Goal: Task Accomplishment & Management: Manage account settings

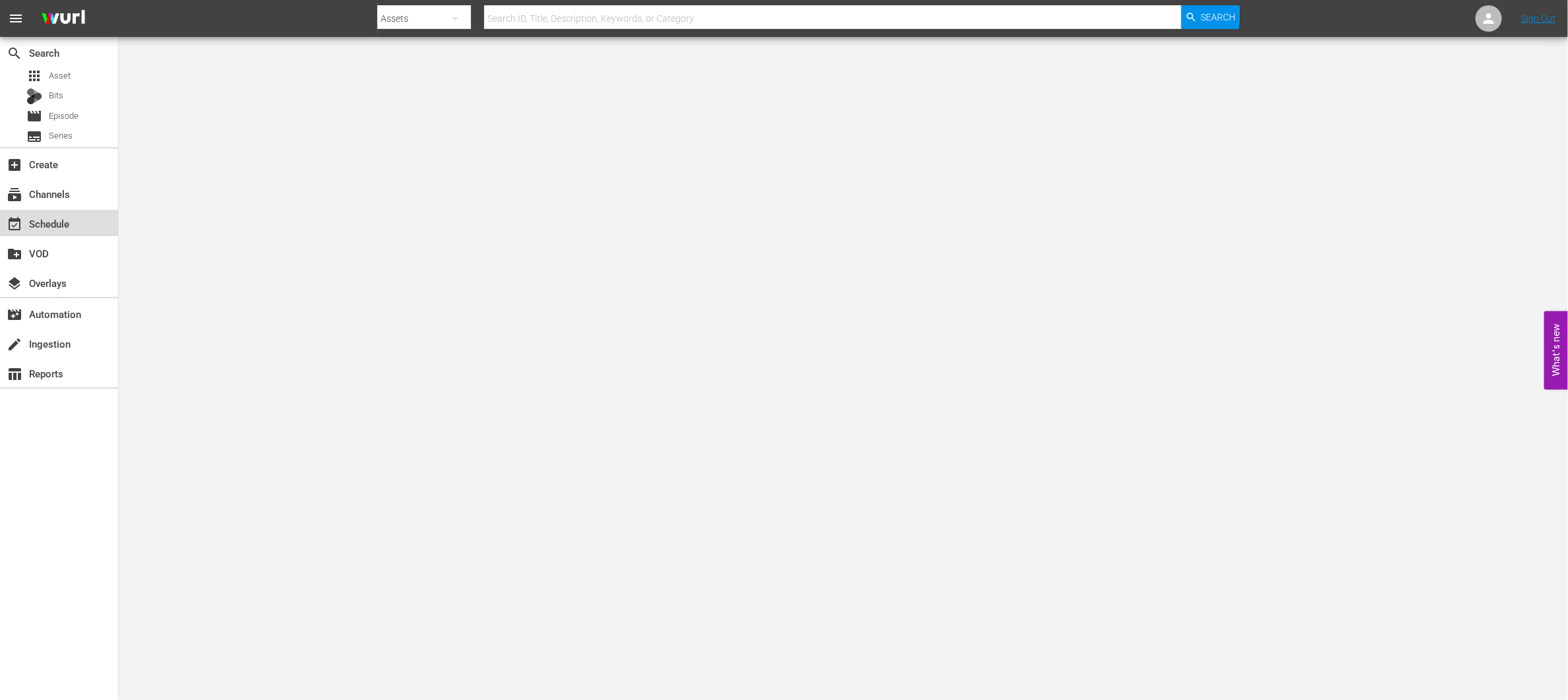
click at [45, 228] on div "event_available Schedule" at bounding box center [37, 222] width 74 height 12
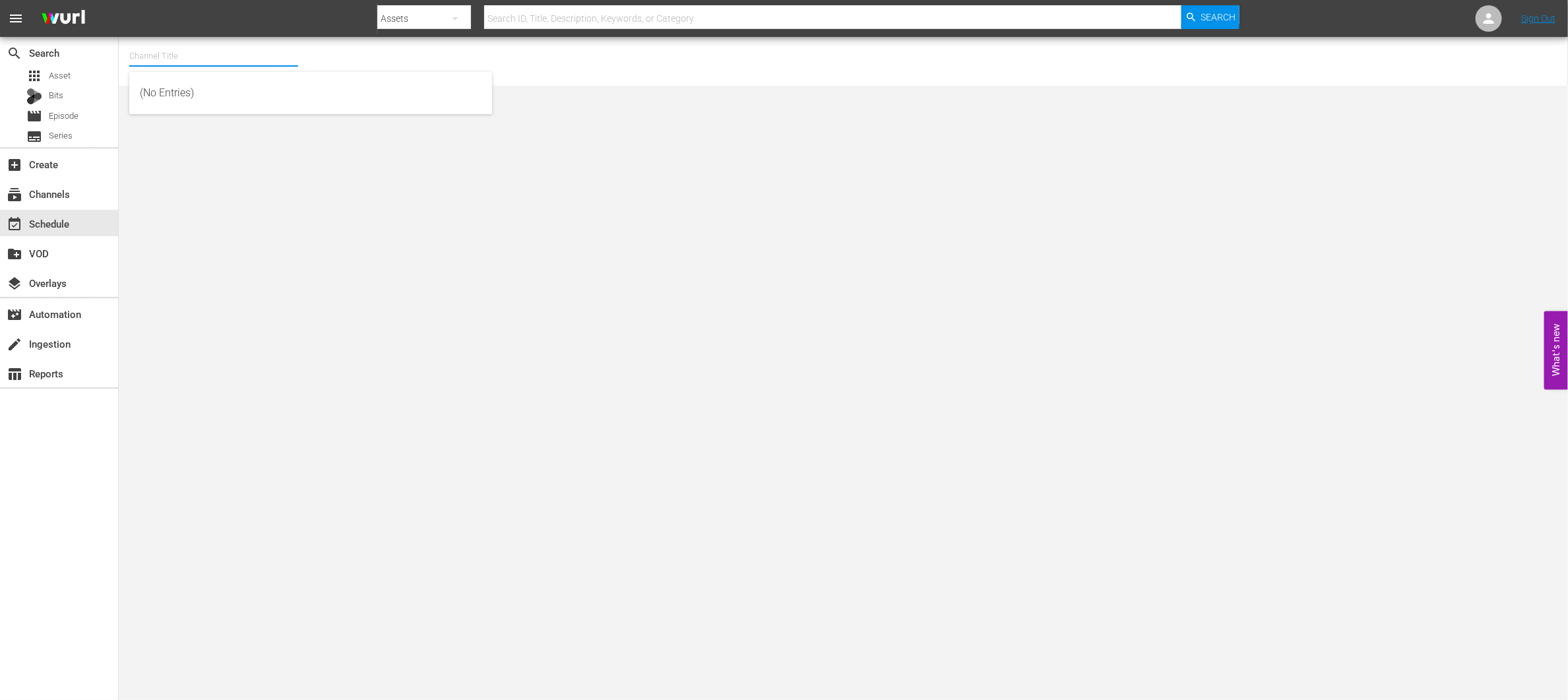
click at [226, 58] on input "text" at bounding box center [214, 56] width 169 height 31
click at [189, 99] on div "Bonanza-Billies TV (2101 - tricoast_tv_bonanzabilliestv_1)" at bounding box center [311, 92] width 341 height 31
type input "Bonanza-Billies TV (2101 - tricoast_tv_bonanzabilliestv_1)"
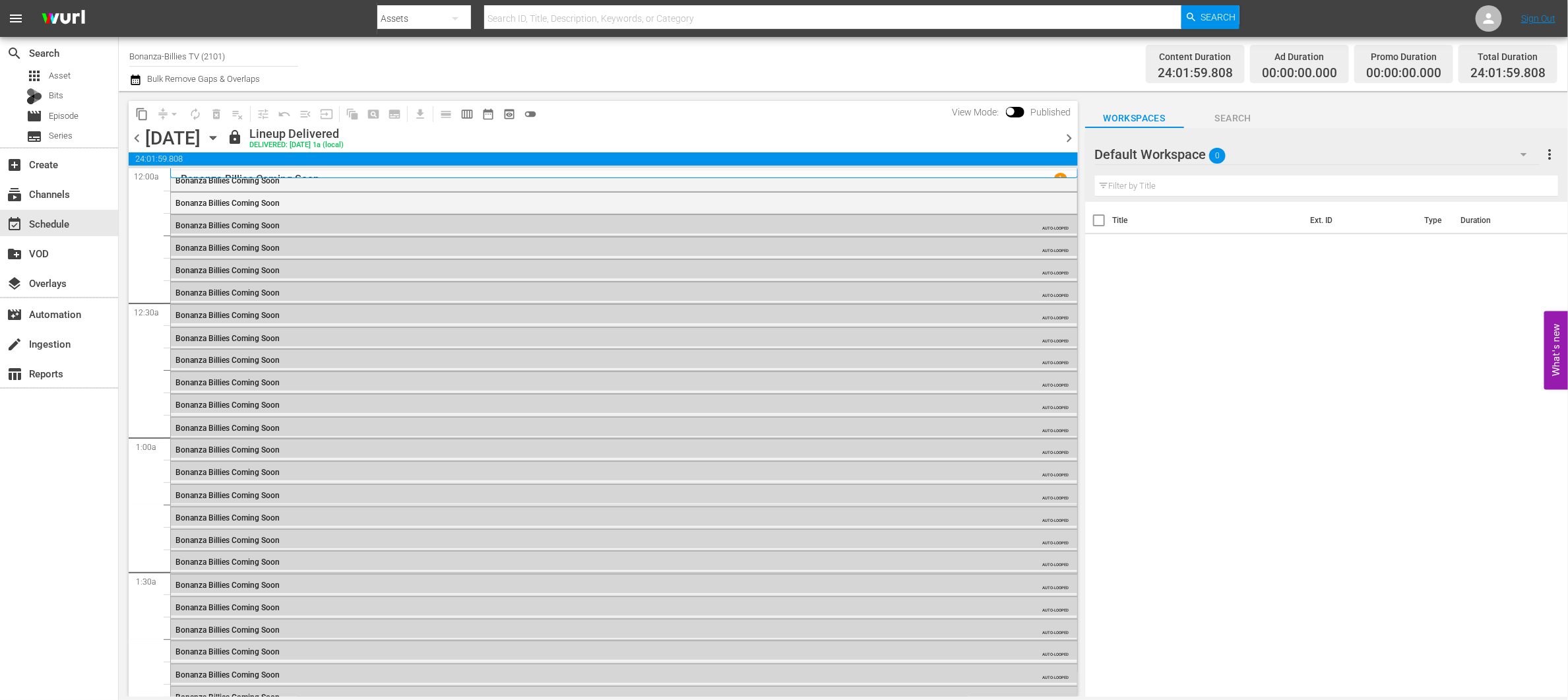
click at [1070, 137] on span "chevron_right" at bounding box center [1069, 138] width 17 height 17
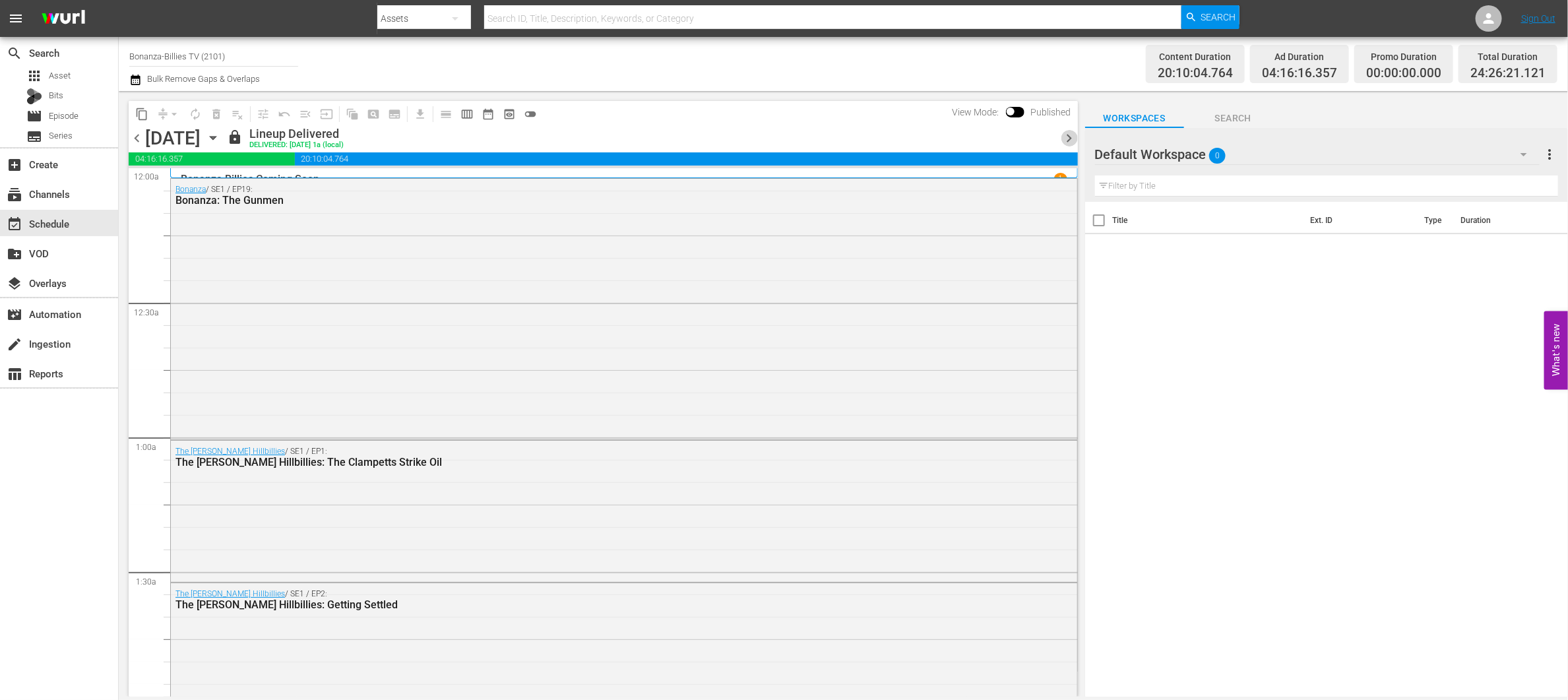
click at [1070, 137] on span "chevron_right" at bounding box center [1069, 138] width 17 height 17
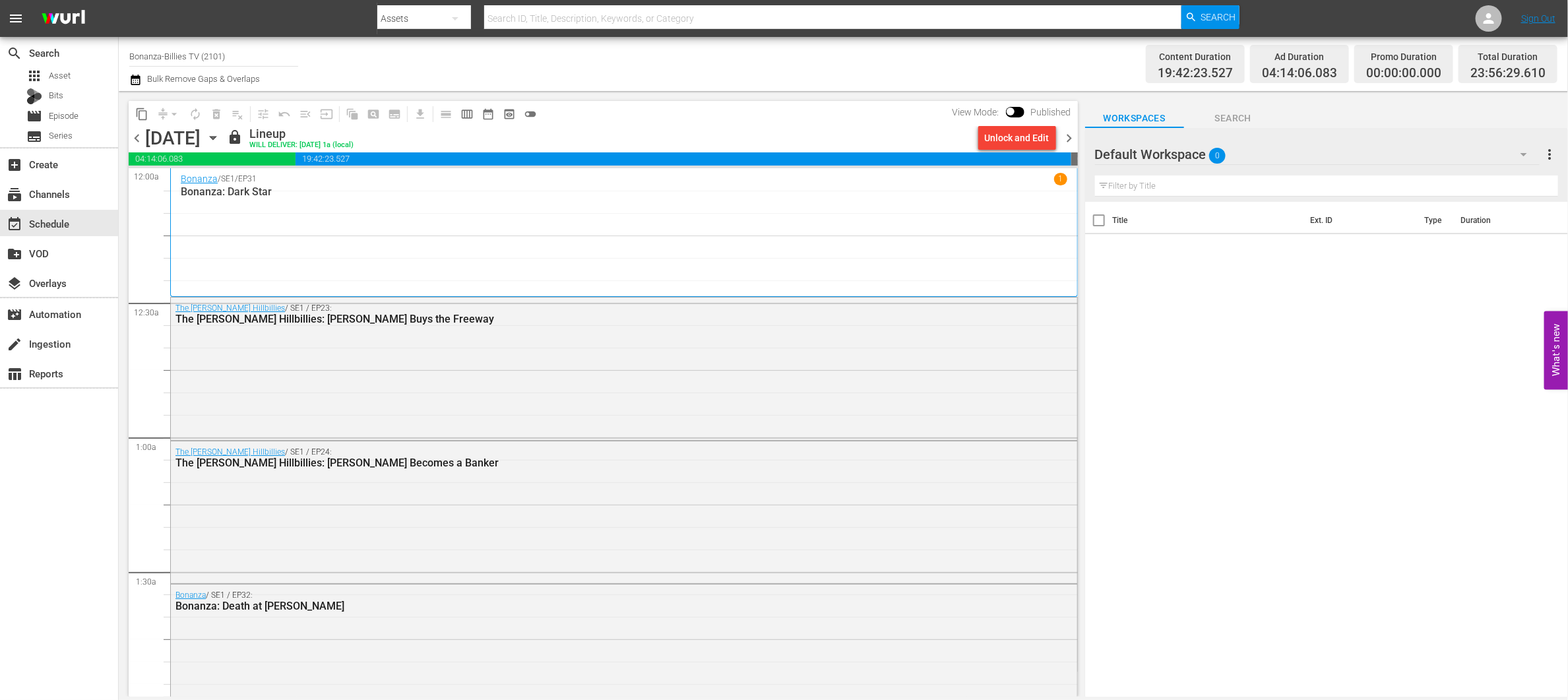
click at [1066, 139] on span "chevron_right" at bounding box center [1069, 138] width 17 height 17
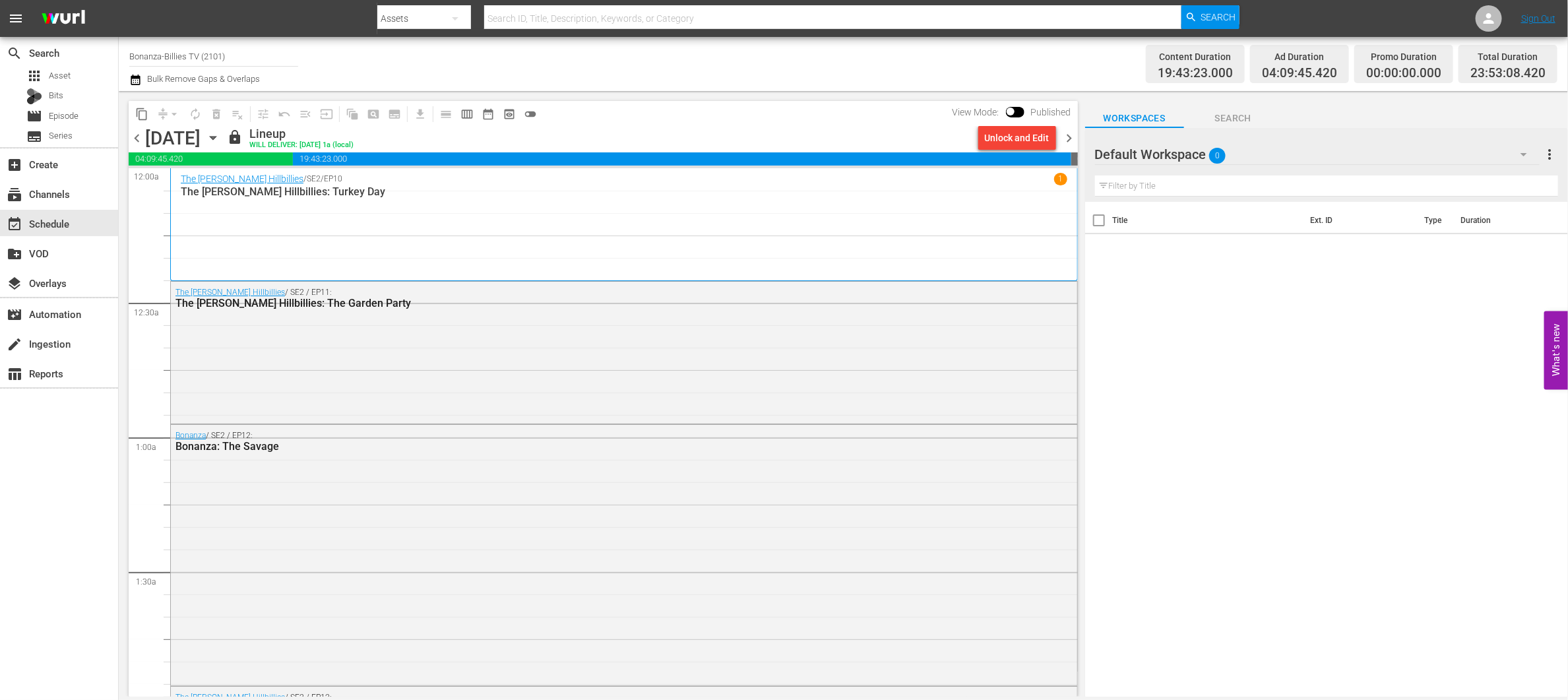
click at [136, 133] on span "chevron_left" at bounding box center [137, 138] width 17 height 17
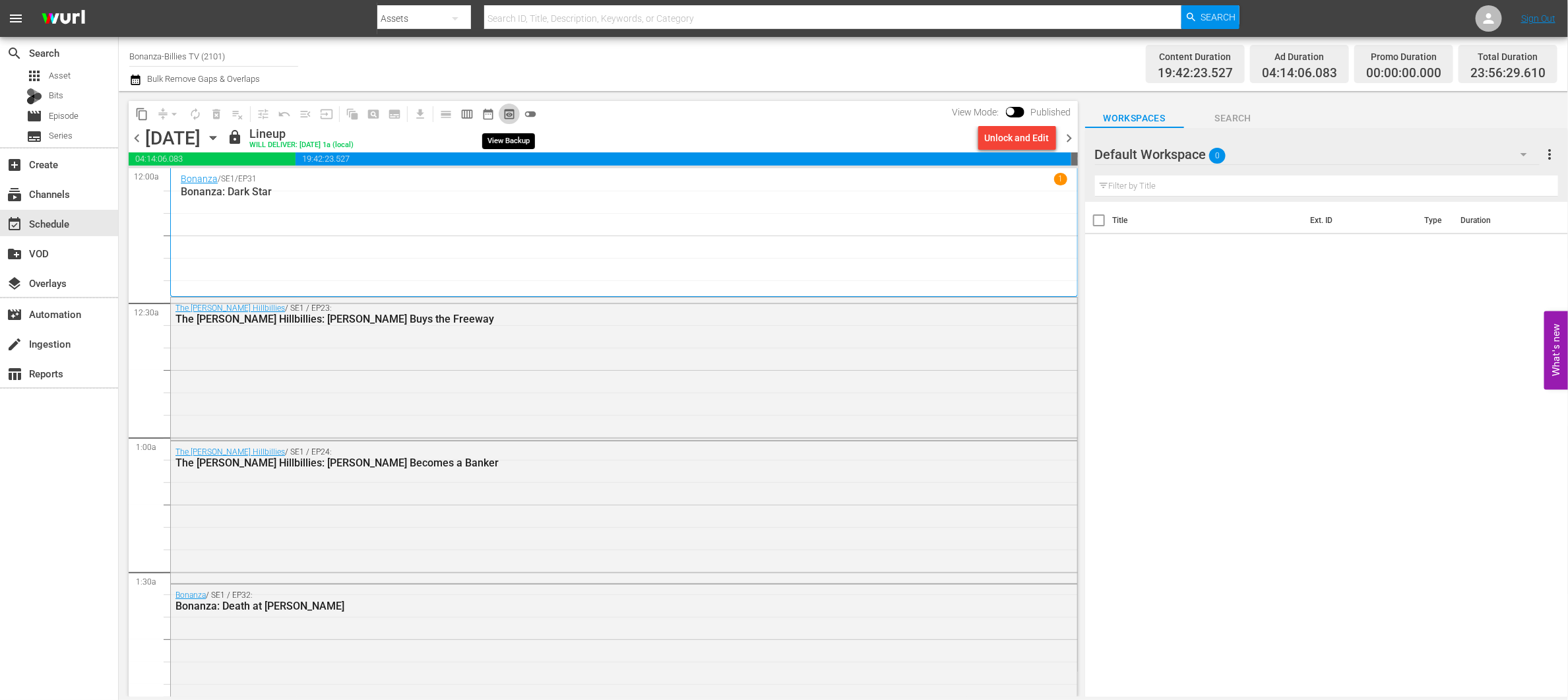
click at [509, 113] on span "preview_outlined" at bounding box center [509, 115] width 13 height 13
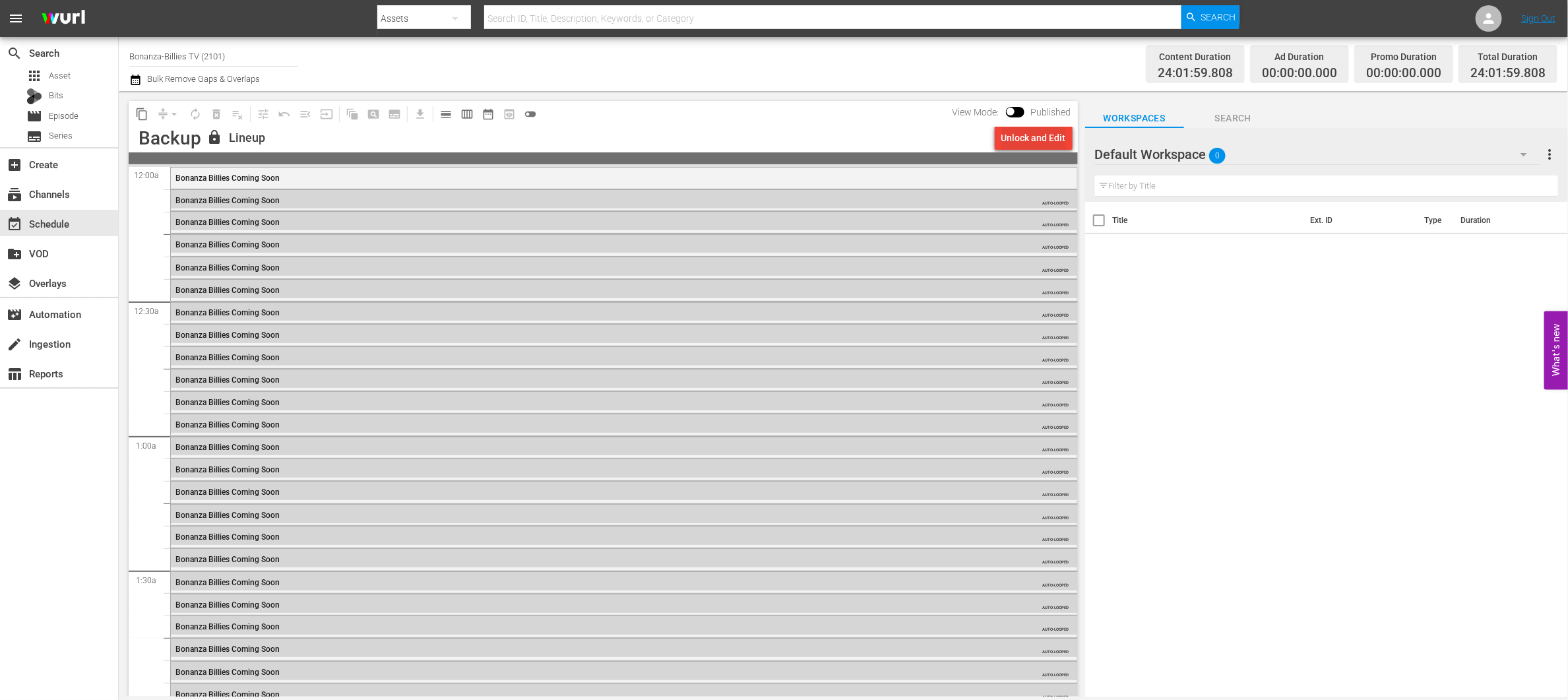
click at [1022, 144] on div "Unlock and Edit" at bounding box center [1034, 137] width 65 height 23
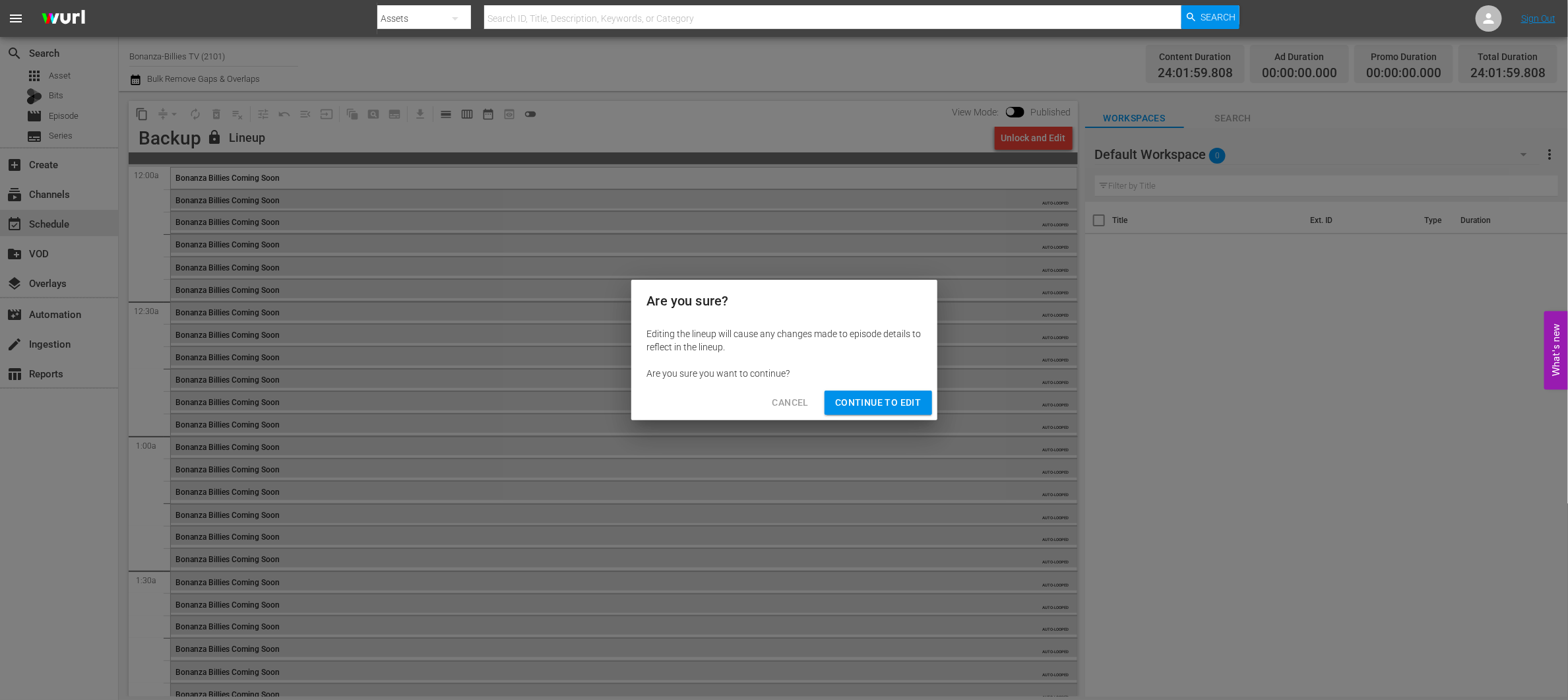
click at [884, 407] on span "Continue to Edit" at bounding box center [878, 403] width 86 height 17
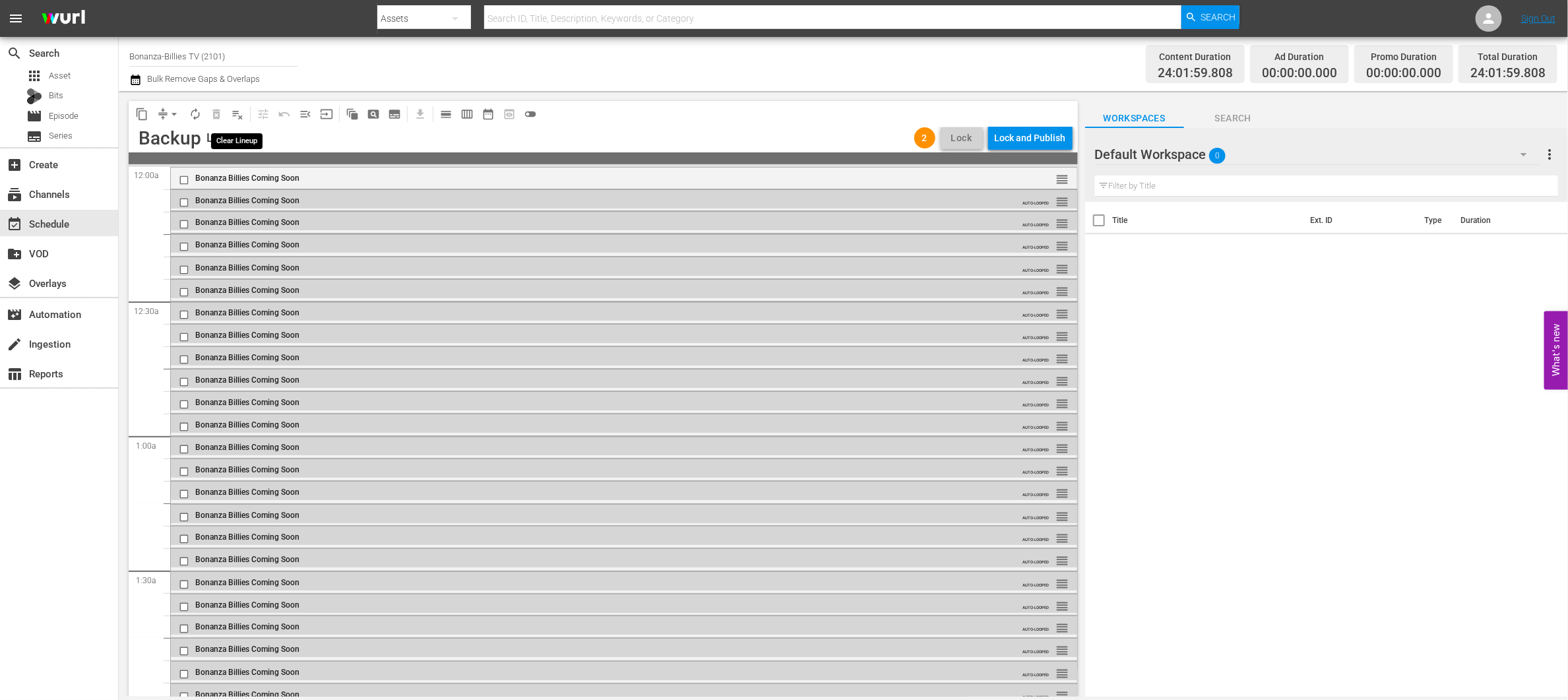
click at [236, 114] on span "playlist_remove_outlined" at bounding box center [238, 115] width 13 height 13
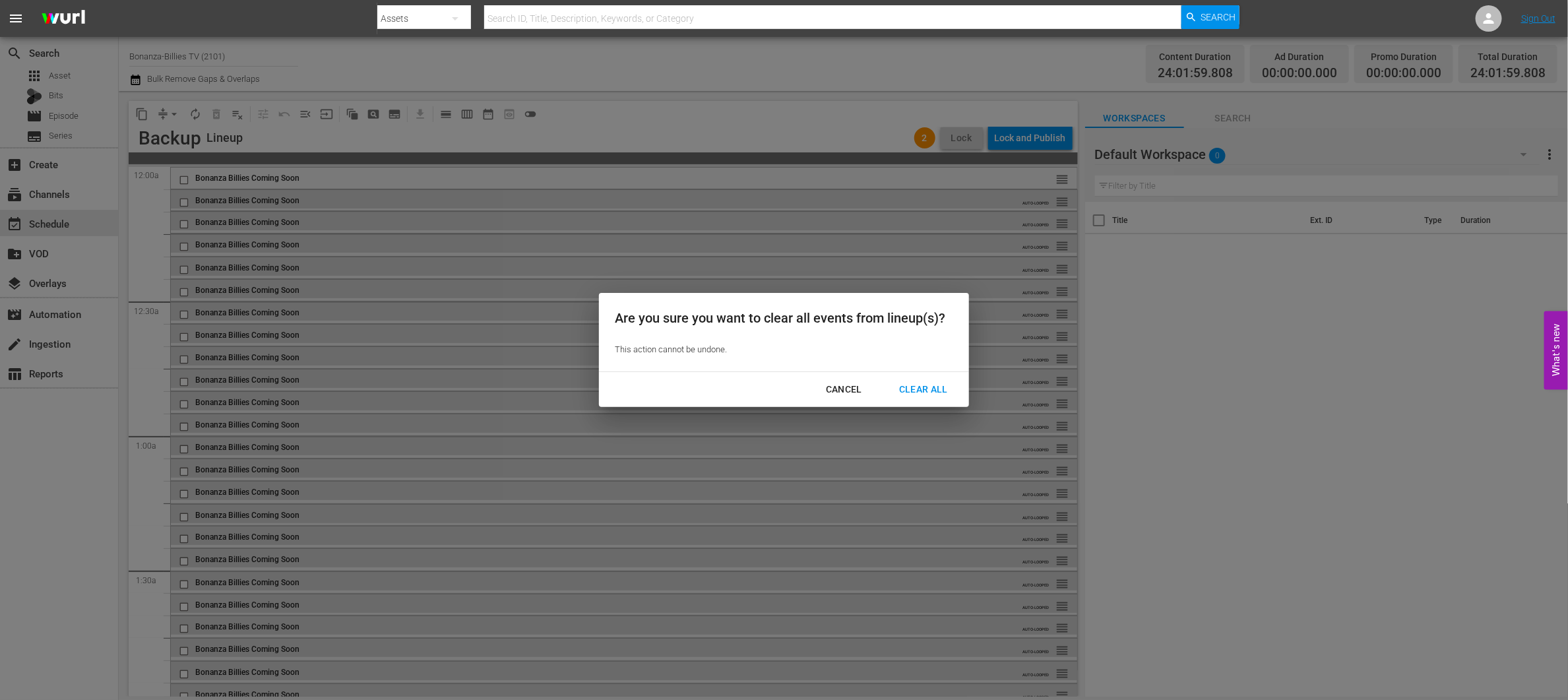
click at [929, 398] on button "Clear All" at bounding box center [923, 390] width 80 height 24
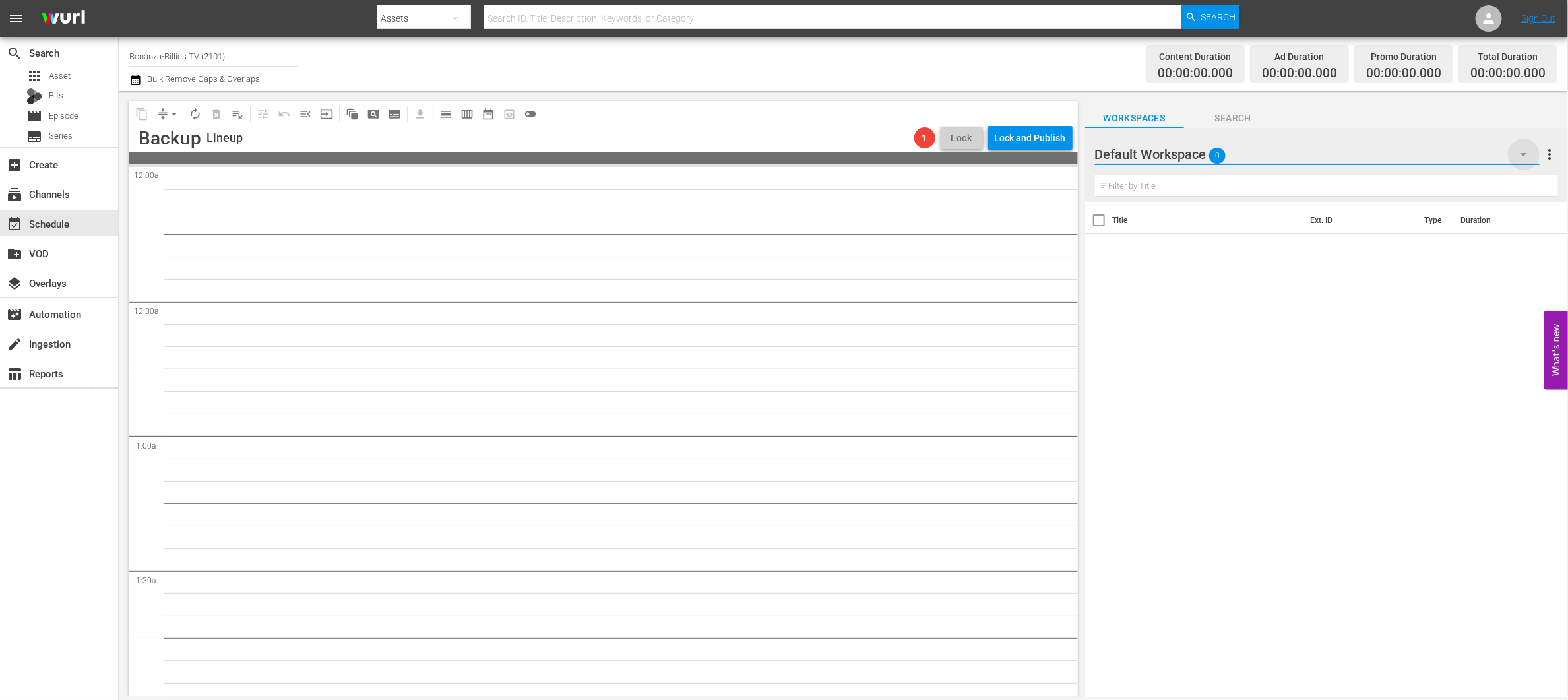
click at [1524, 149] on icon "button" at bounding box center [1524, 155] width 16 height 16
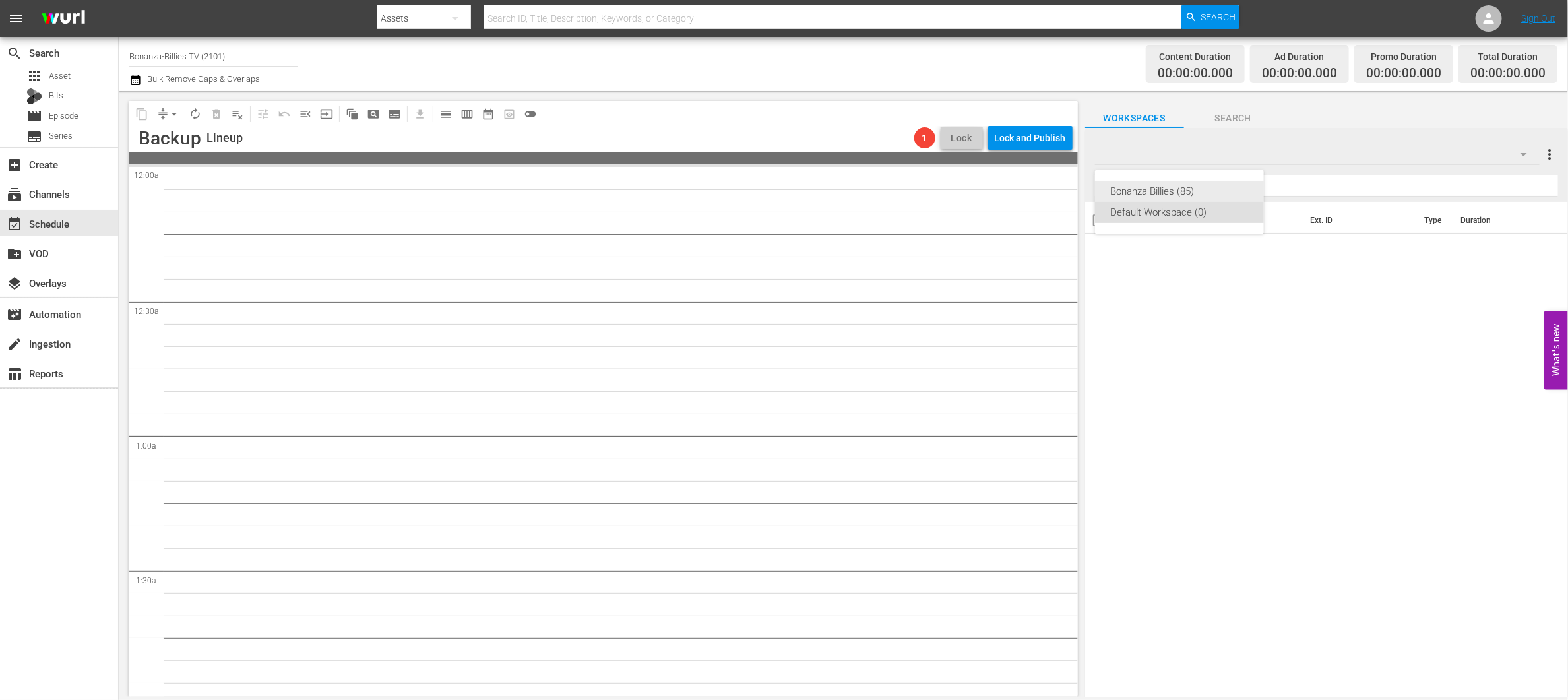
click at [1229, 192] on div "Bonanza Billies (85)" at bounding box center [1179, 192] width 137 height 21
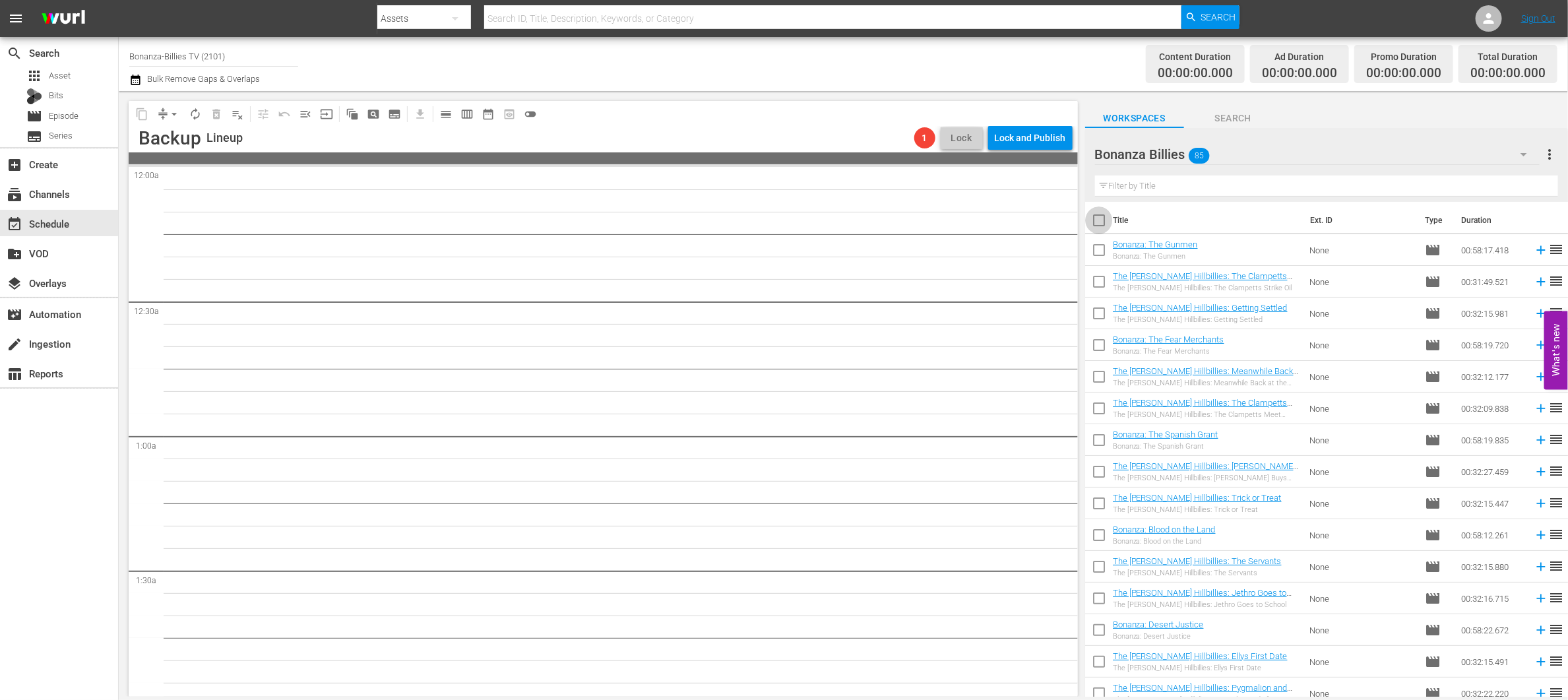
click at [1094, 221] on input "checkbox" at bounding box center [1099, 222] width 27 height 27
checkbox input "true"
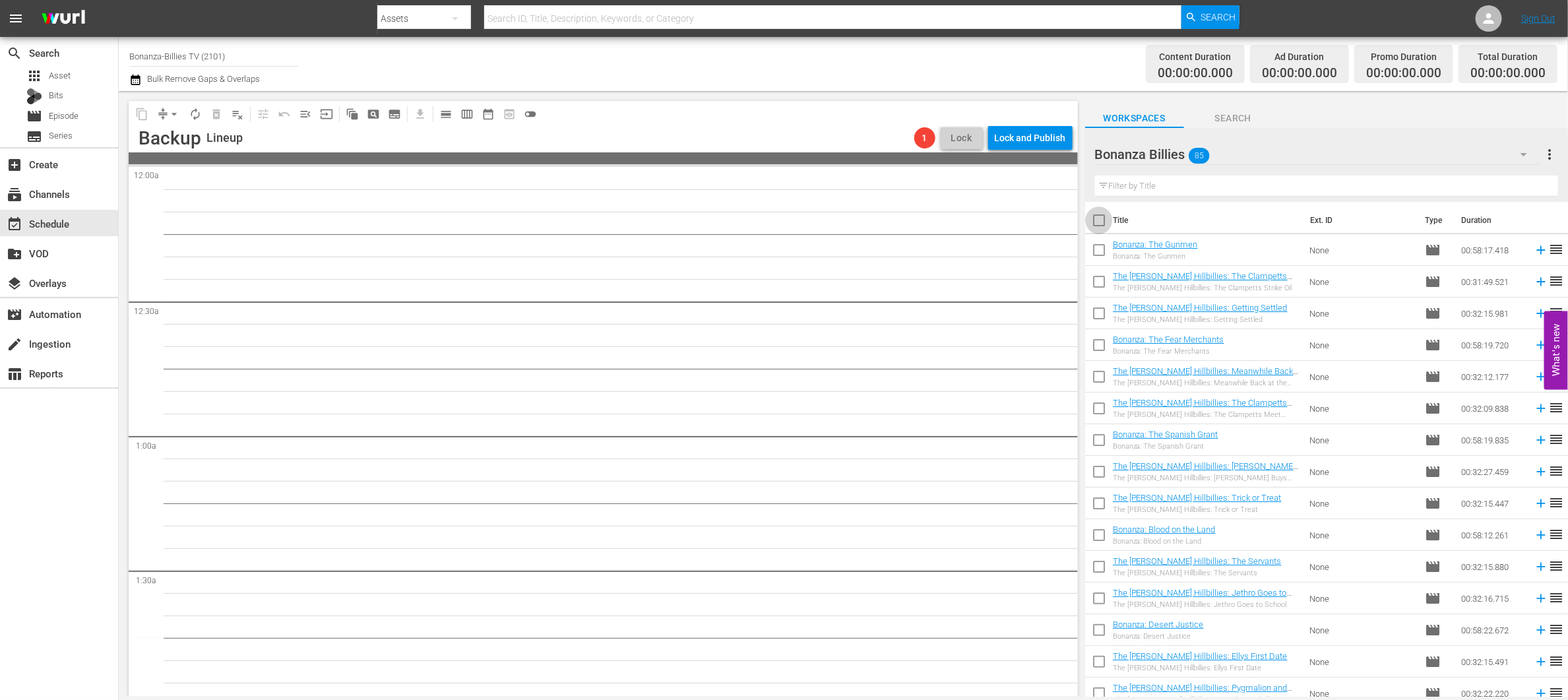
checkbox input "true"
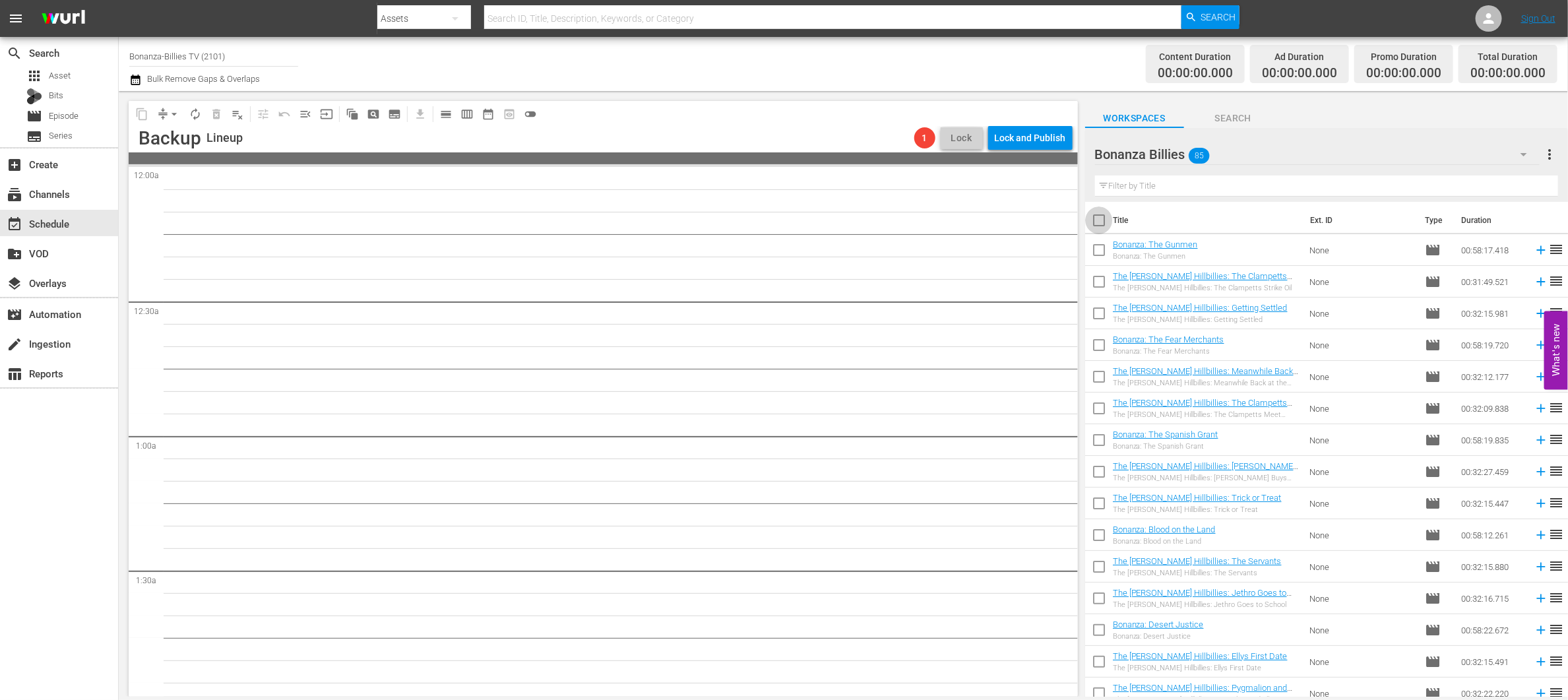
checkbox input "true"
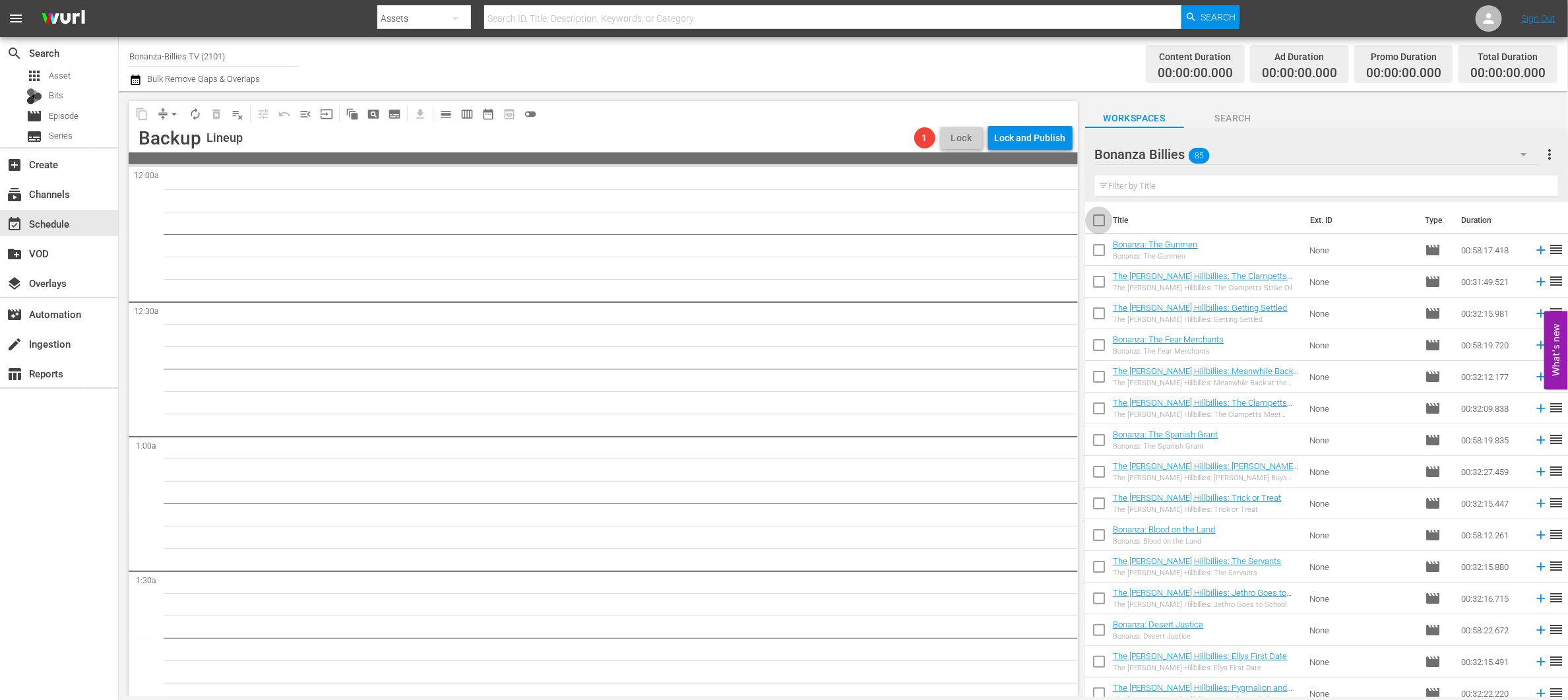
checkbox input "true"
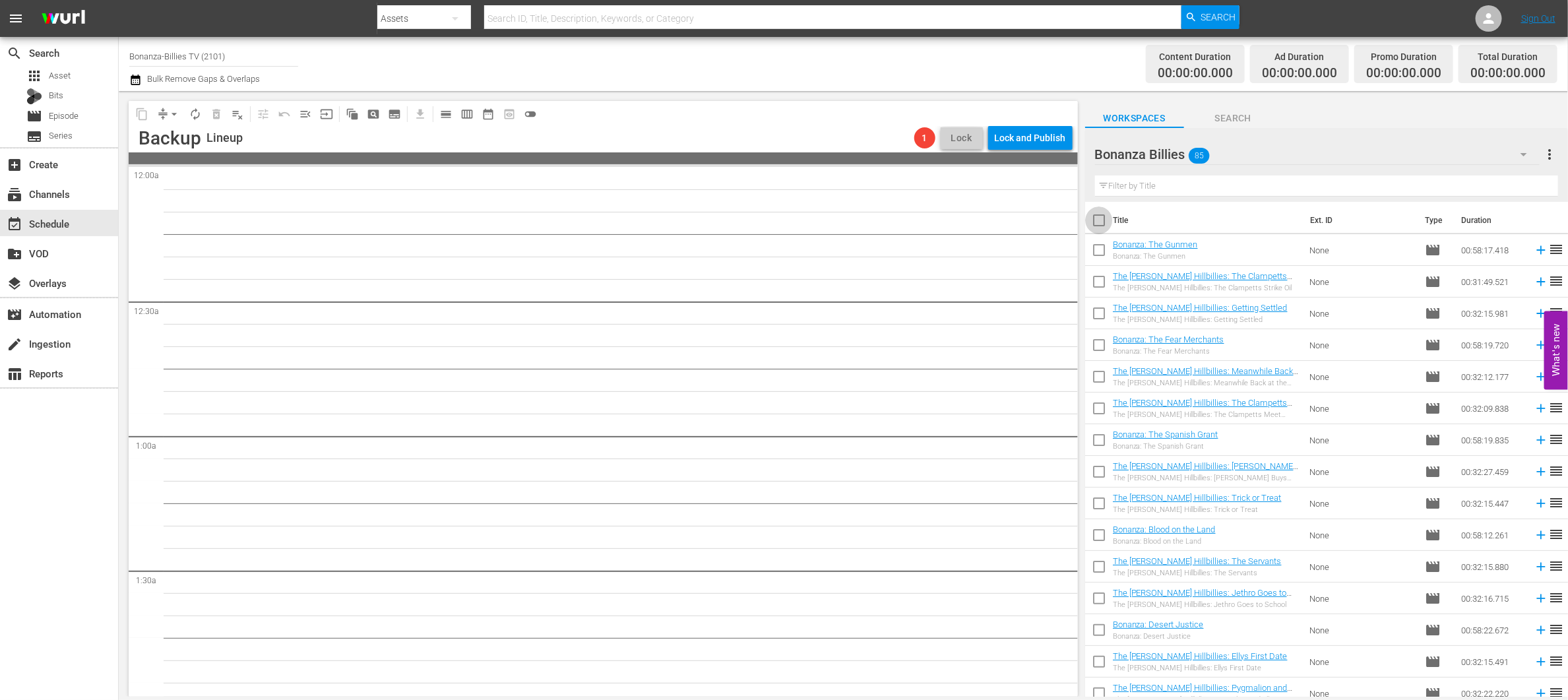
checkbox input "true"
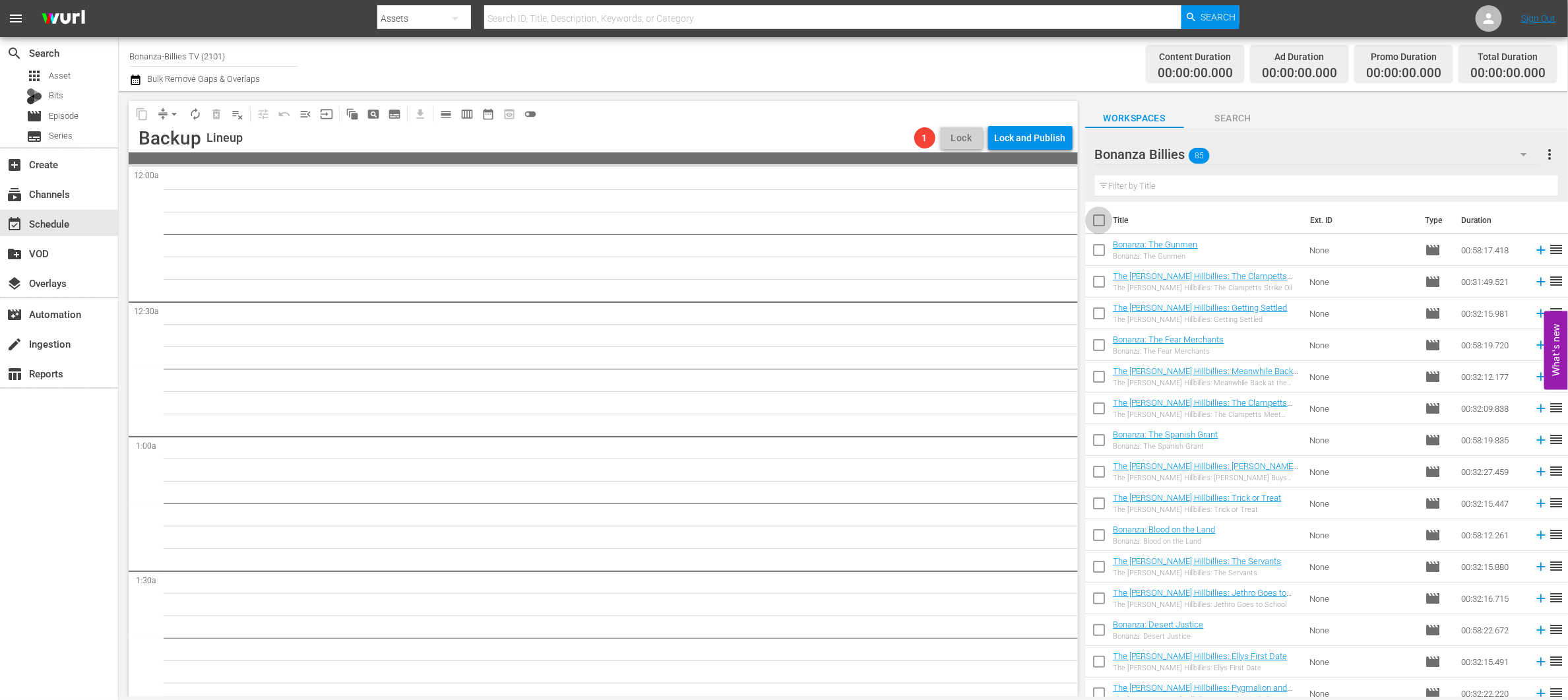
checkbox input "true"
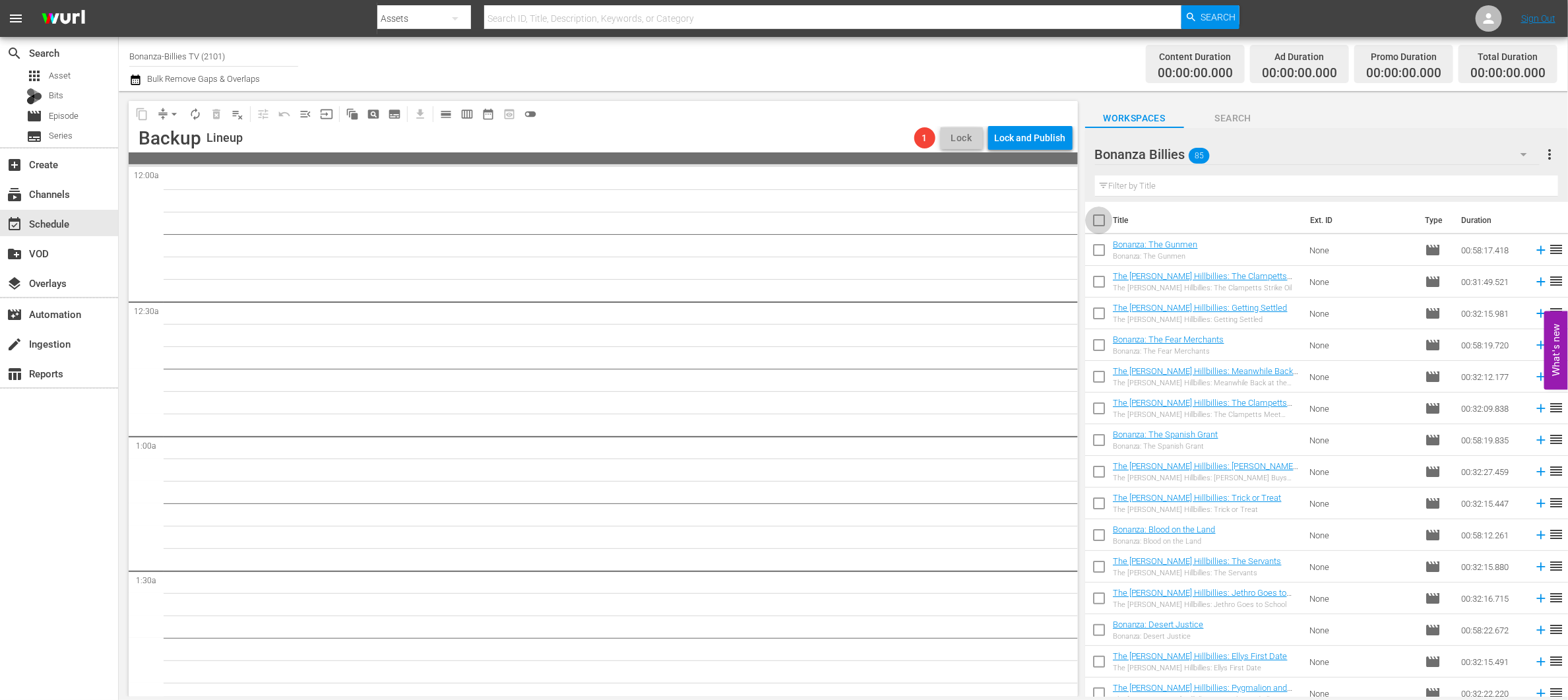
checkbox input "true"
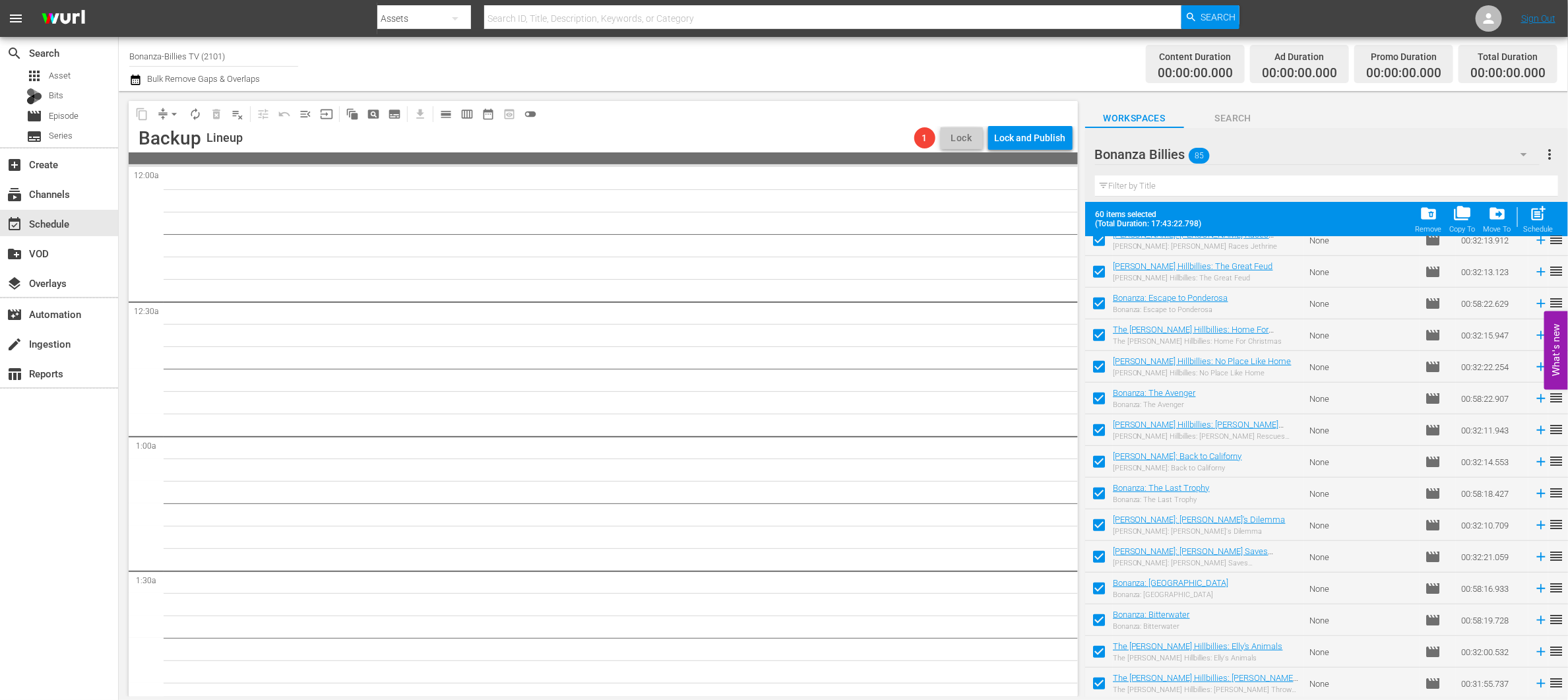
scroll to position [875, 0]
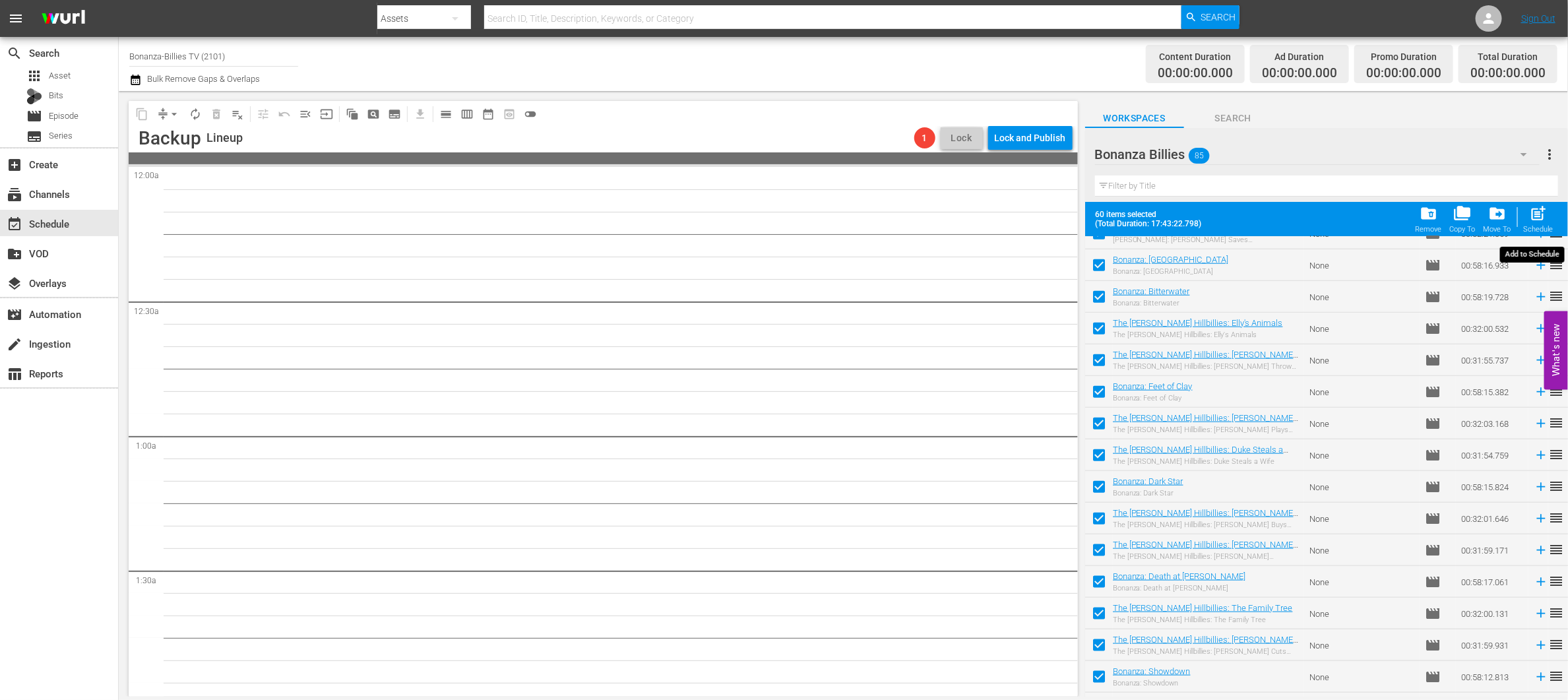
click at [1533, 216] on span "post_add" at bounding box center [1539, 213] width 18 height 18
checkbox input "false"
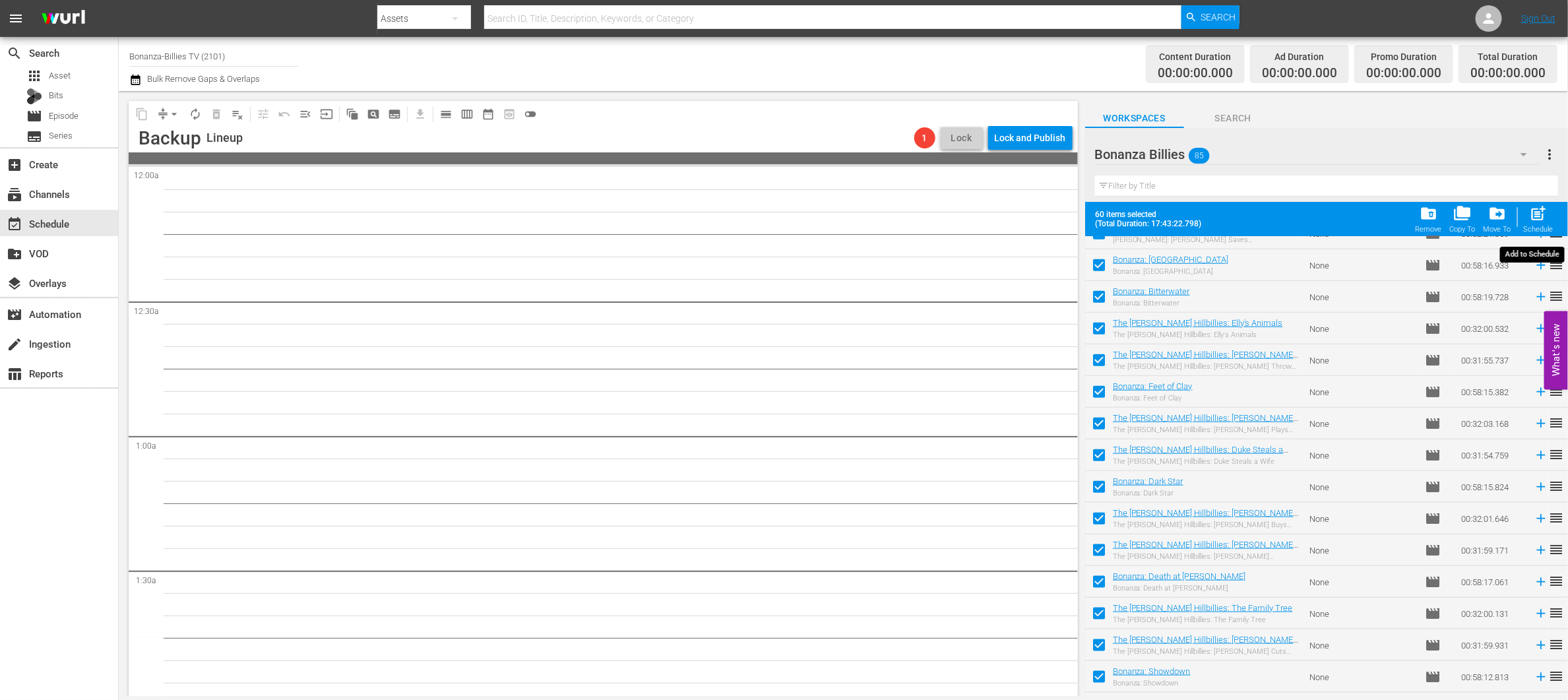
checkbox input "false"
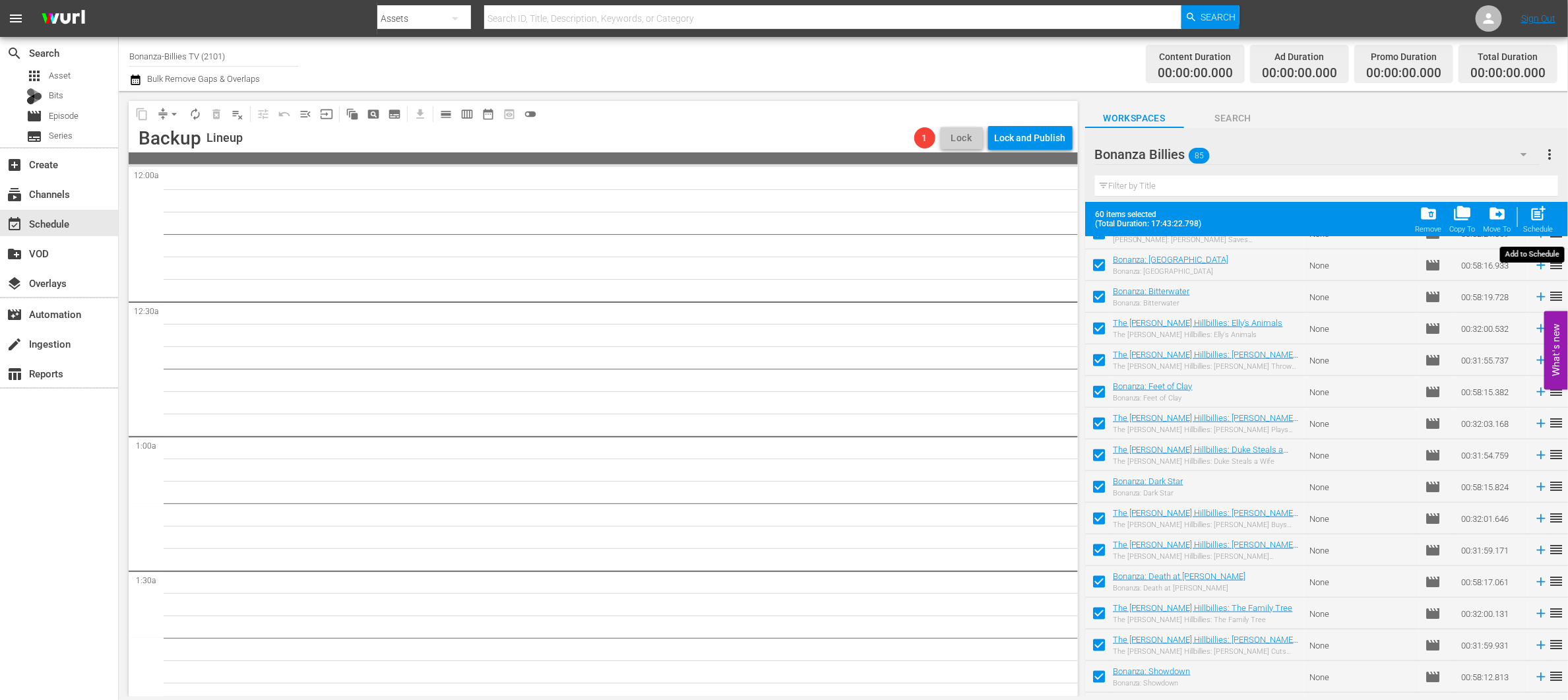
checkbox input "false"
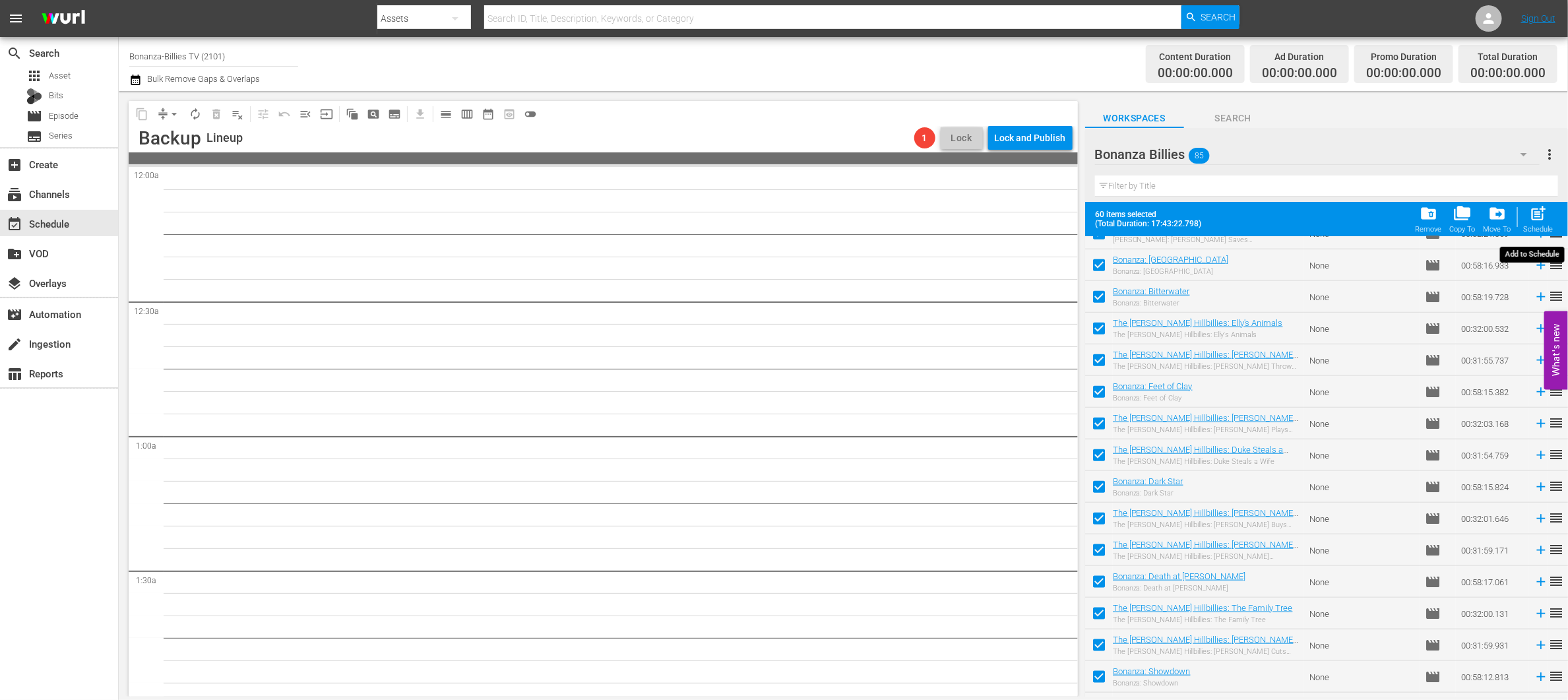
checkbox input "false"
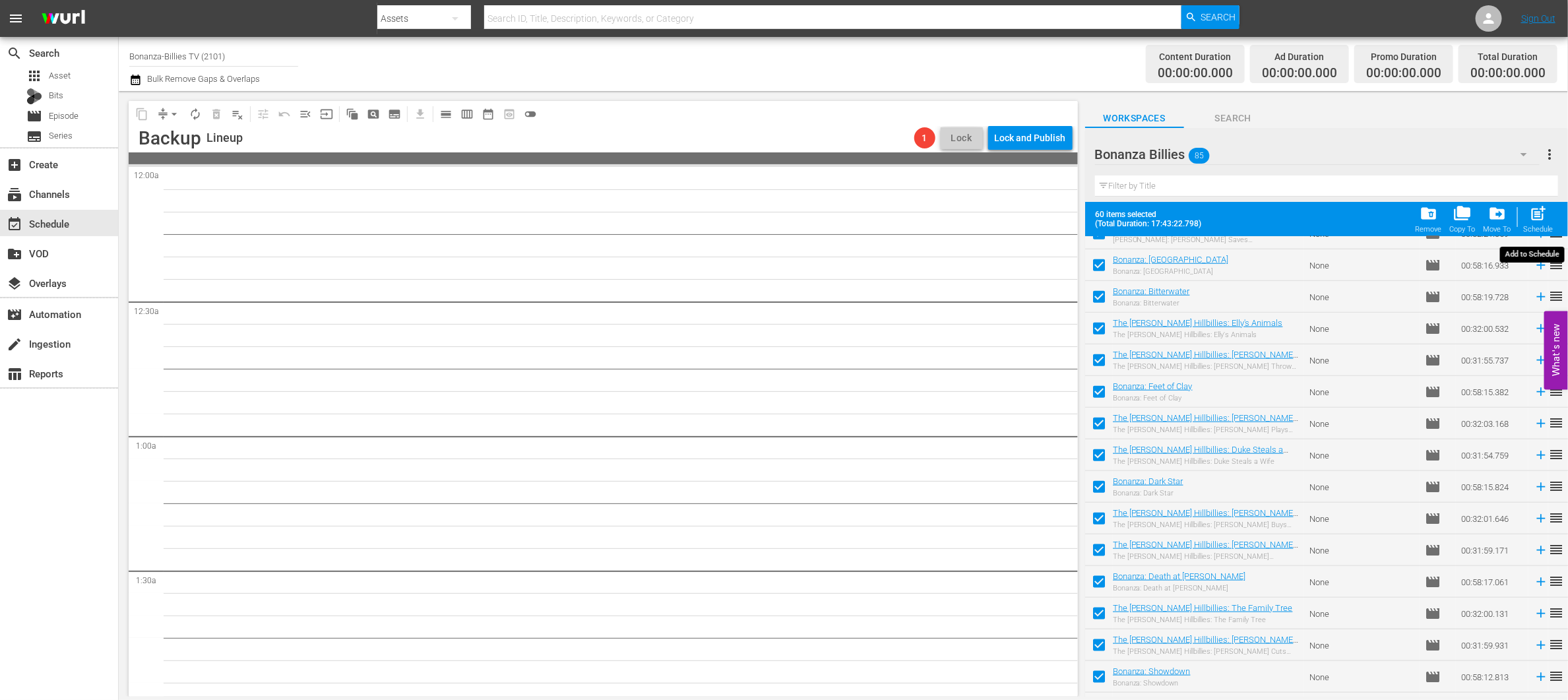
checkbox input "false"
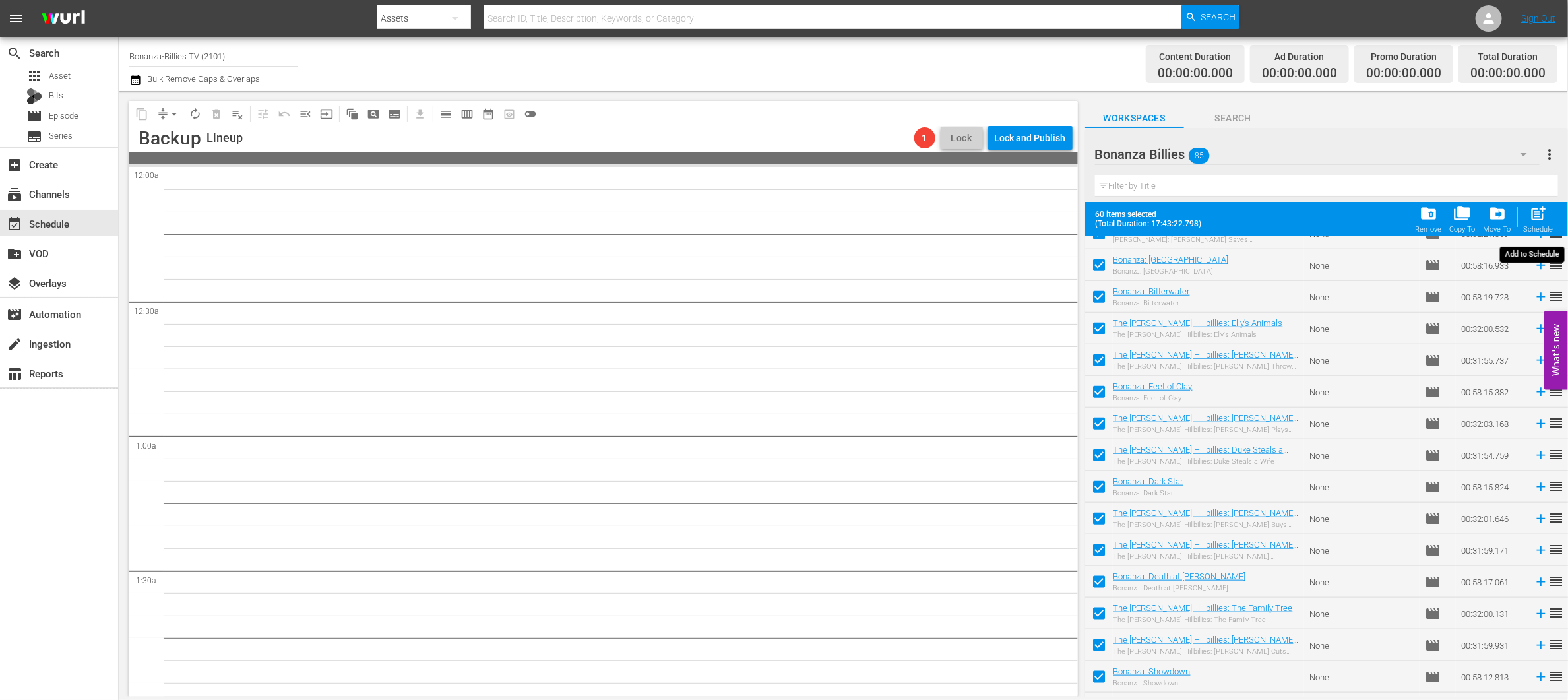
checkbox input "false"
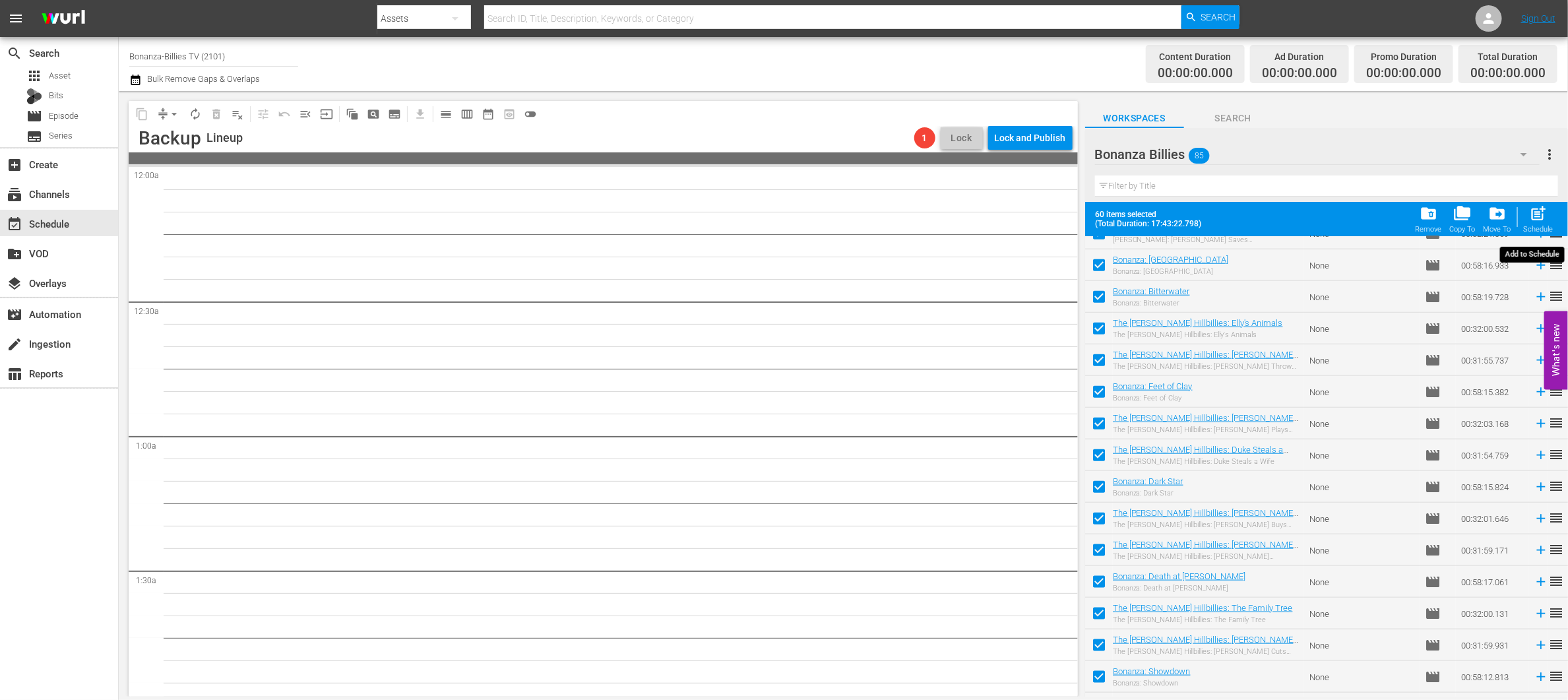
checkbox input "false"
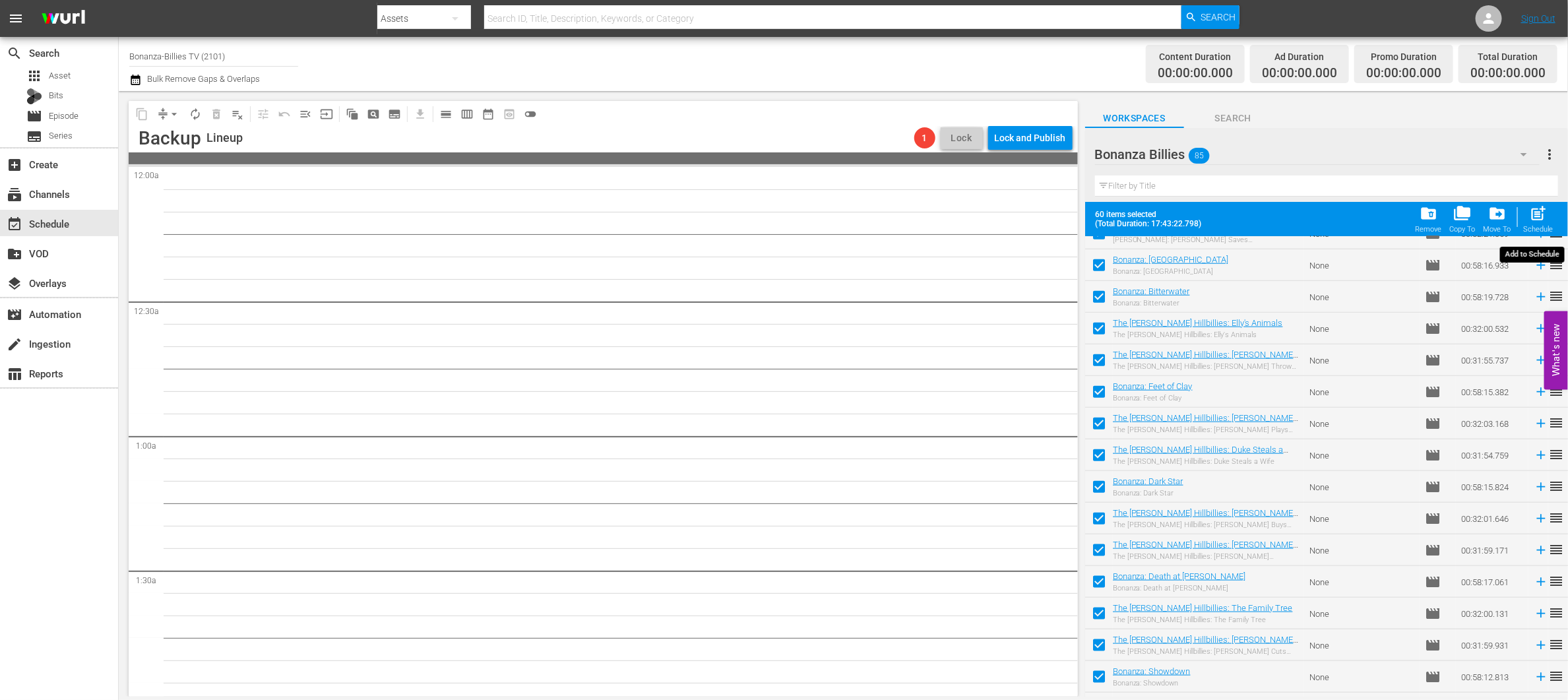
checkbox input "false"
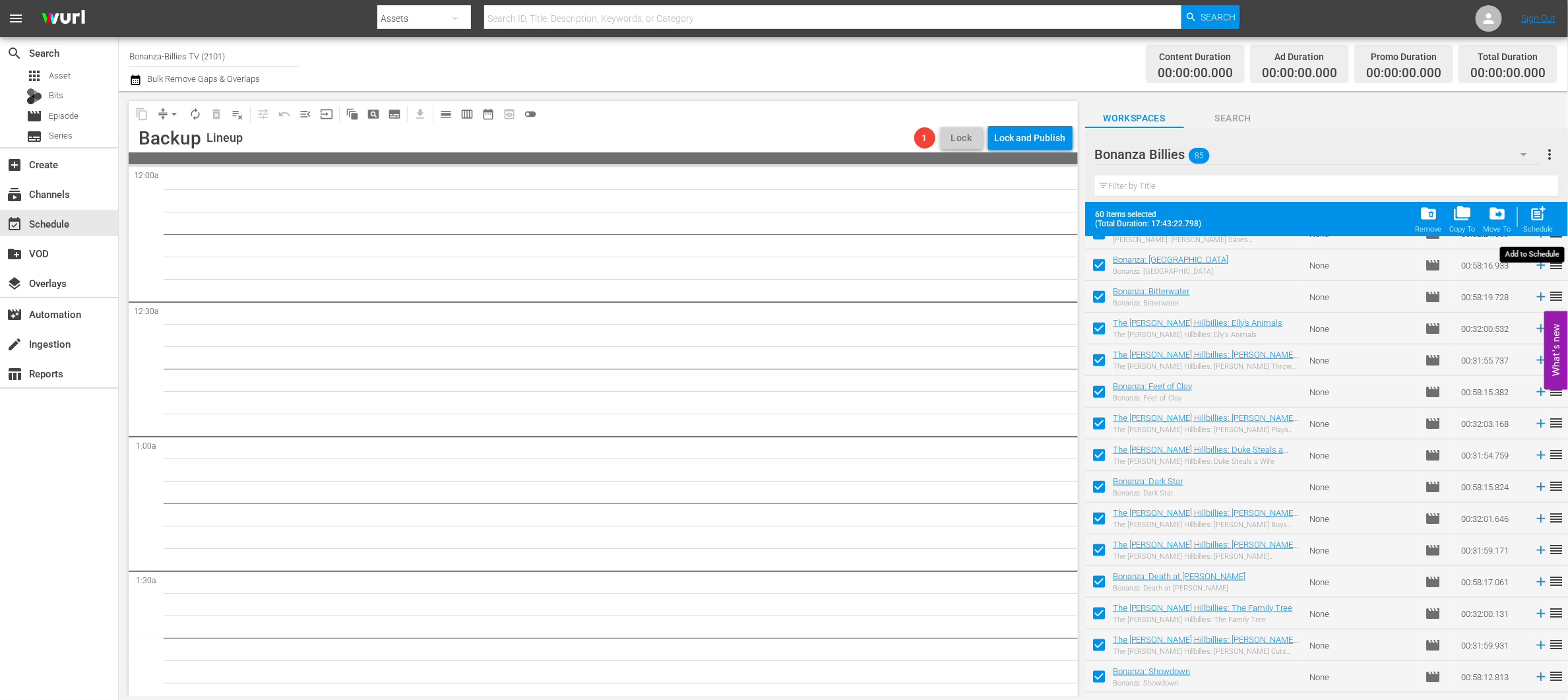
checkbox input "false"
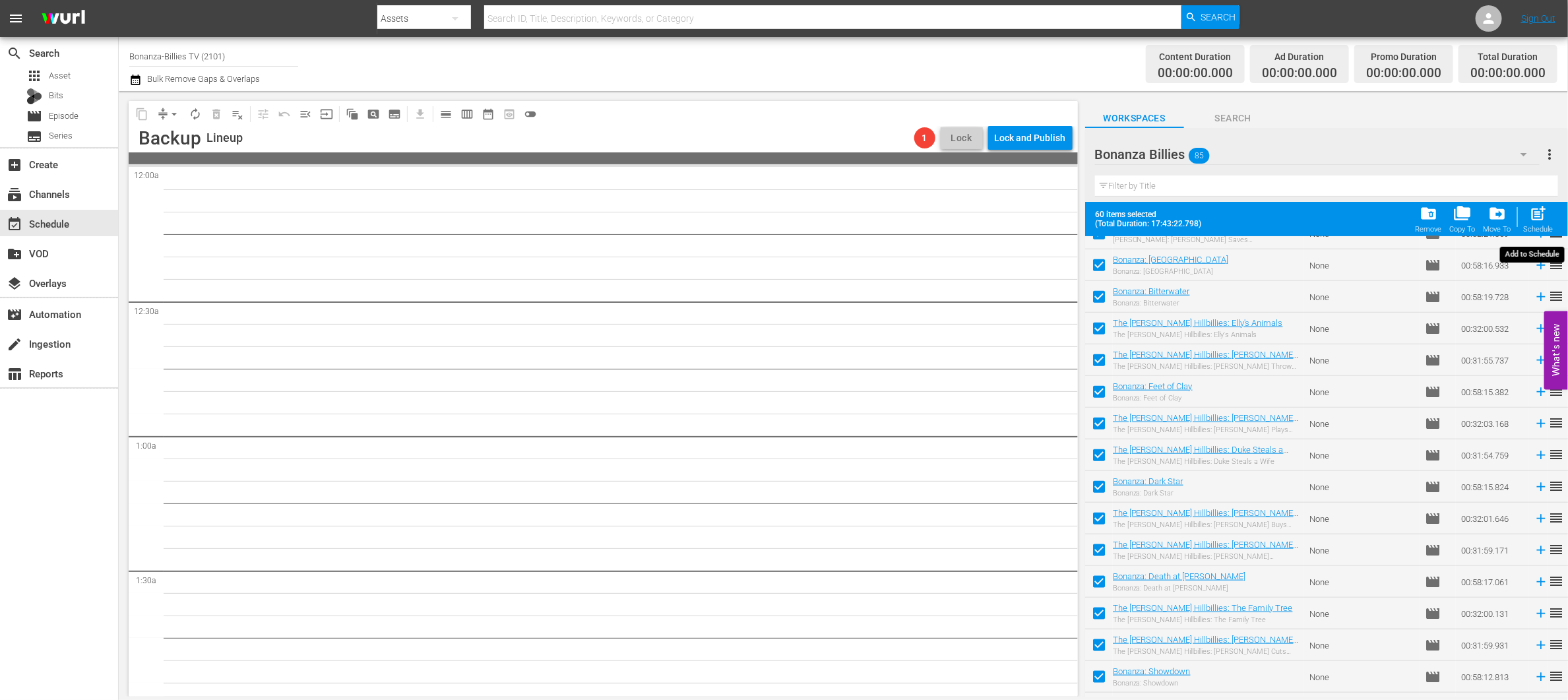
checkbox input "false"
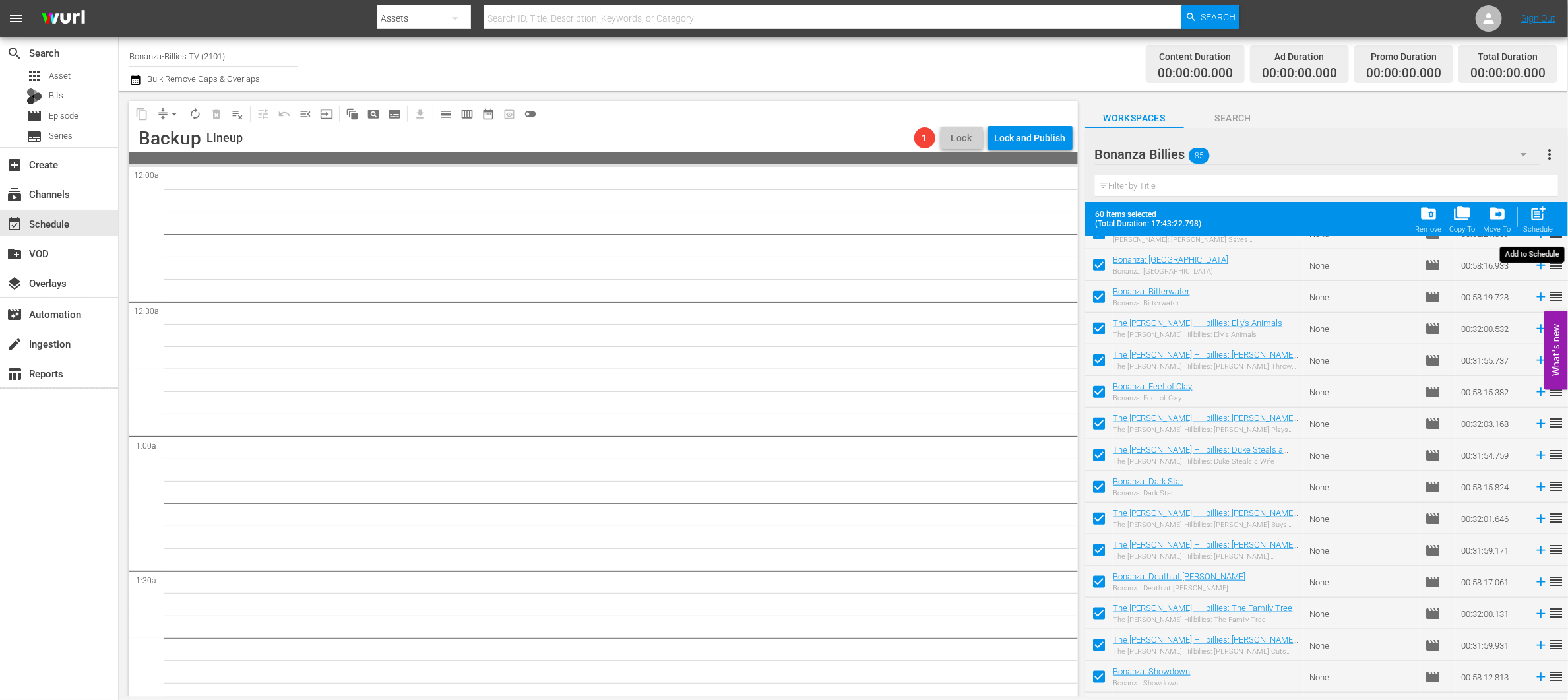
checkbox input "false"
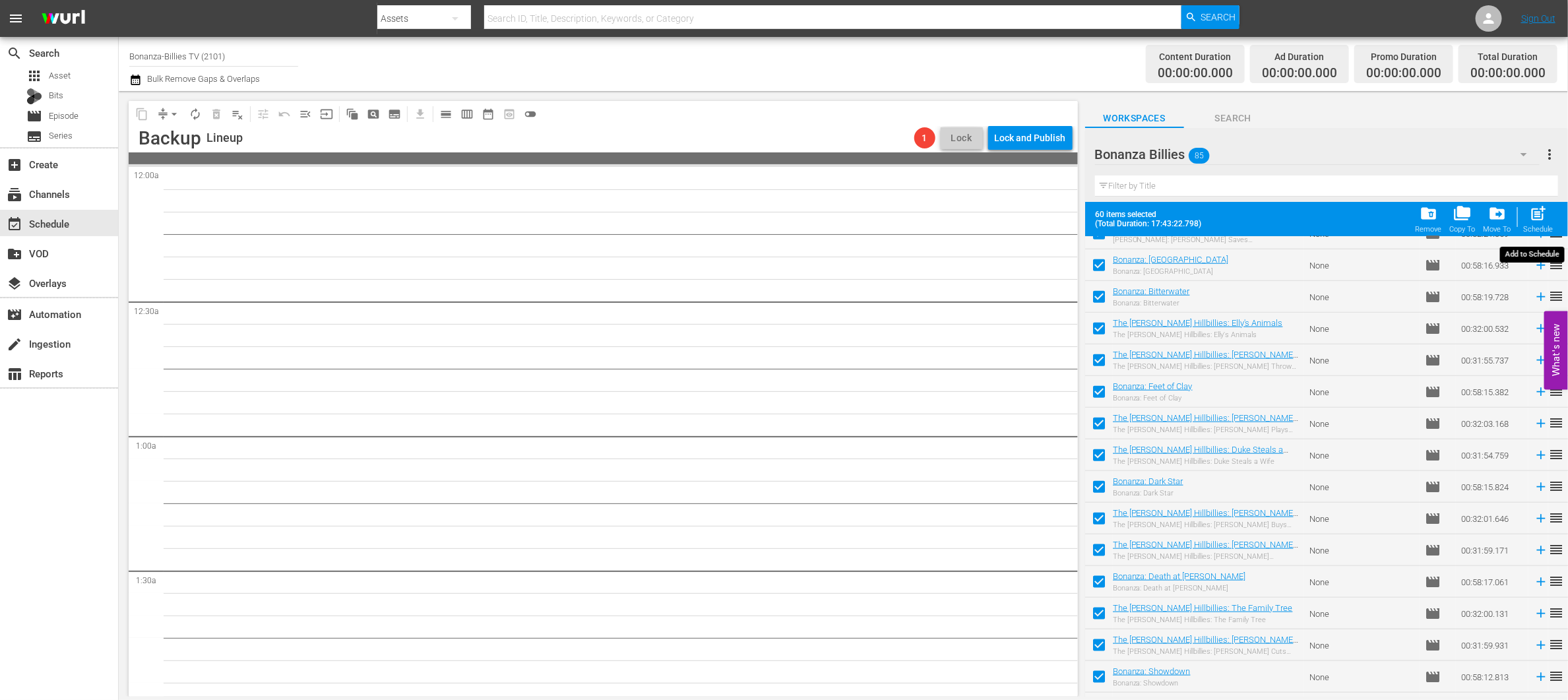
checkbox input "false"
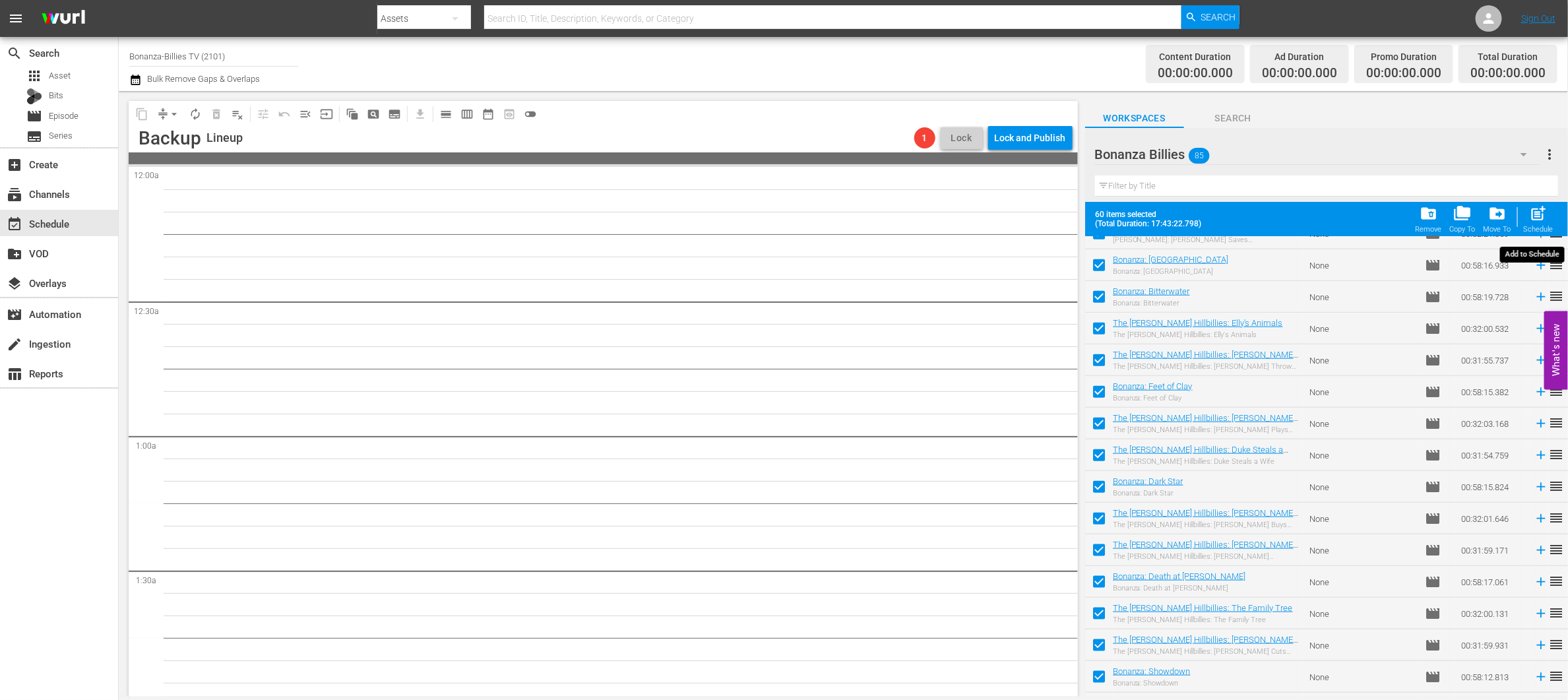
checkbox input "false"
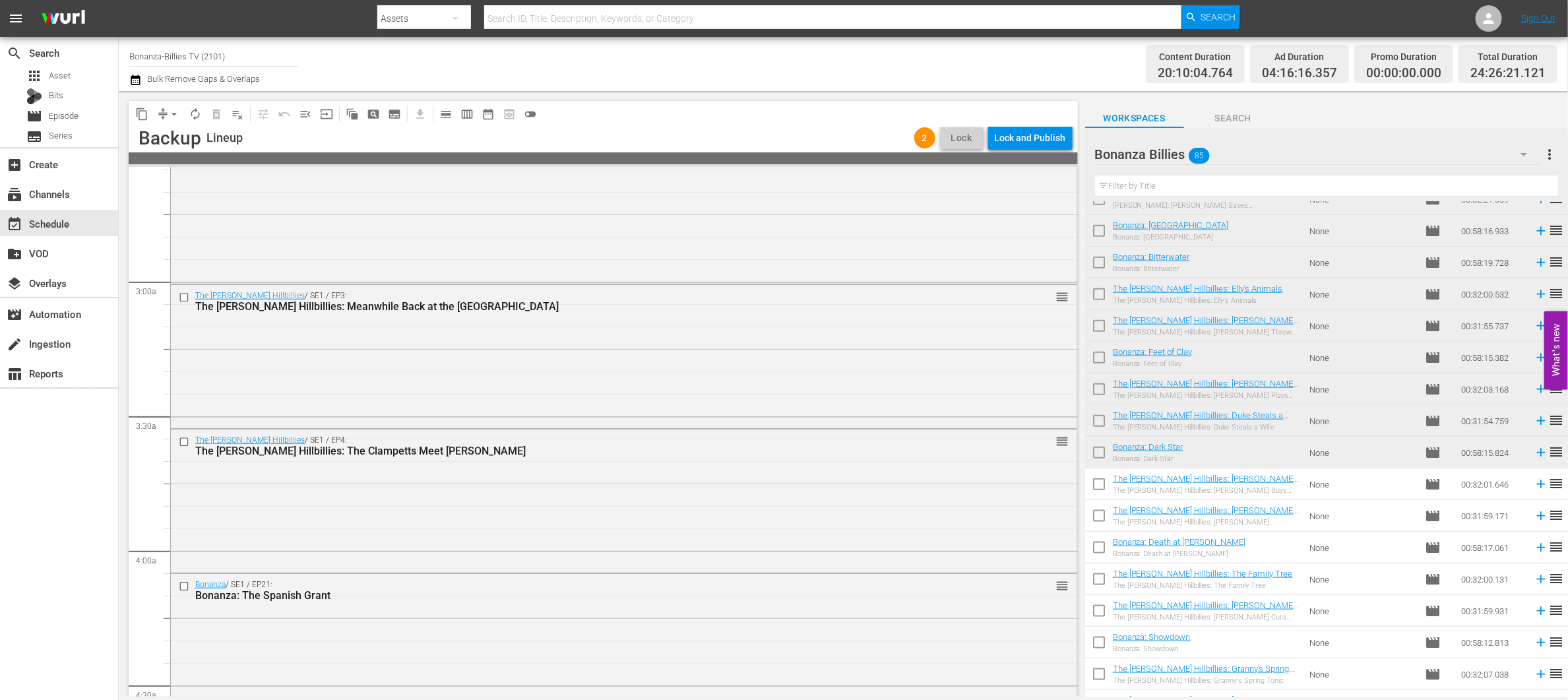
scroll to position [0, 0]
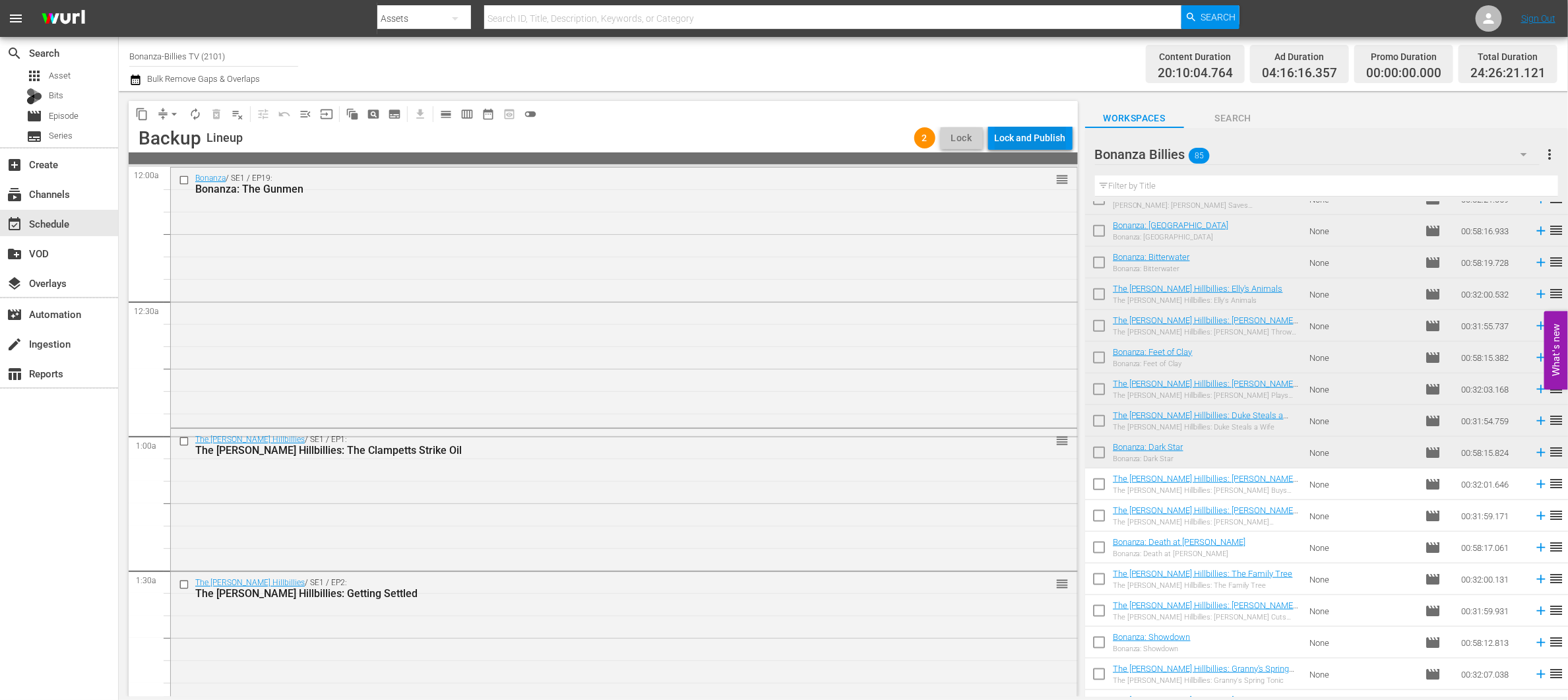
click at [1042, 135] on div "Lock and Publish" at bounding box center [1030, 137] width 71 height 23
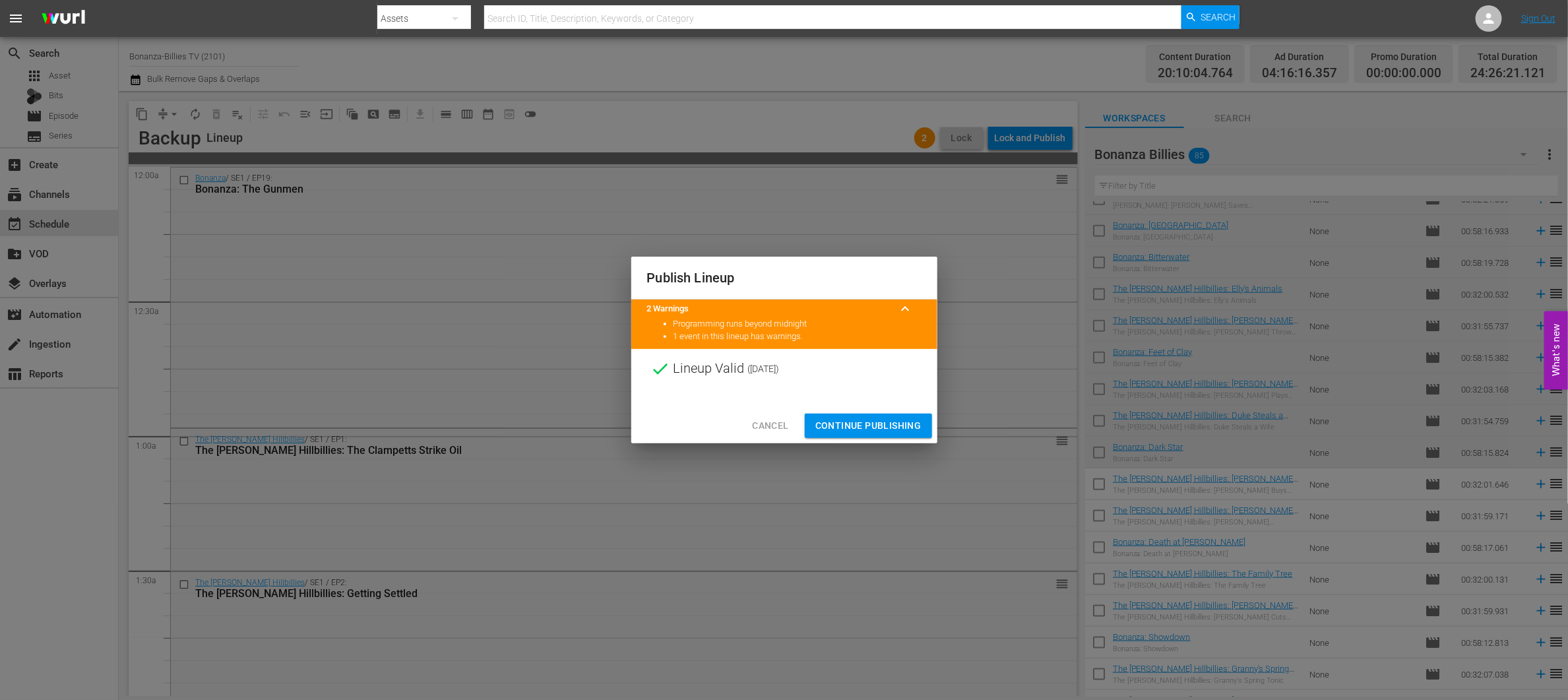
click at [892, 416] on button "Continue Publishing" at bounding box center [868, 426] width 127 height 24
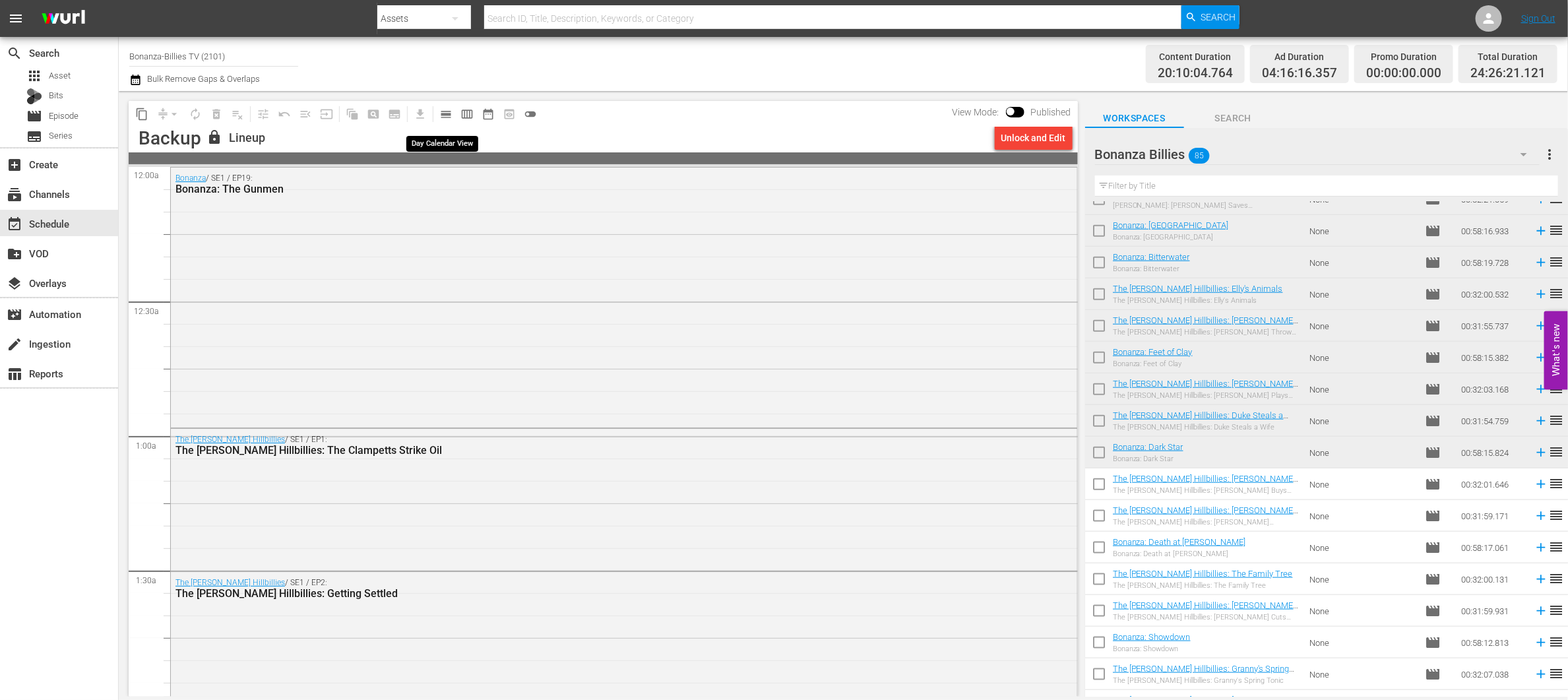
click at [455, 109] on button "calendar_view_day_outlined" at bounding box center [446, 115] width 21 height 21
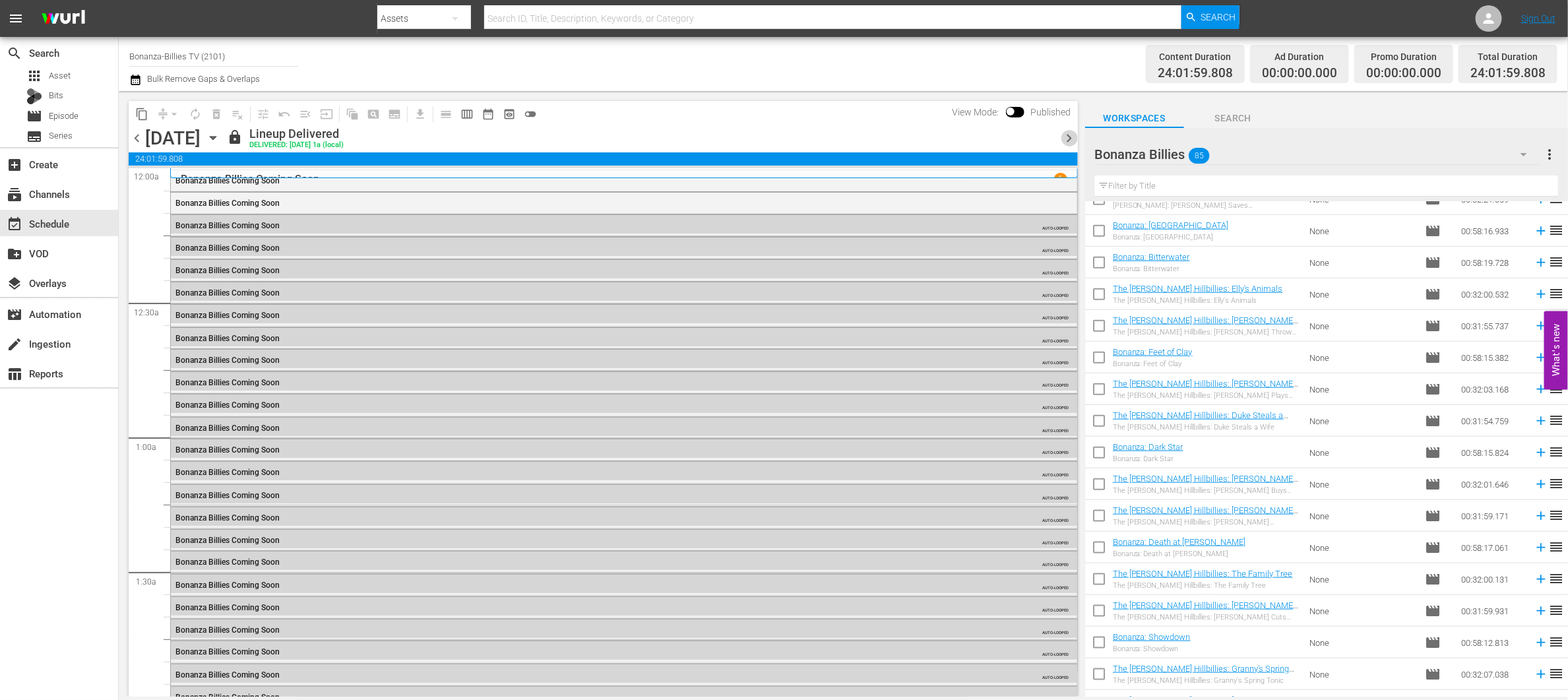
click at [1077, 137] on span "chevron_right" at bounding box center [1069, 138] width 17 height 17
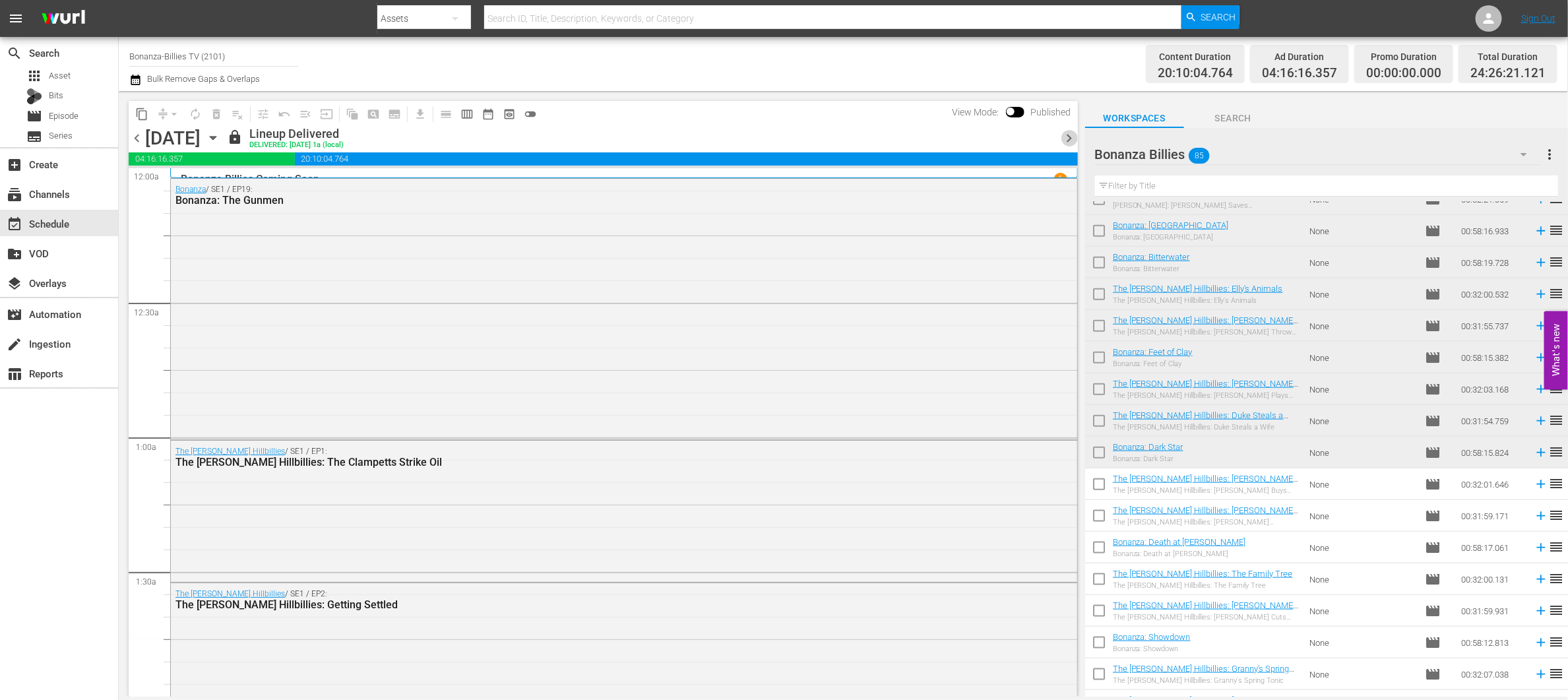
click at [1075, 137] on span "chevron_right" at bounding box center [1069, 138] width 17 height 17
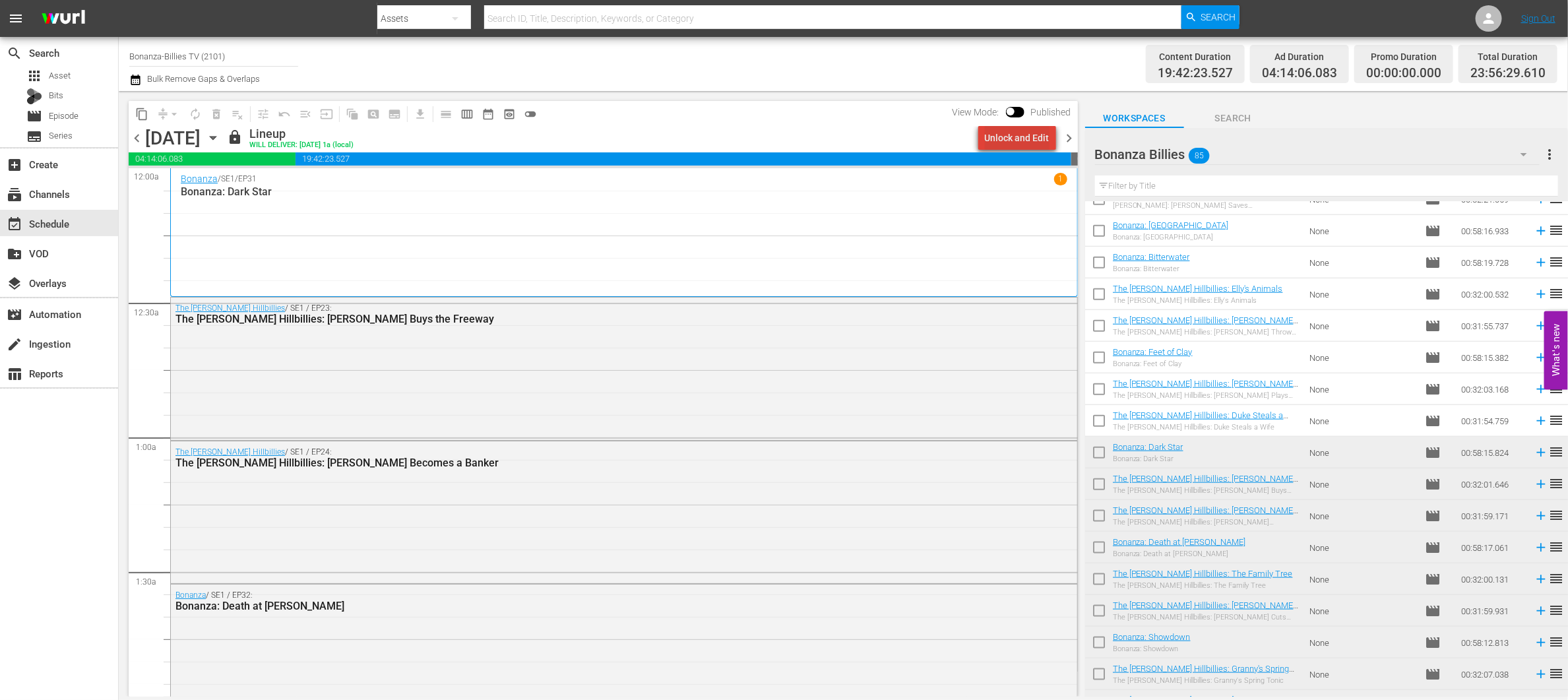
click at [1030, 137] on div "Unlock and Edit" at bounding box center [1017, 137] width 65 height 23
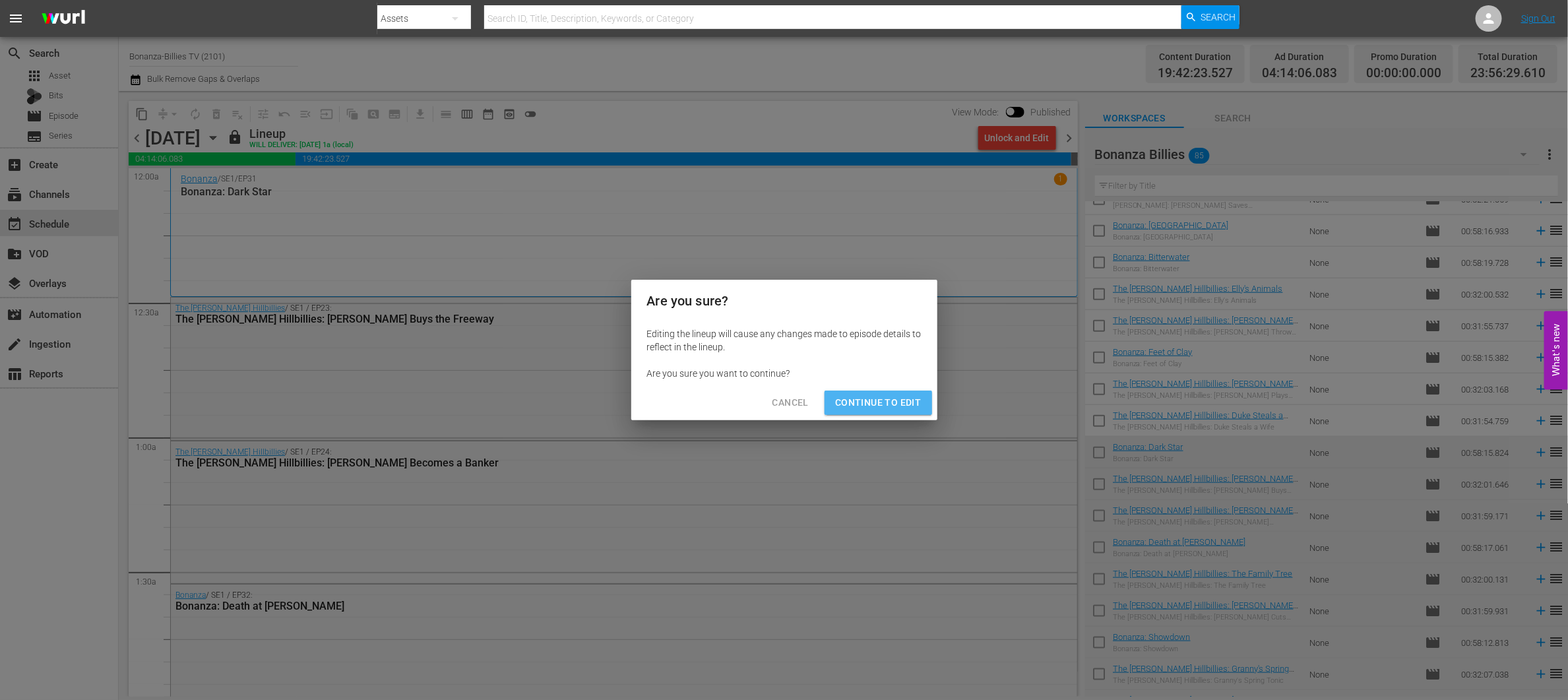
click at [886, 391] on button "Continue to Edit" at bounding box center [878, 403] width 107 height 24
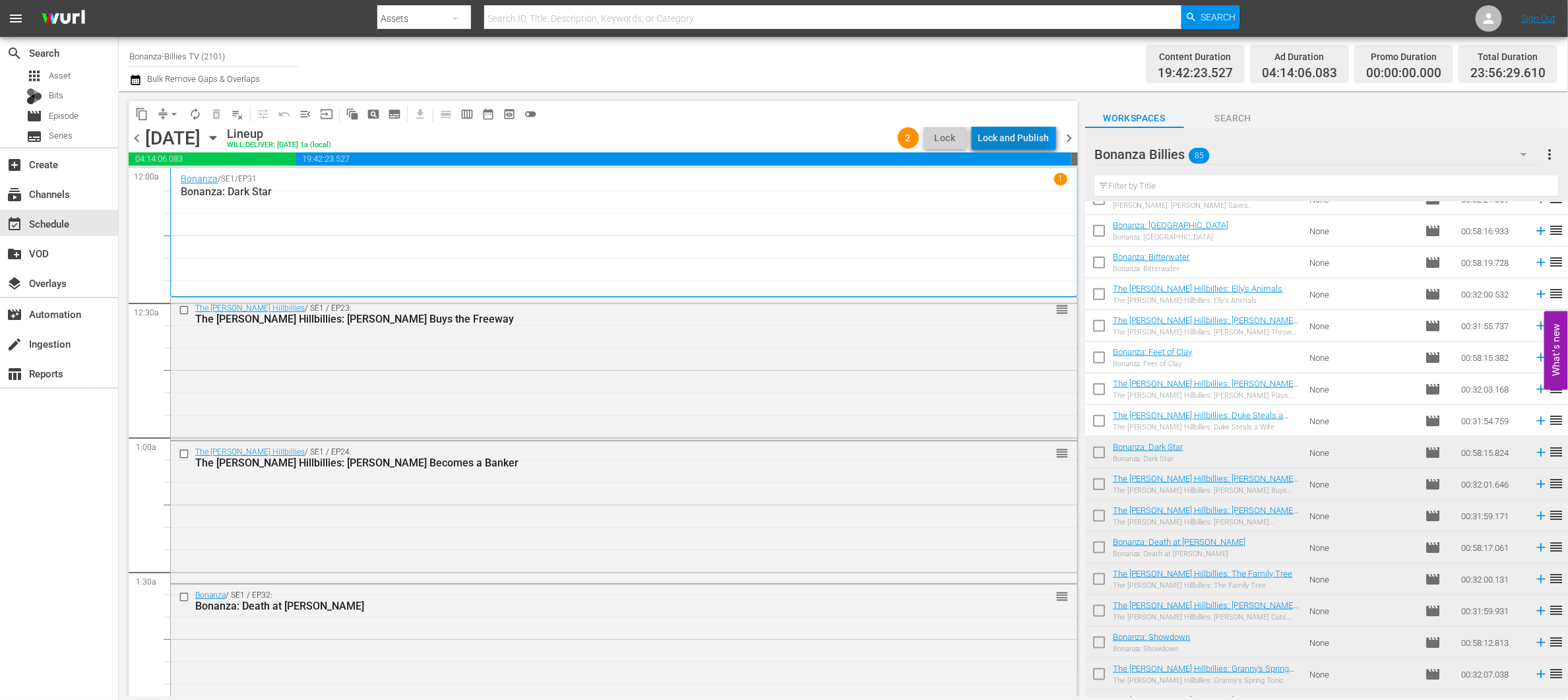
click at [1013, 144] on div "Lock and Publish" at bounding box center [1014, 137] width 71 height 23
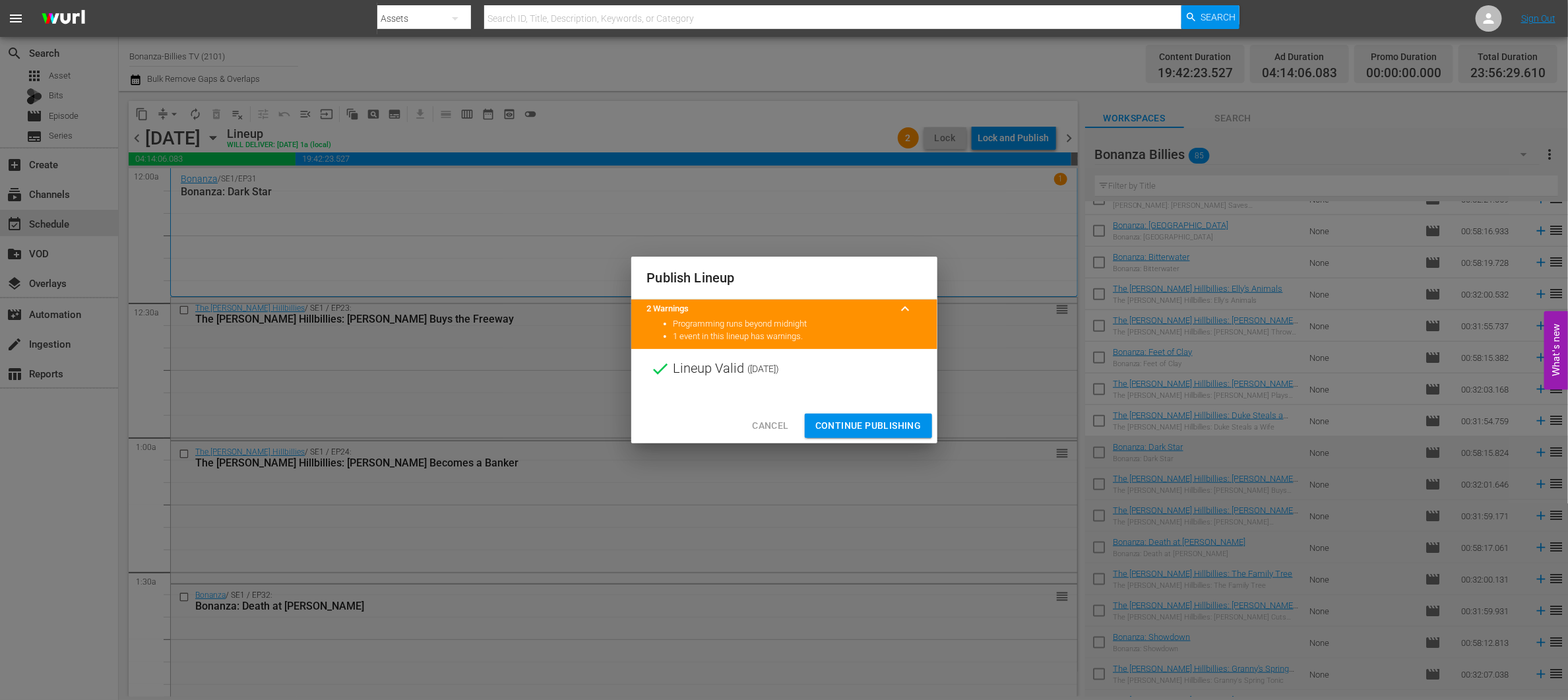
click at [907, 420] on span "Continue Publishing" at bounding box center [868, 426] width 106 height 17
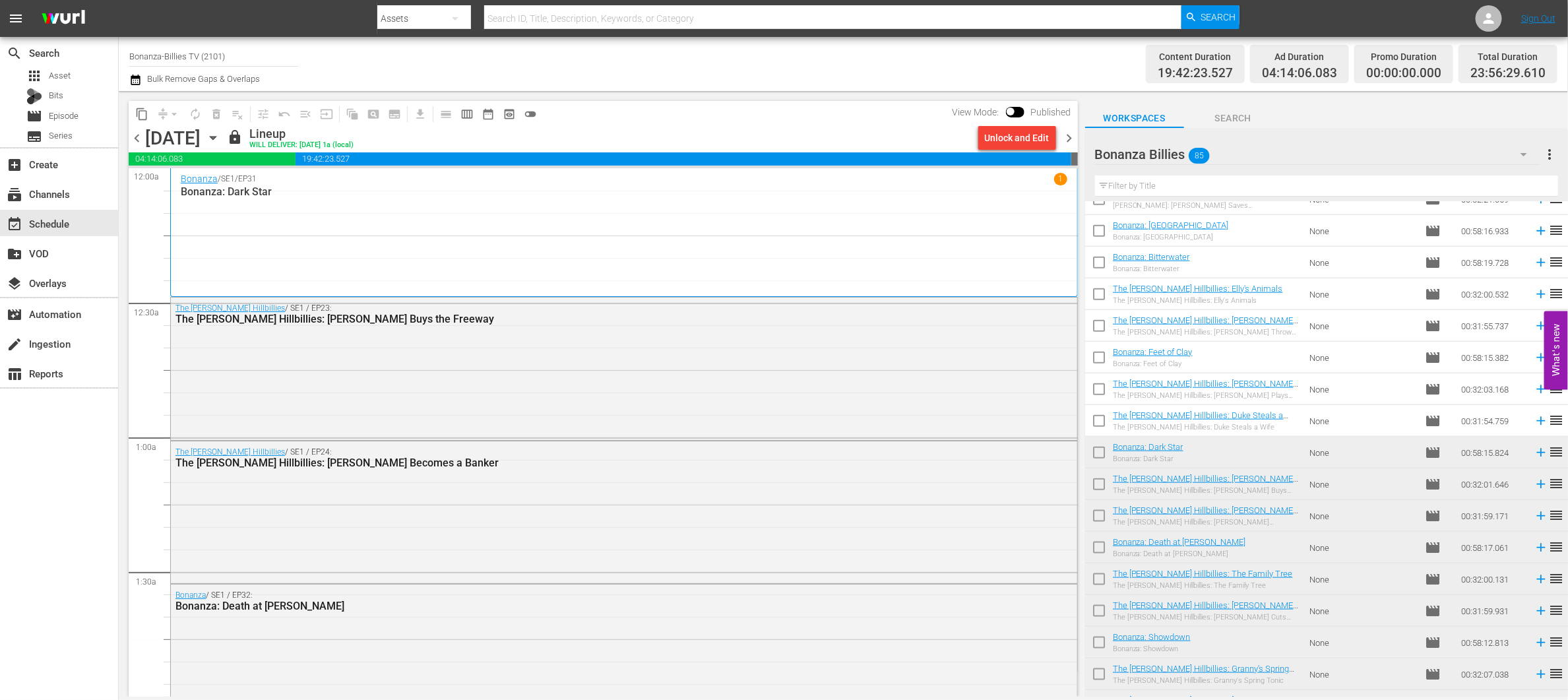
click at [961, 125] on div "content_copy compress arrow_drop_down autorenew_outlined delete_forever_outline…" at bounding box center [603, 114] width 949 height 25
click at [1004, 129] on div "Unlock and Edit" at bounding box center [1017, 137] width 65 height 23
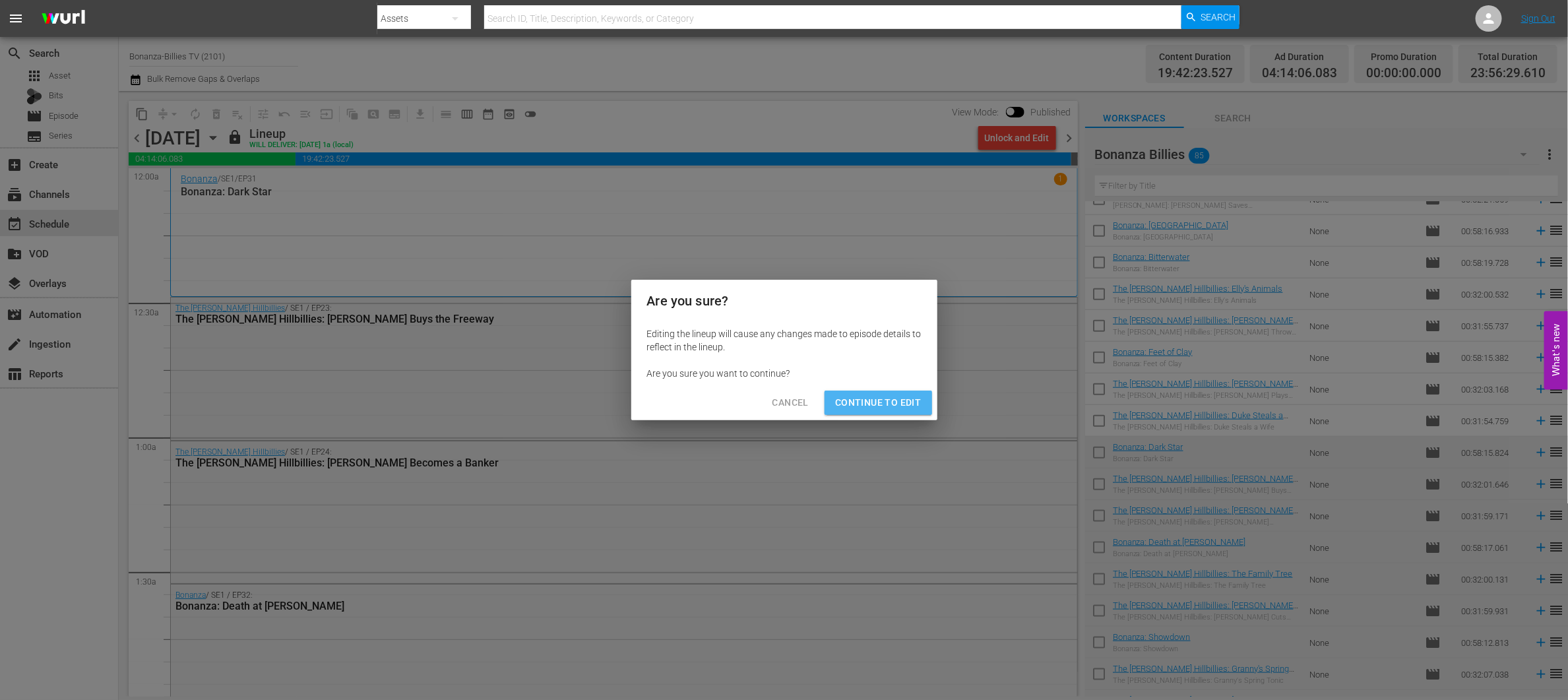
click at [923, 392] on button "Continue to Edit" at bounding box center [878, 403] width 107 height 24
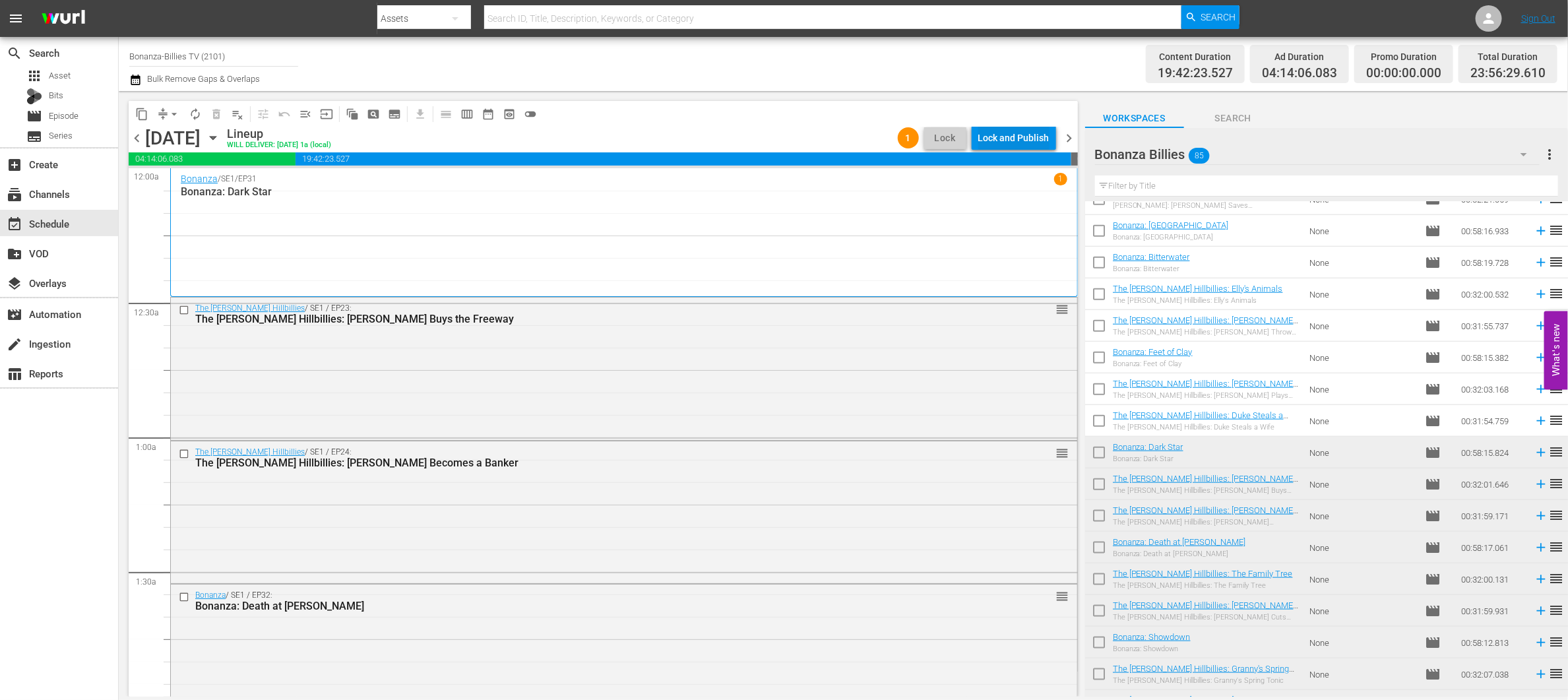
click at [1032, 143] on div "Lock and Publish" at bounding box center [1014, 137] width 71 height 23
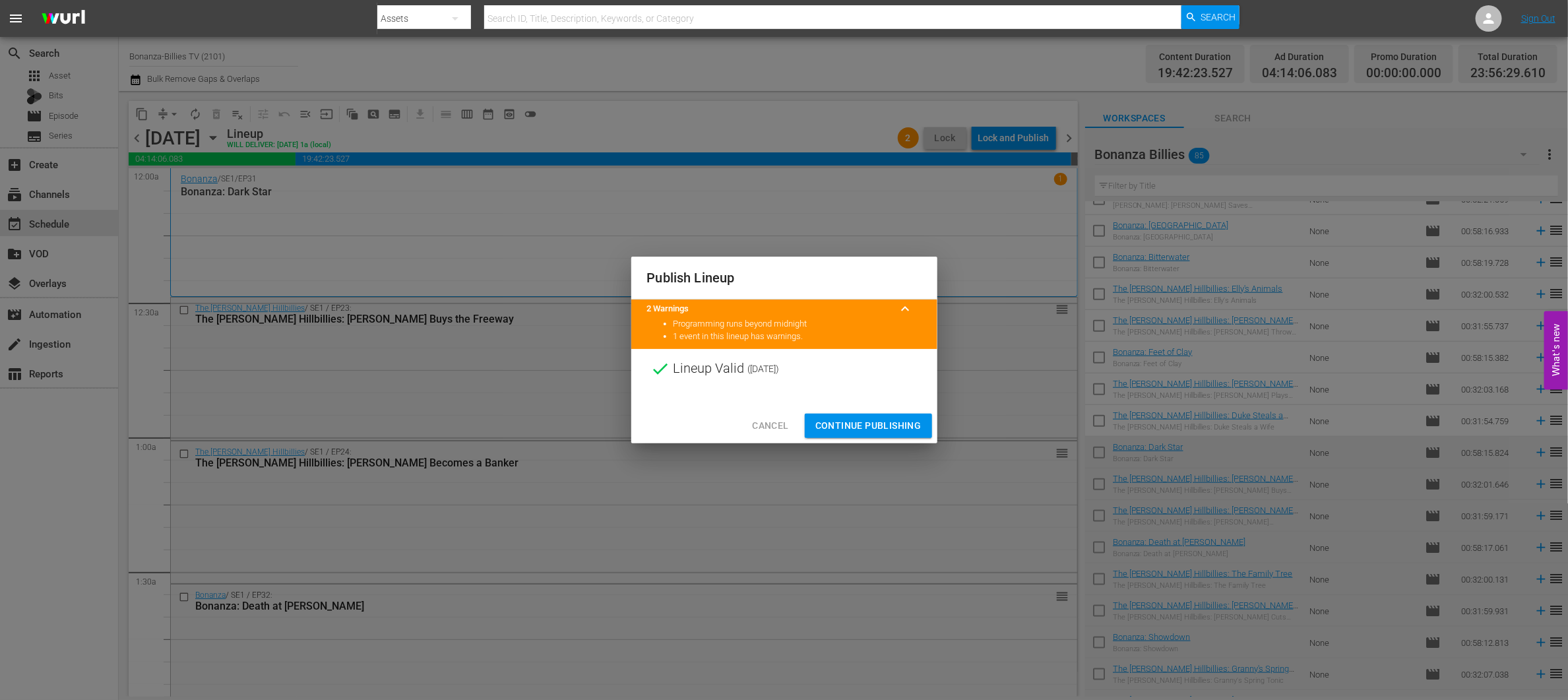
click at [906, 312] on span "keyboard_arrow_up" at bounding box center [906, 309] width 16 height 16
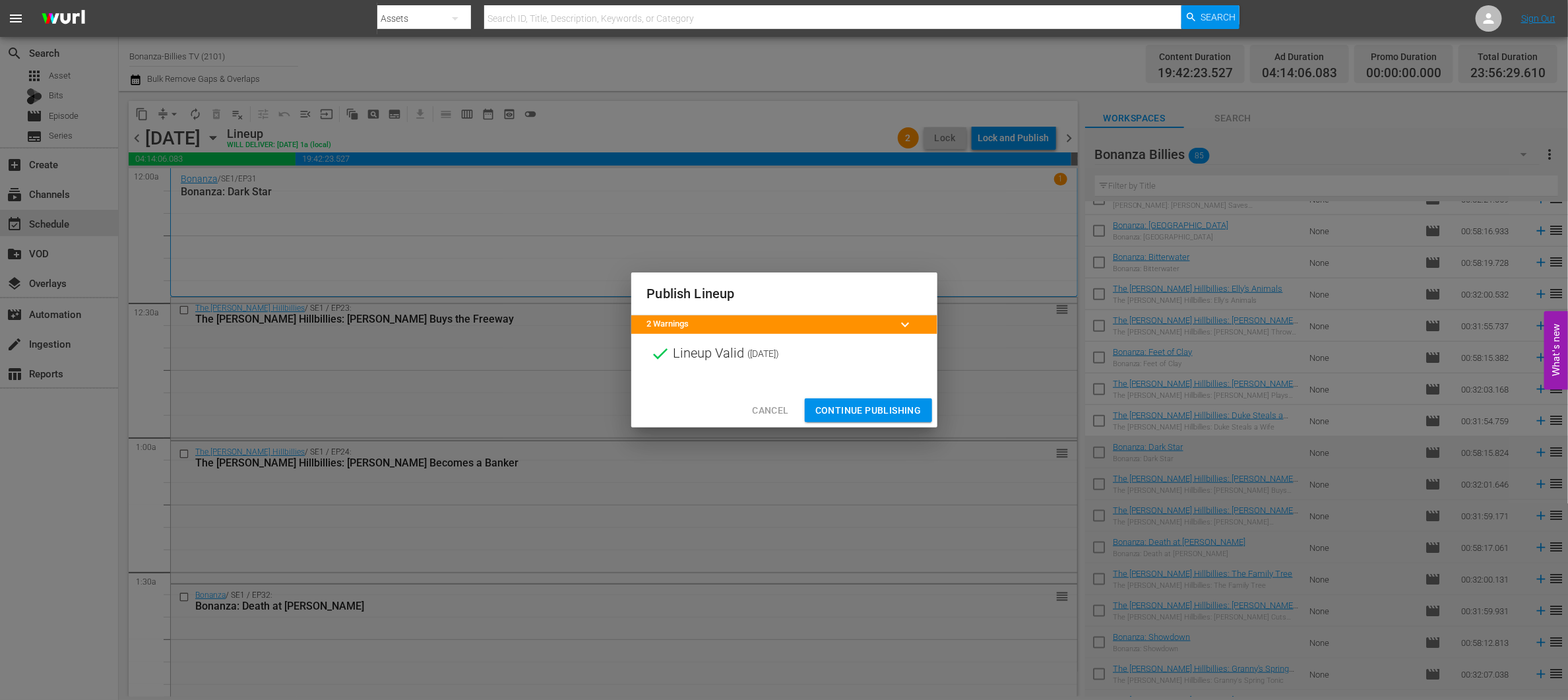
click at [906, 312] on div "Publish Lineup" at bounding box center [784, 294] width 306 height 43
click at [909, 322] on span "keyboard_arrow_down" at bounding box center [906, 325] width 16 height 16
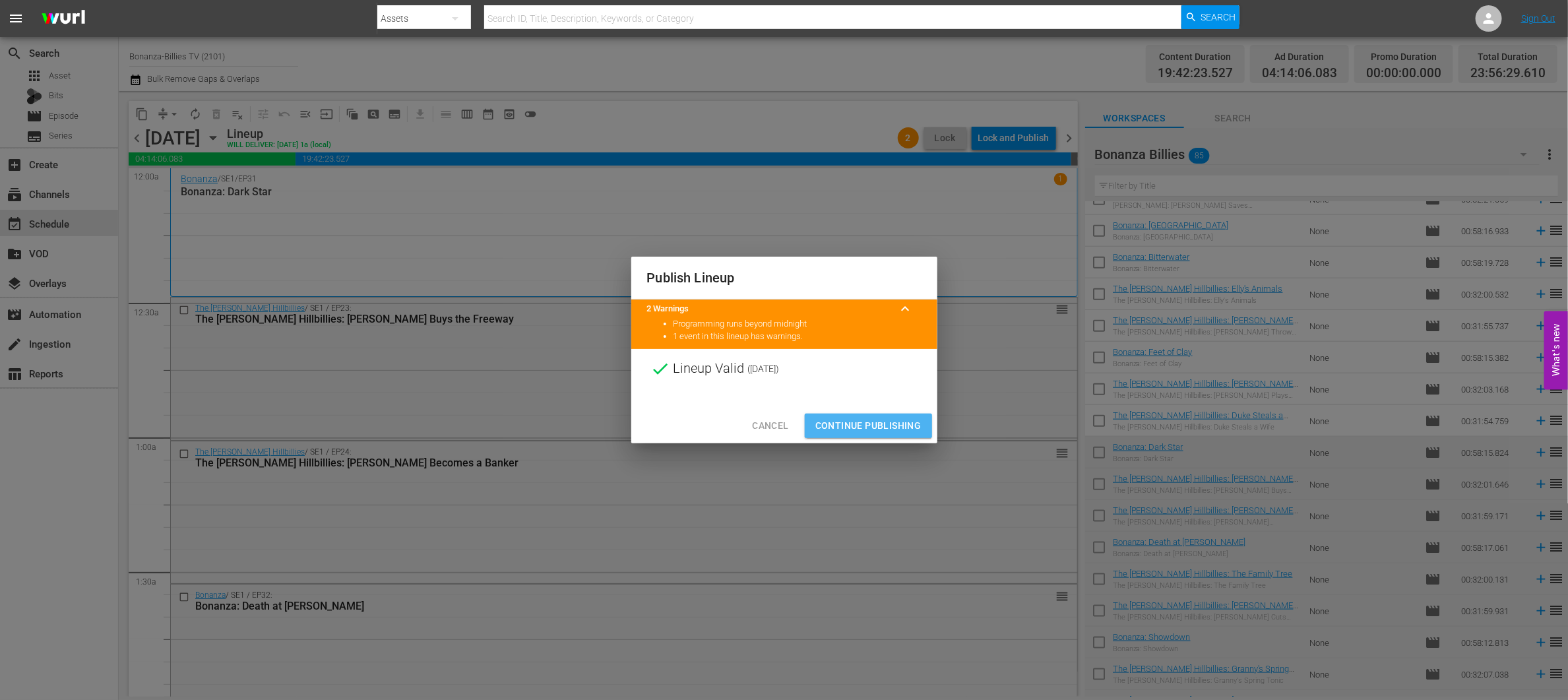
click at [888, 427] on span "Continue Publishing" at bounding box center [868, 426] width 106 height 17
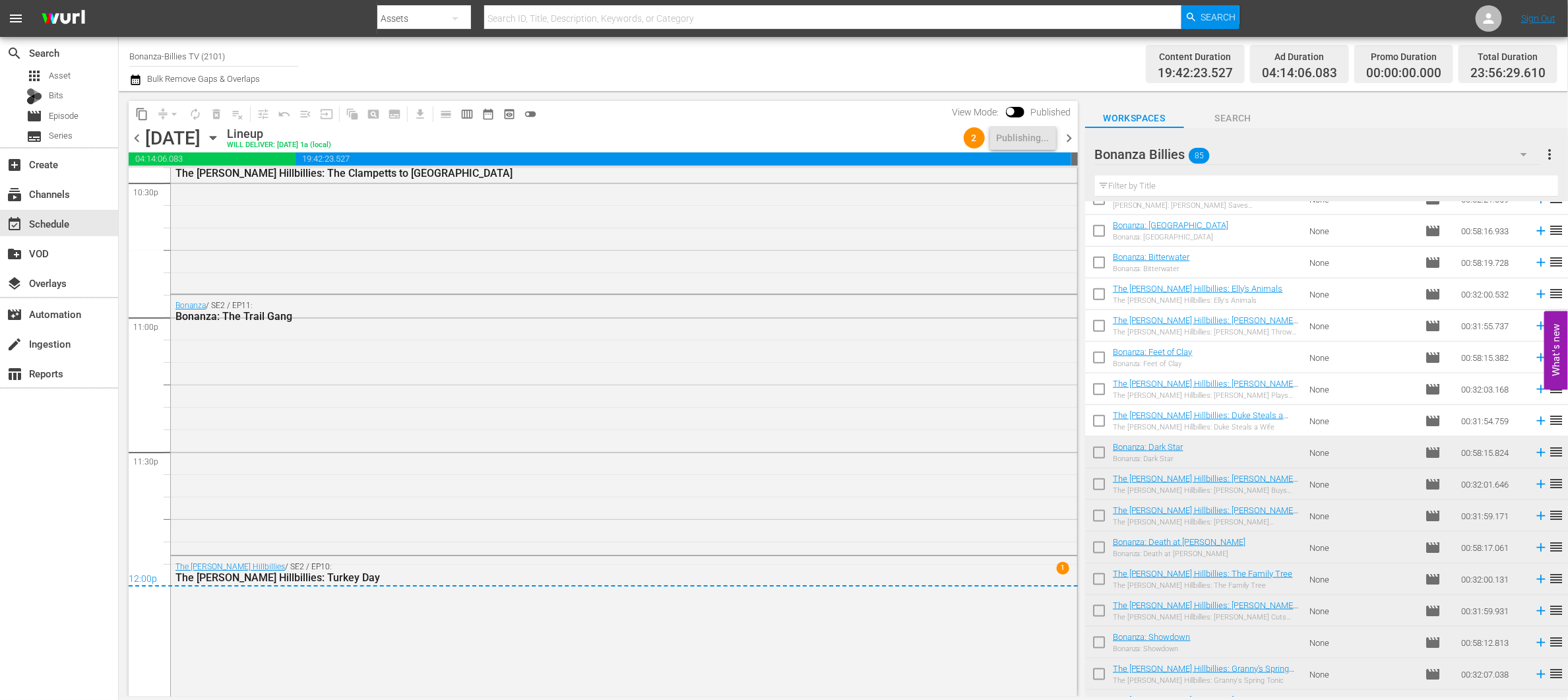
scroll to position [6046, 0]
click at [941, 566] on div "The Beverly Hillbillies / SE2 / EP10: The Beverly Hillbillies: Turkey Day" at bounding box center [587, 571] width 824 height 22
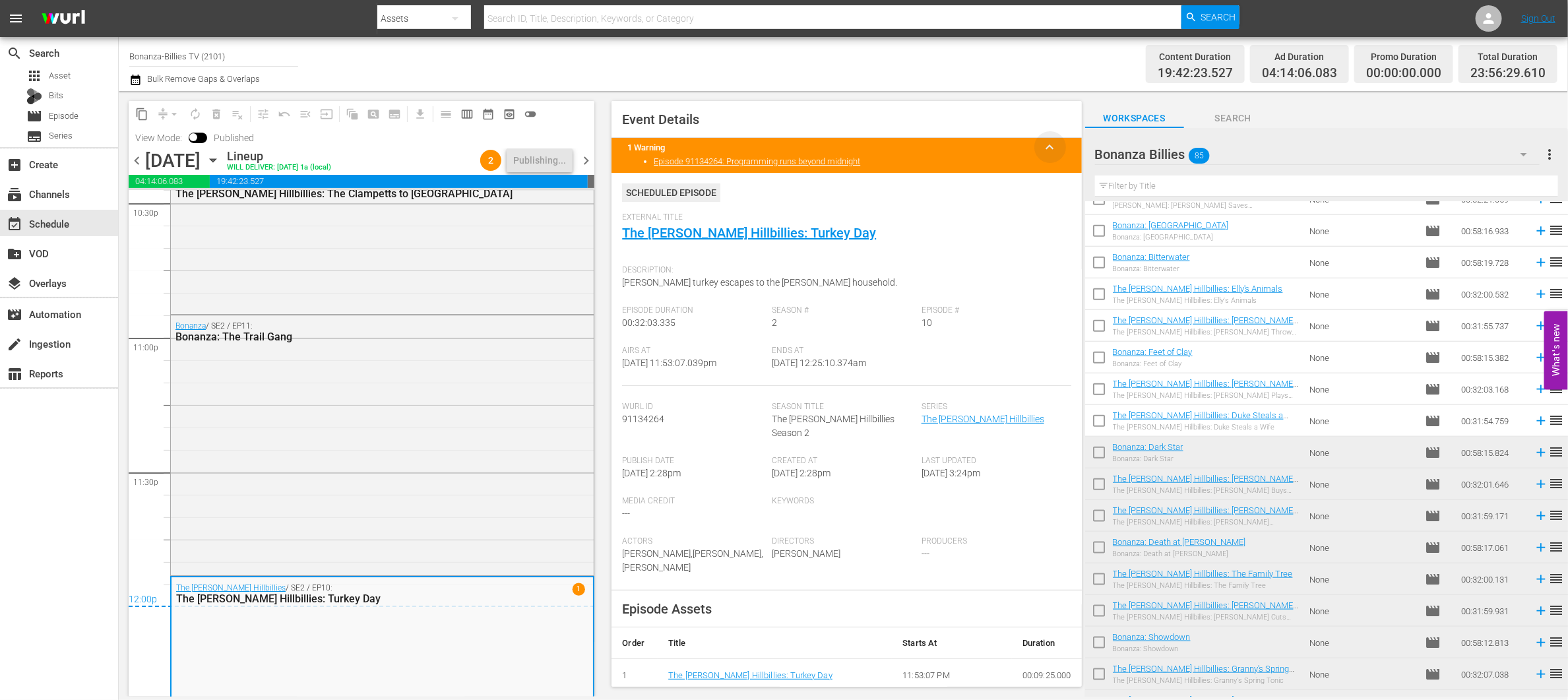
click at [1042, 151] on span "keyboard_arrow_up" at bounding box center [1050, 147] width 16 height 16
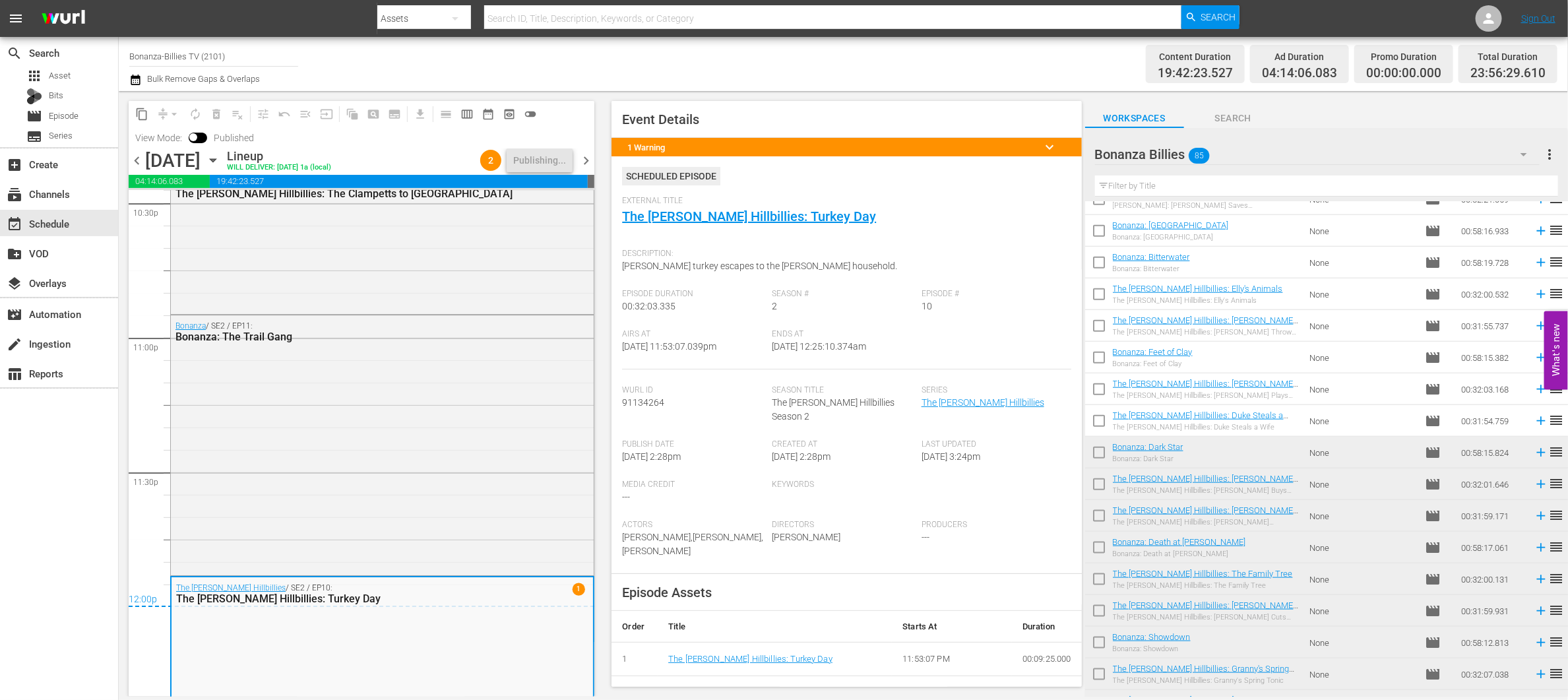
click at [1042, 151] on span "keyboard_arrow_down" at bounding box center [1050, 147] width 16 height 16
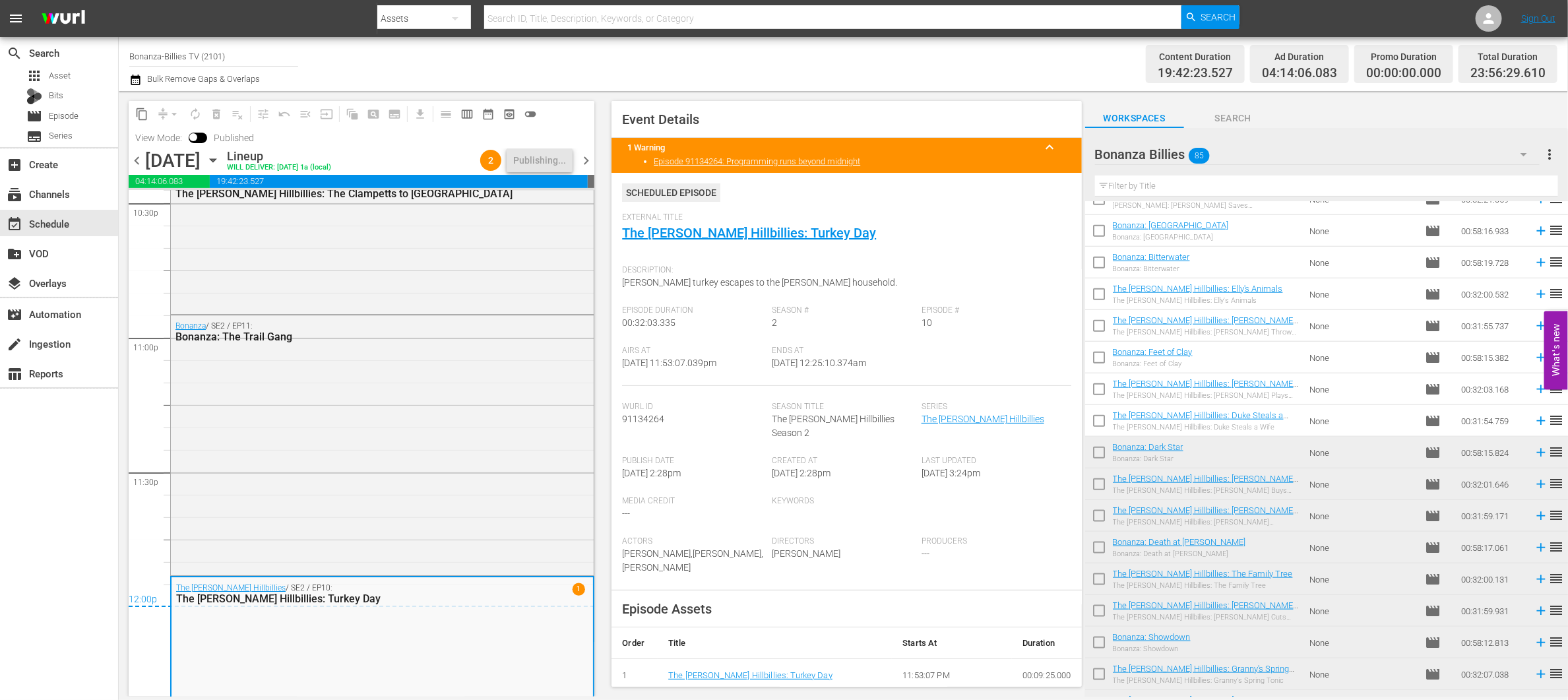
click at [589, 156] on span "chevron_right" at bounding box center [586, 161] width 17 height 17
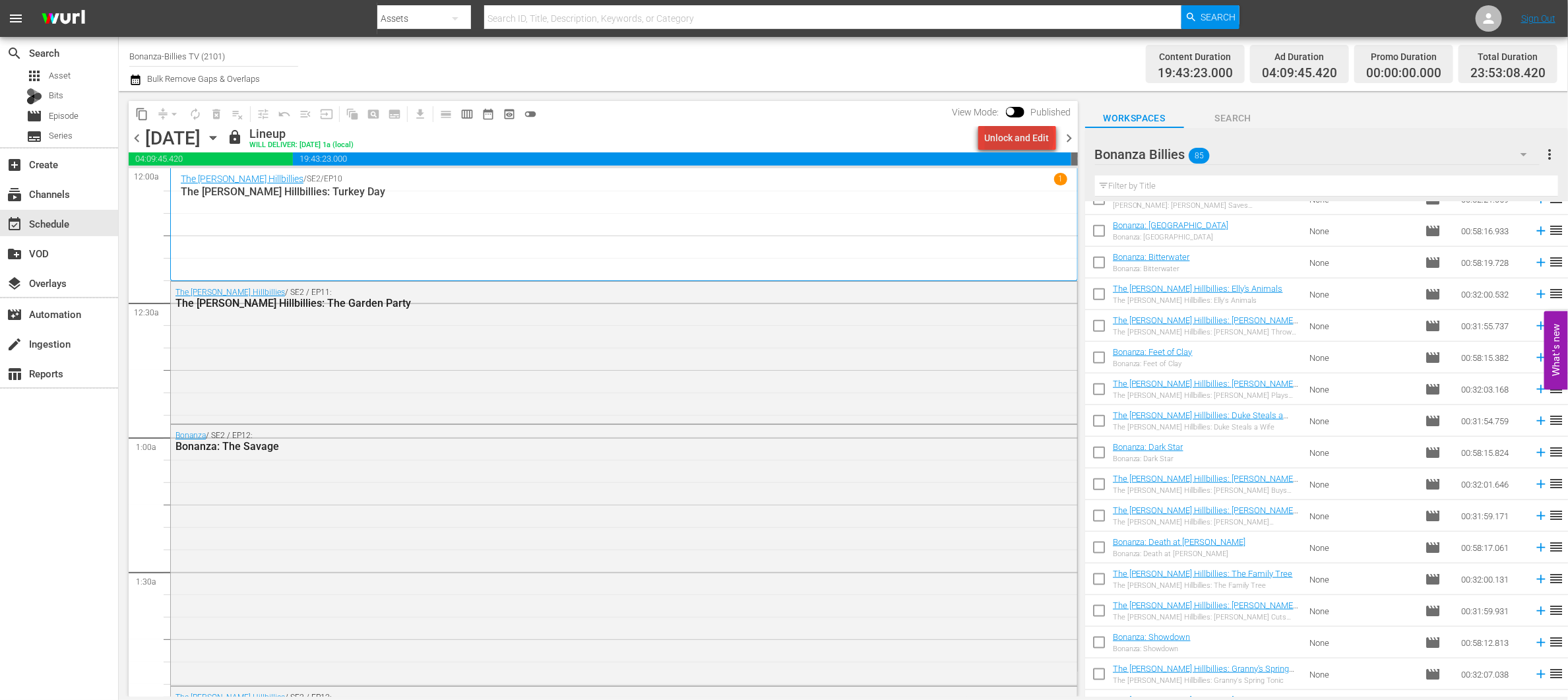
click at [1022, 137] on div "Unlock and Edit" at bounding box center [1017, 137] width 65 height 23
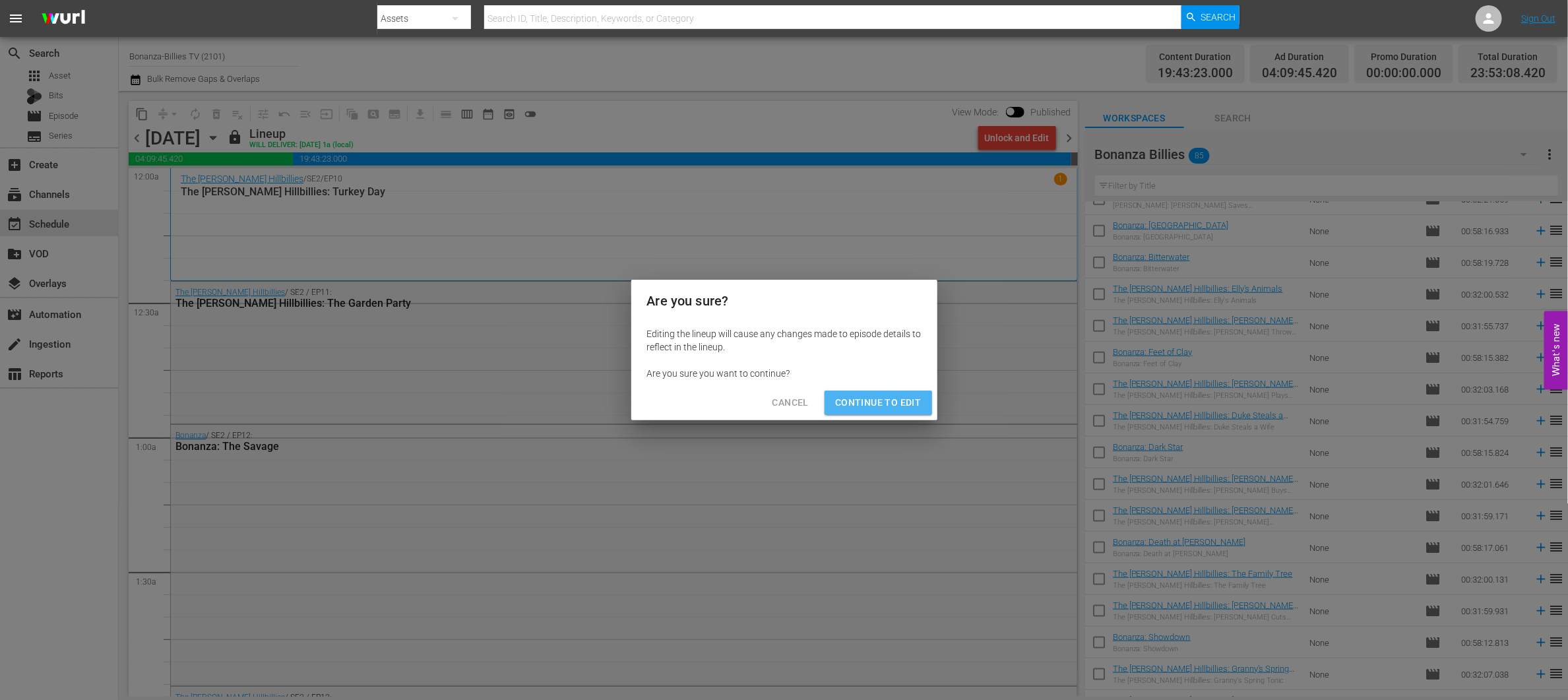
click at [900, 402] on span "Continue to Edit" at bounding box center [878, 403] width 86 height 17
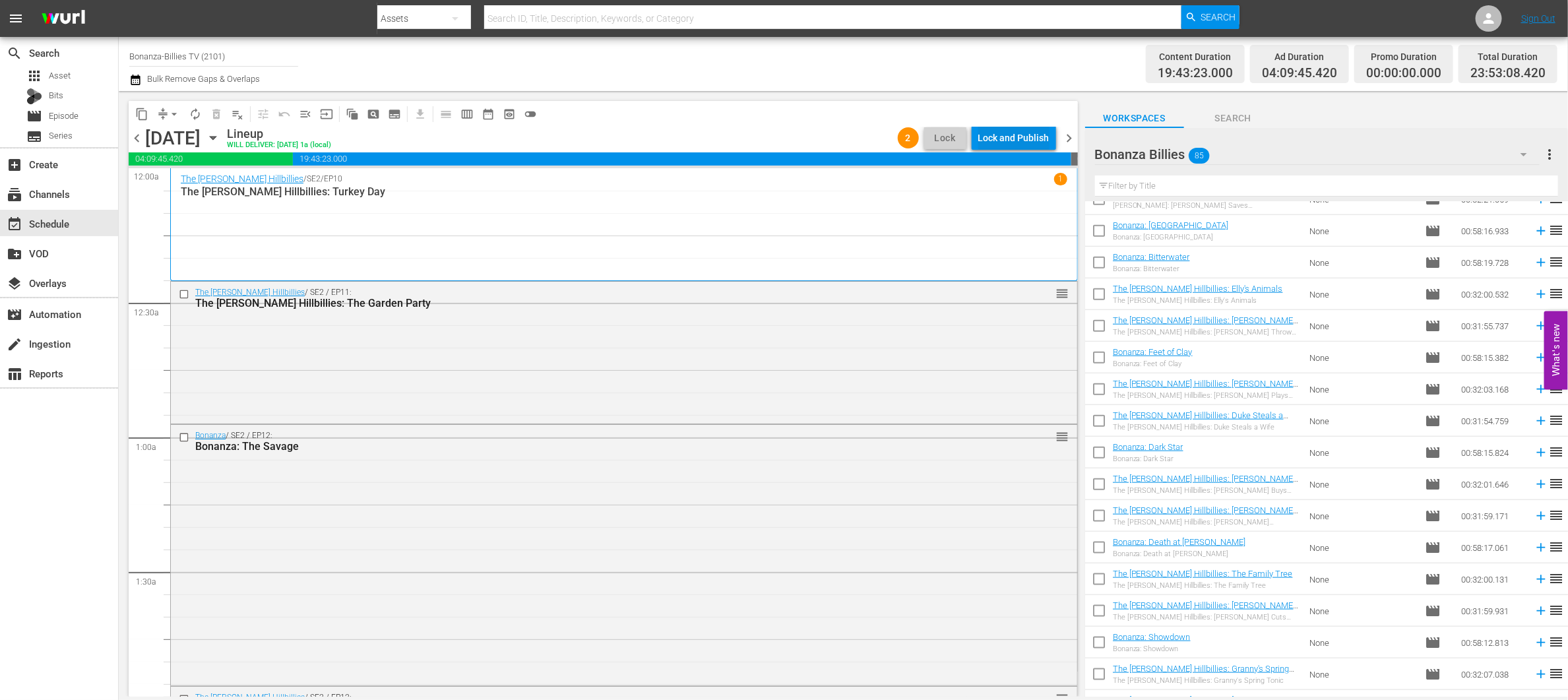
click at [998, 147] on div "Lock and Publish" at bounding box center [1014, 137] width 71 height 23
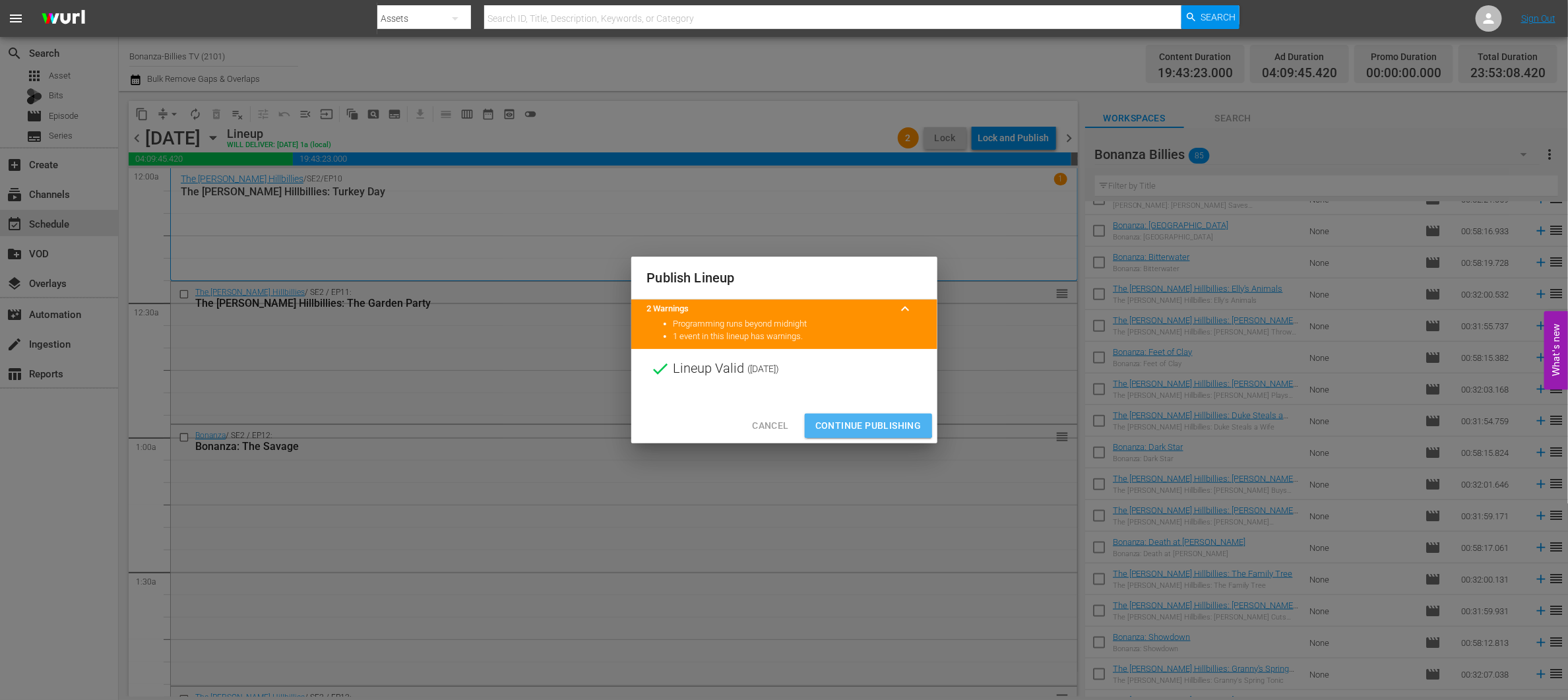
click at [866, 422] on span "Continue Publishing" at bounding box center [868, 426] width 106 height 17
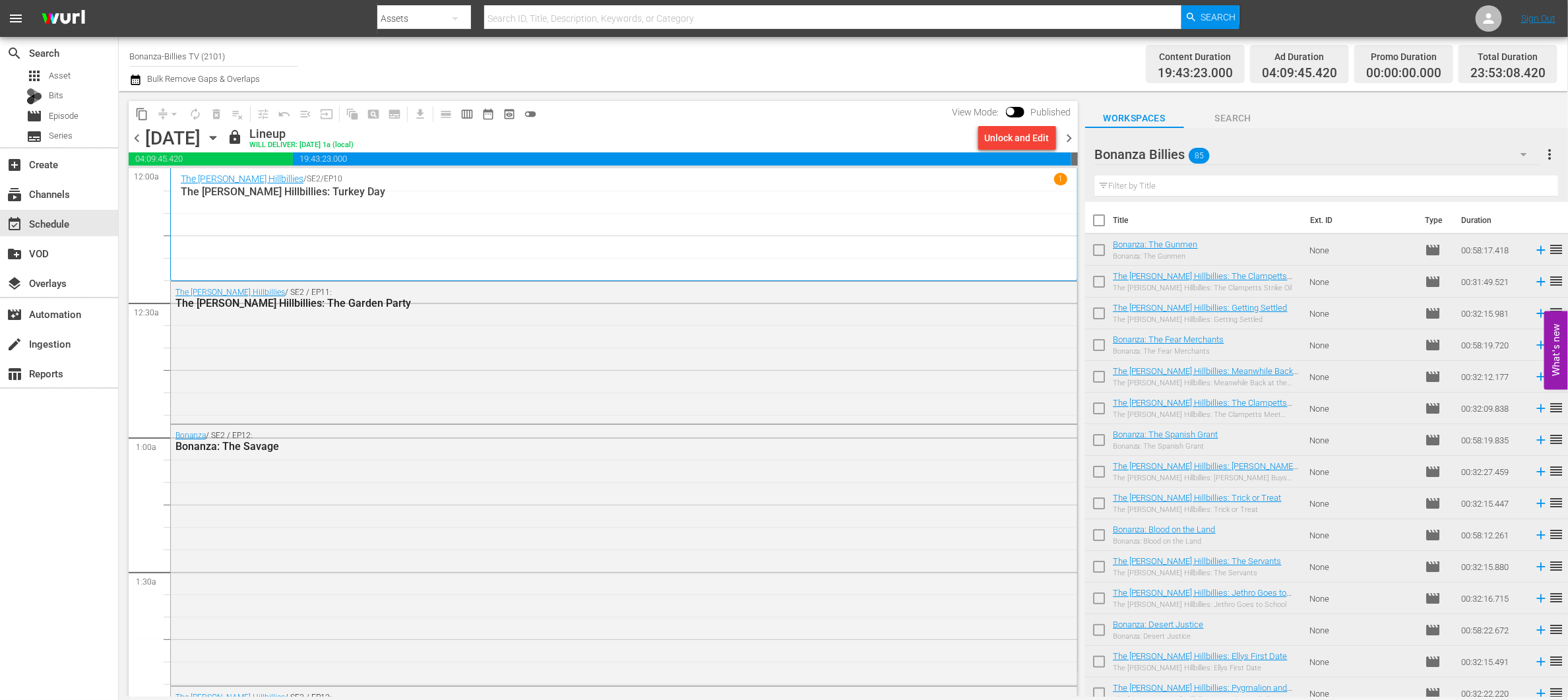
click at [1069, 135] on span "chevron_right" at bounding box center [1069, 138] width 17 height 17
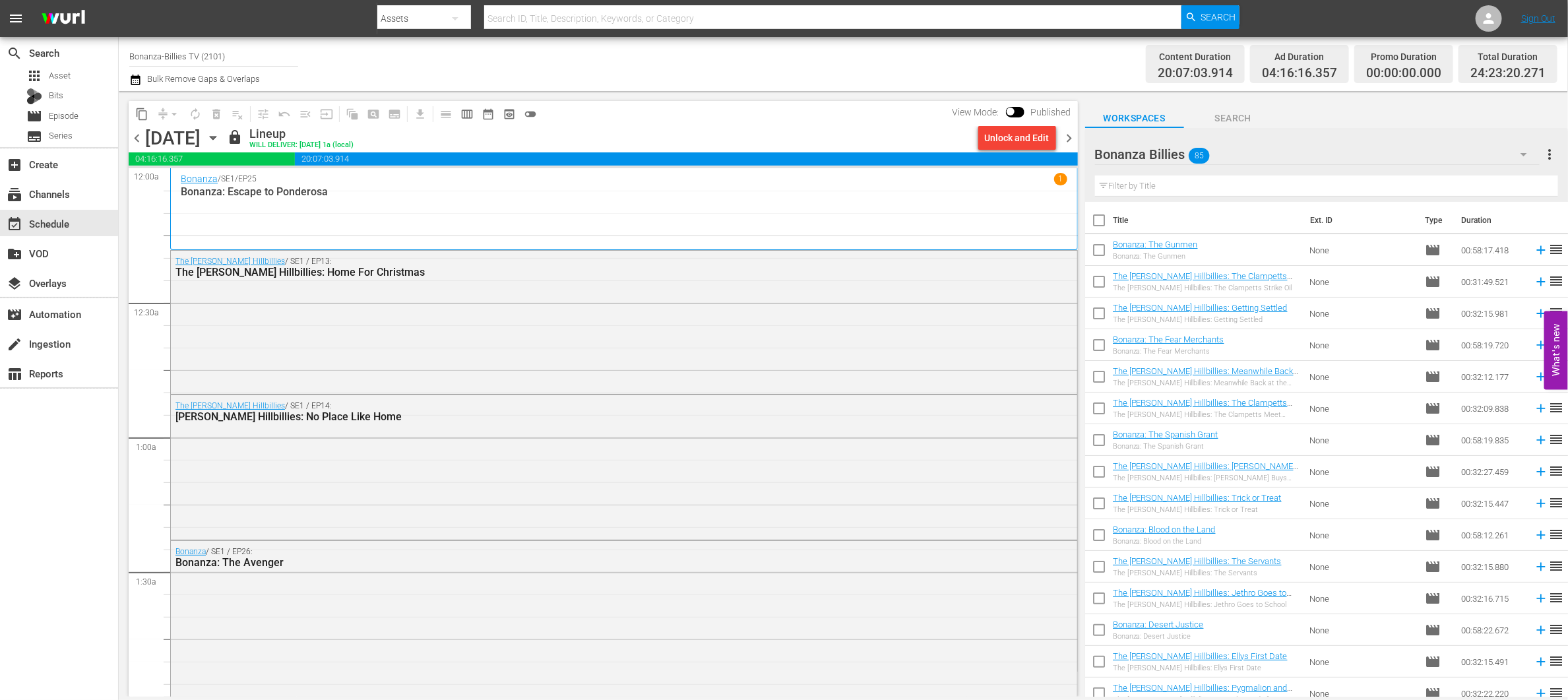
click at [1032, 134] on div "Unlock and Edit" at bounding box center [1017, 137] width 65 height 23
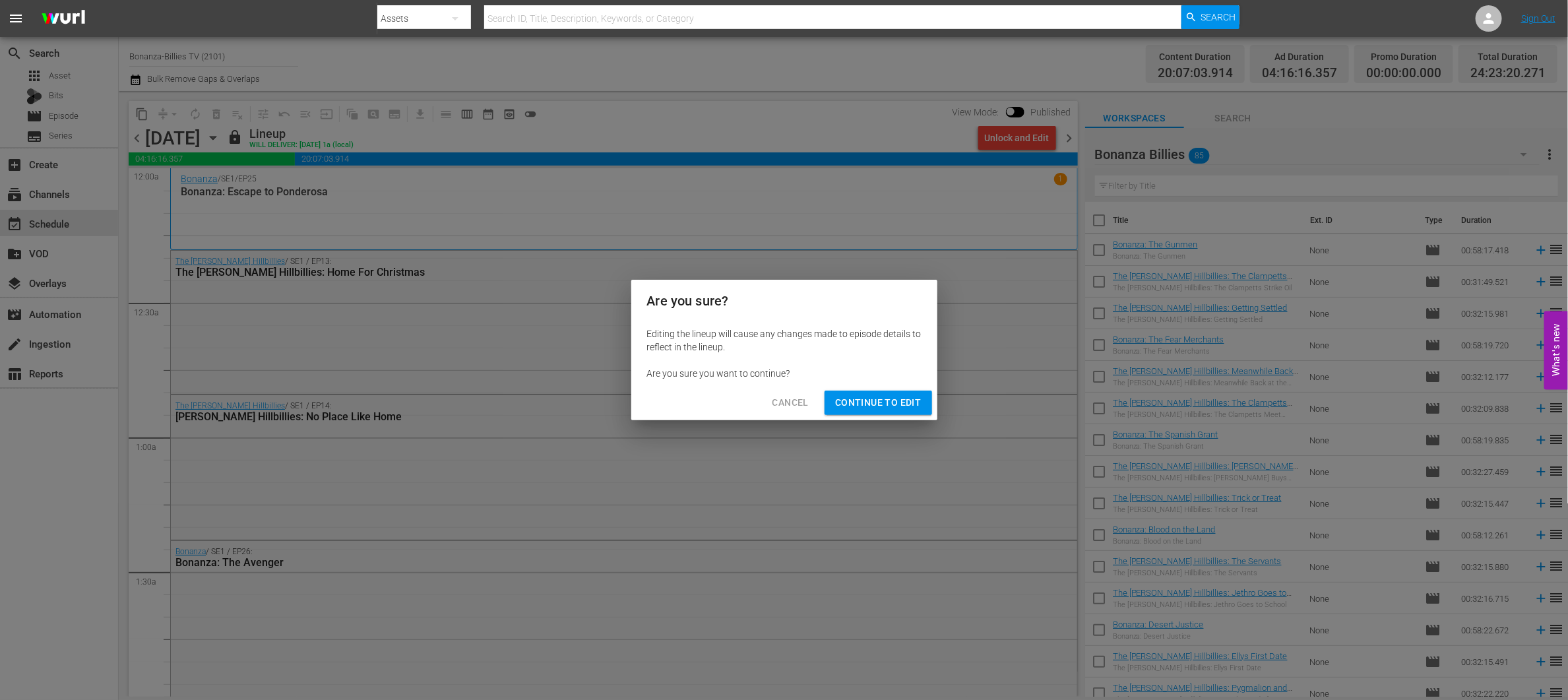
click at [900, 393] on button "Continue to Edit" at bounding box center [878, 403] width 107 height 24
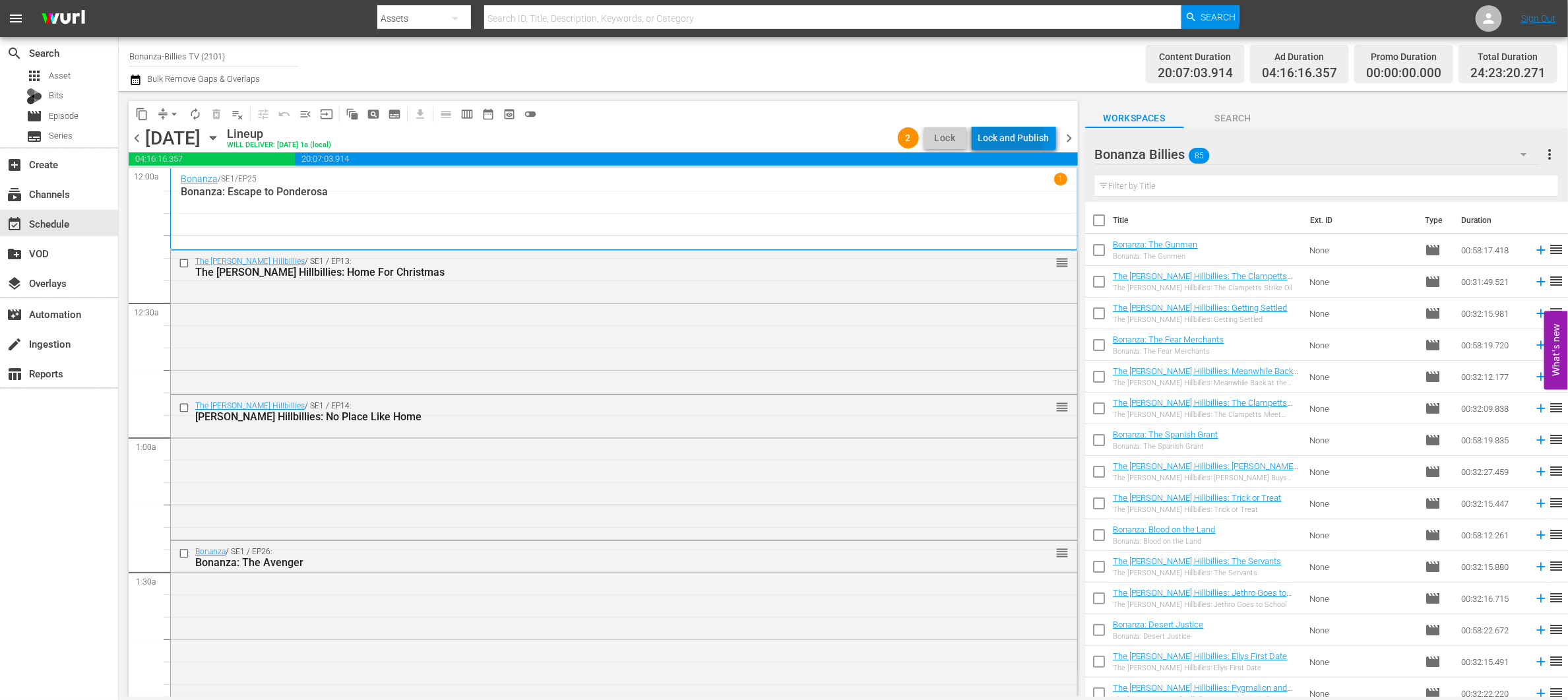
click at [992, 134] on div "Lock and Publish" at bounding box center [1014, 137] width 71 height 23
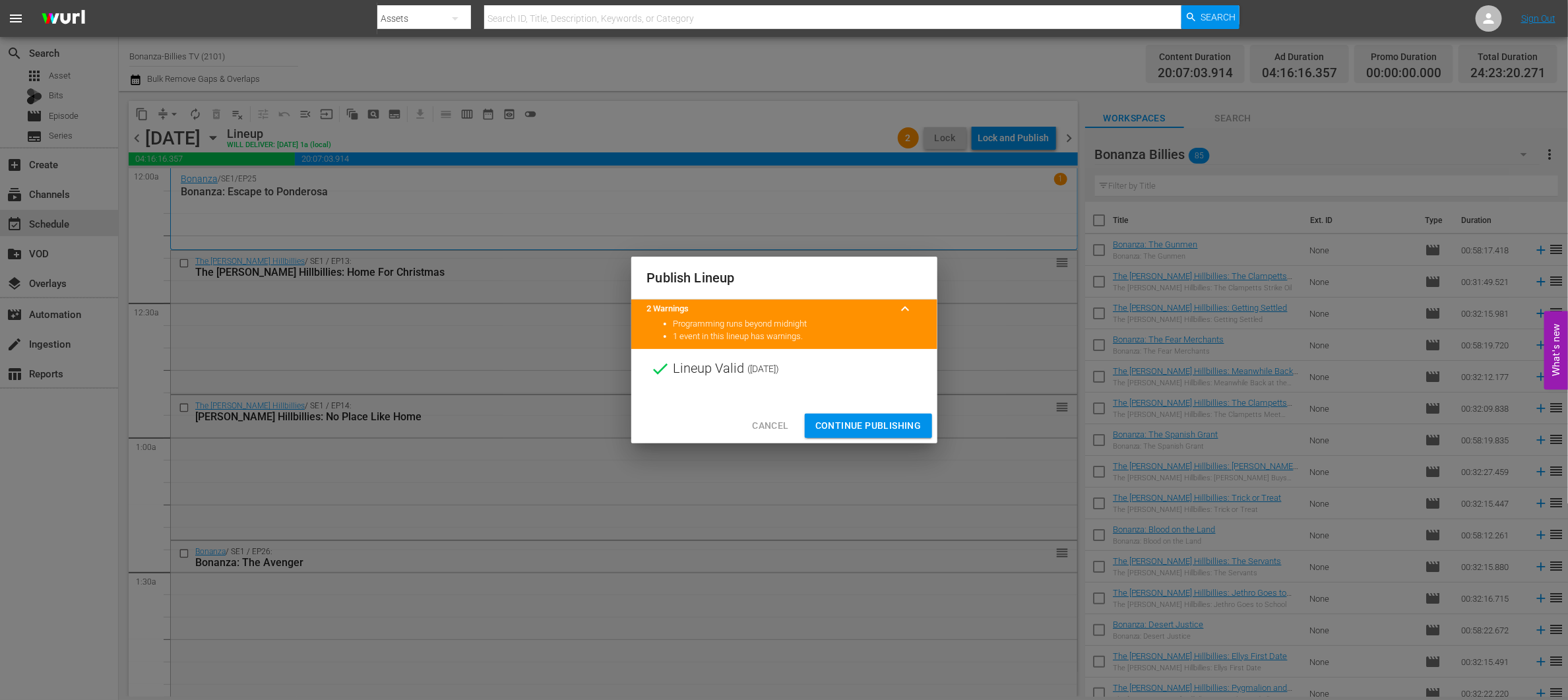
click at [895, 431] on span "Continue Publishing" at bounding box center [868, 426] width 106 height 17
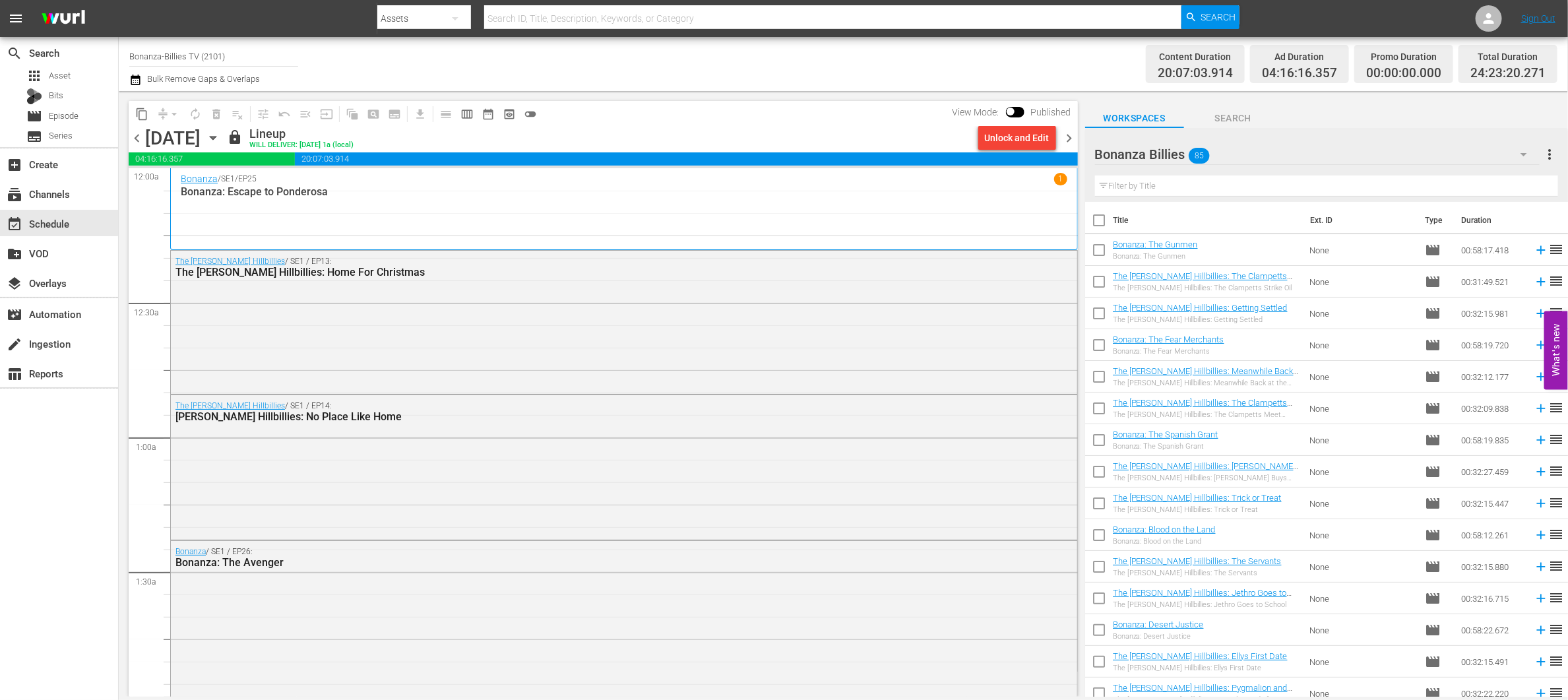
click at [1073, 138] on span "chevron_right" at bounding box center [1069, 138] width 17 height 17
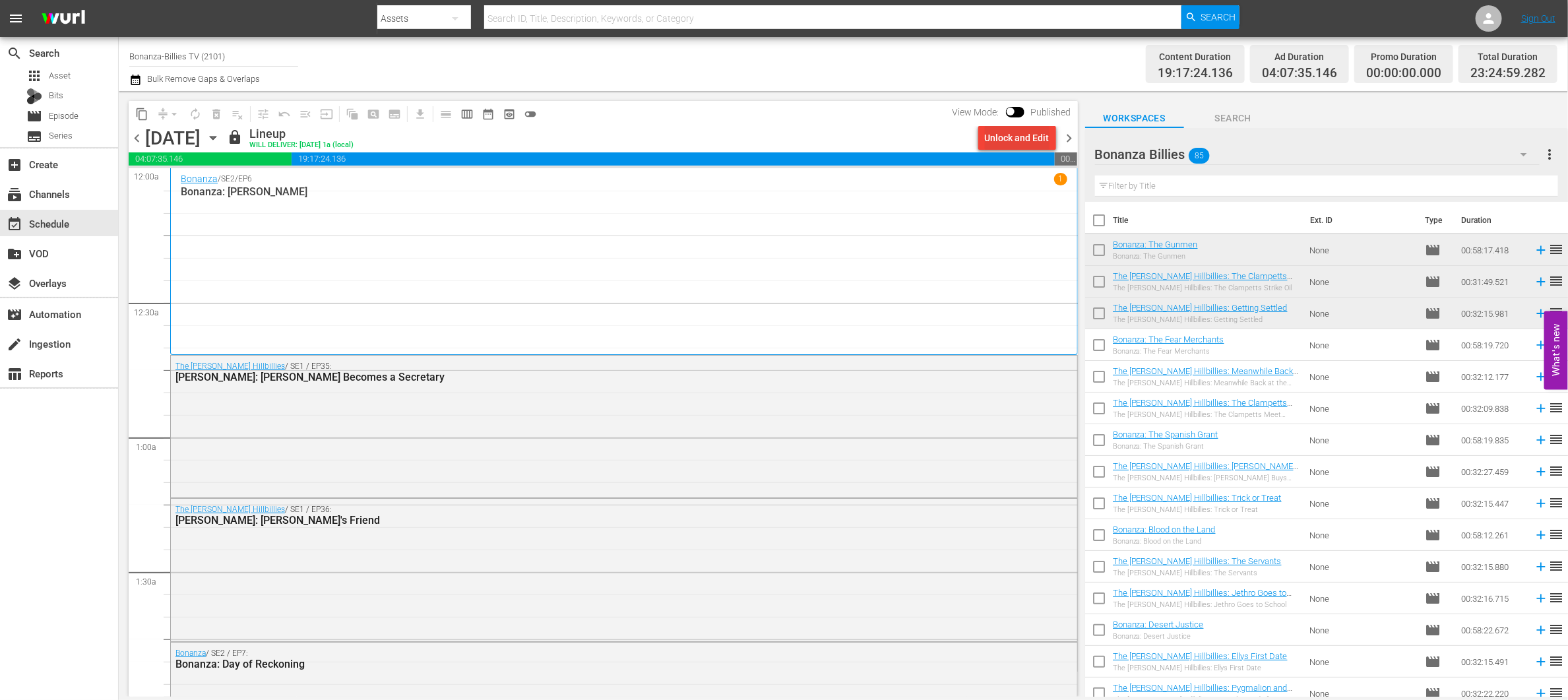
click at [1018, 137] on div "Unlock and Edit" at bounding box center [1017, 137] width 65 height 23
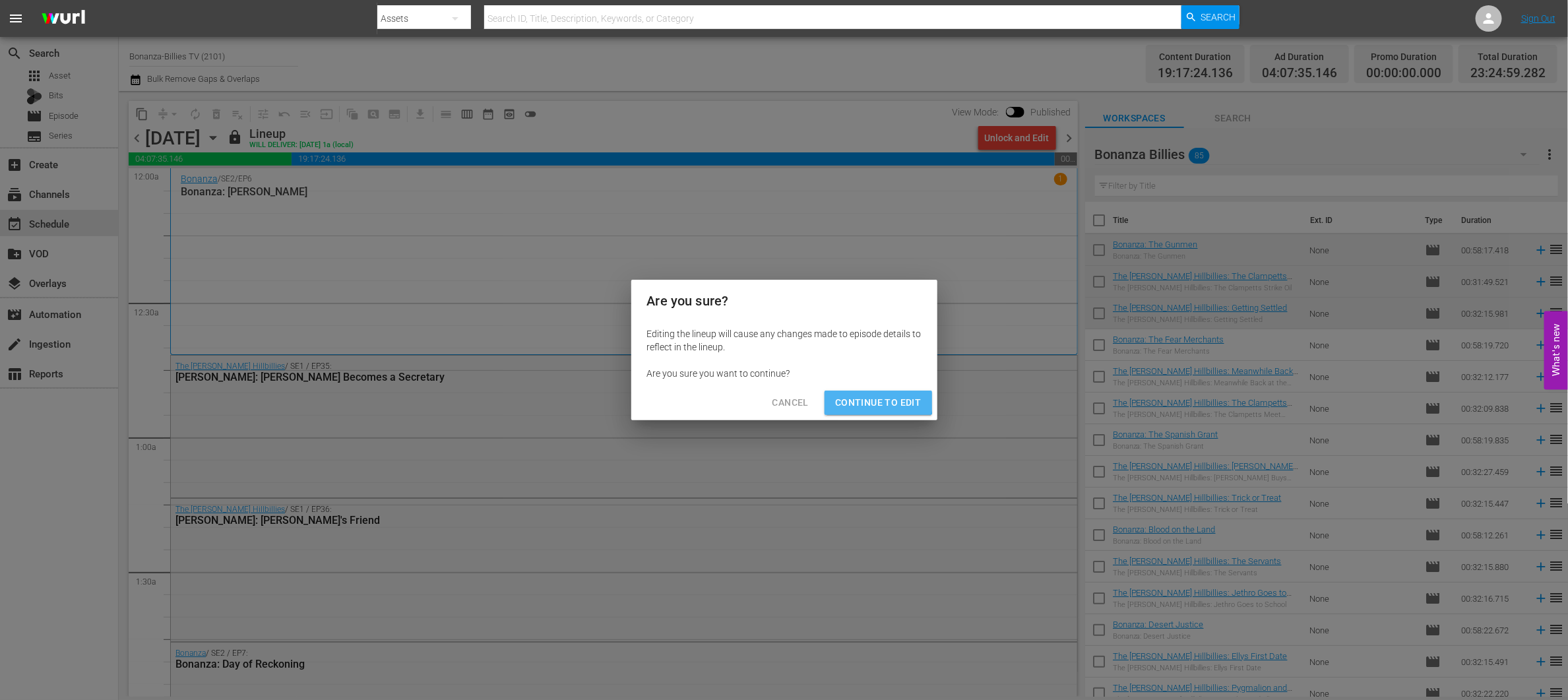
click at [856, 393] on button "Continue to Edit" at bounding box center [878, 403] width 107 height 24
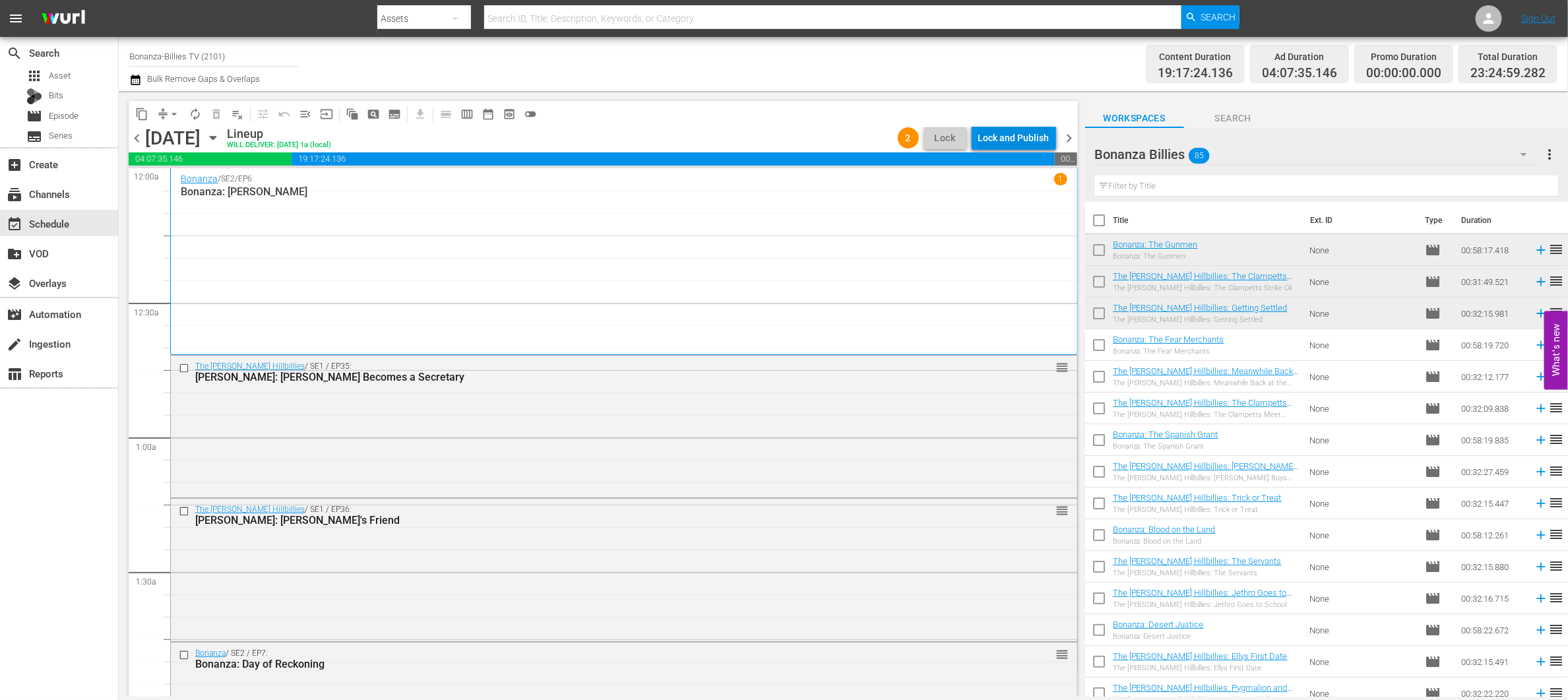
click at [998, 137] on div "Lock and Publish" at bounding box center [1014, 137] width 71 height 23
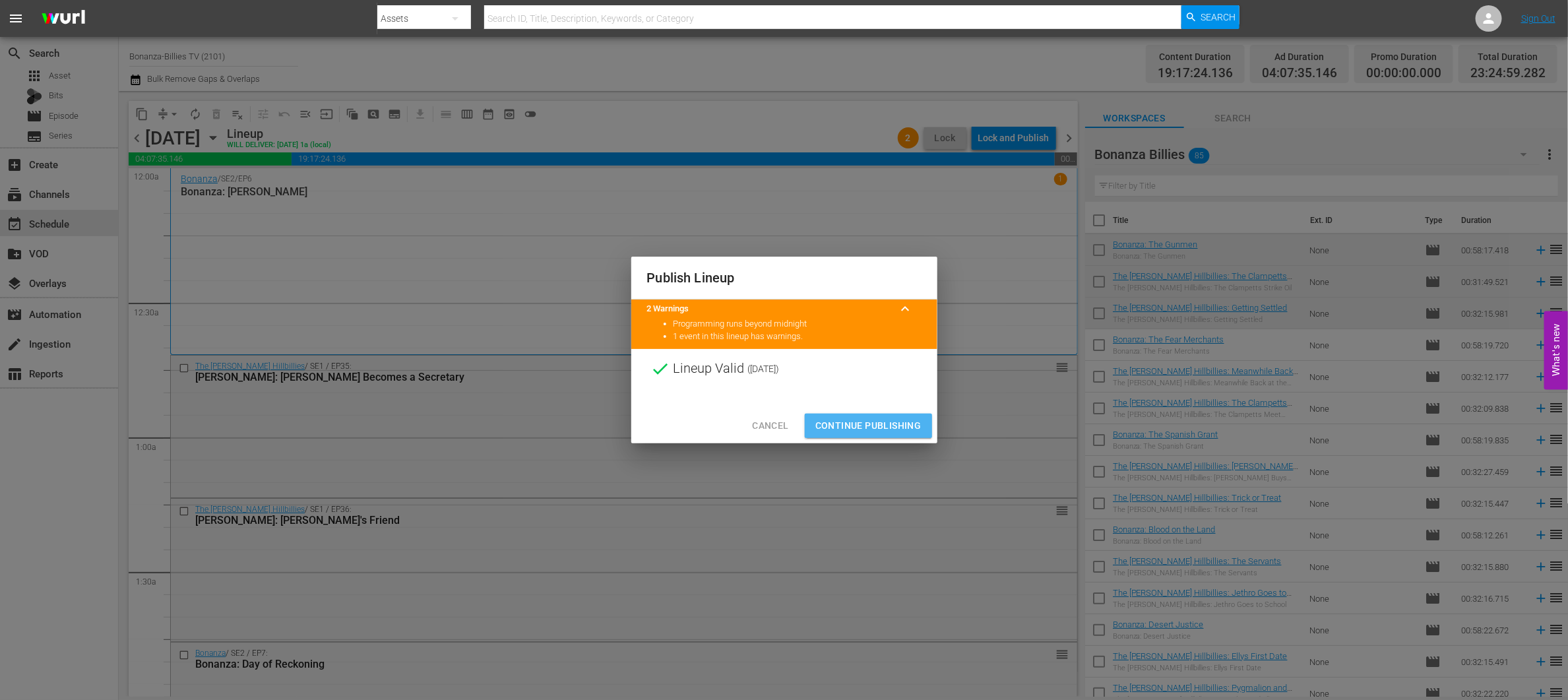
click at [890, 425] on span "Continue Publishing" at bounding box center [868, 426] width 106 height 17
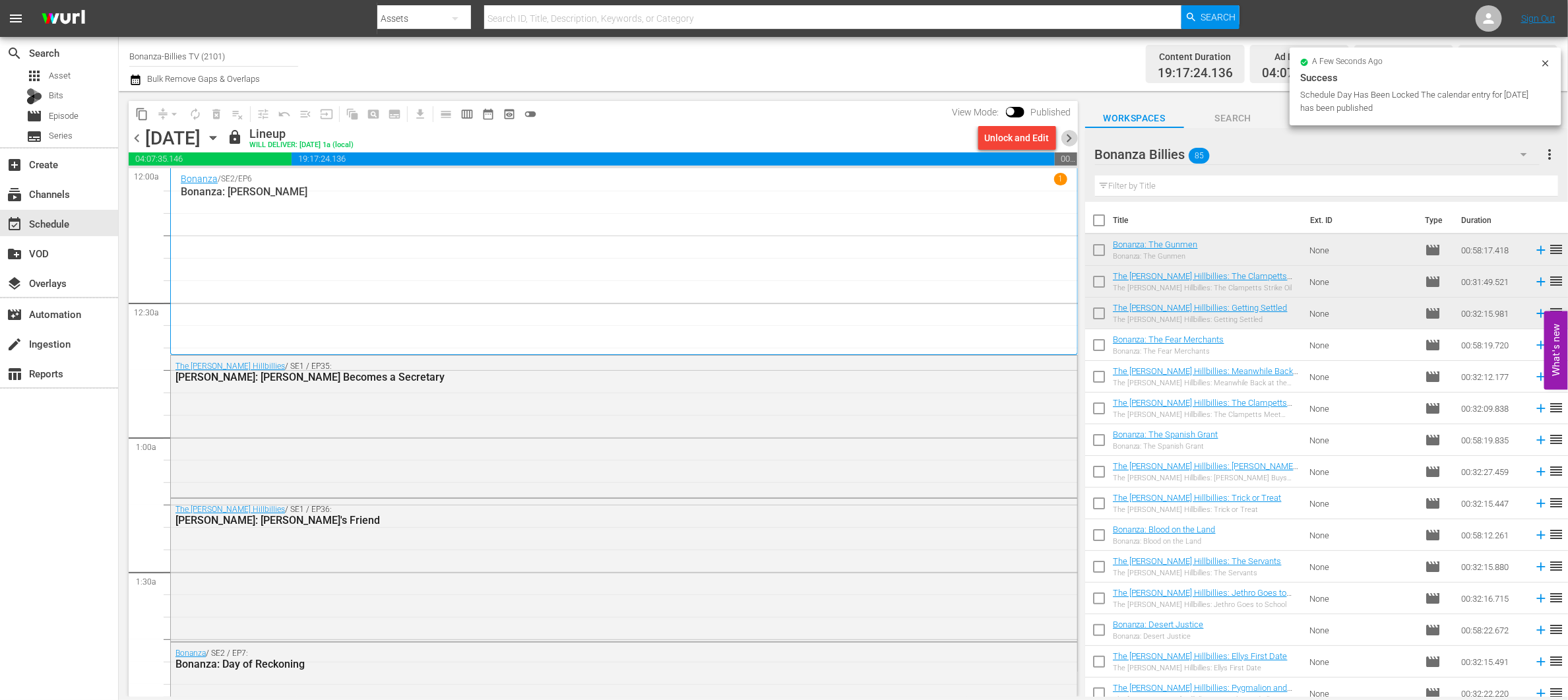
click at [1068, 141] on span "chevron_right" at bounding box center [1069, 138] width 17 height 17
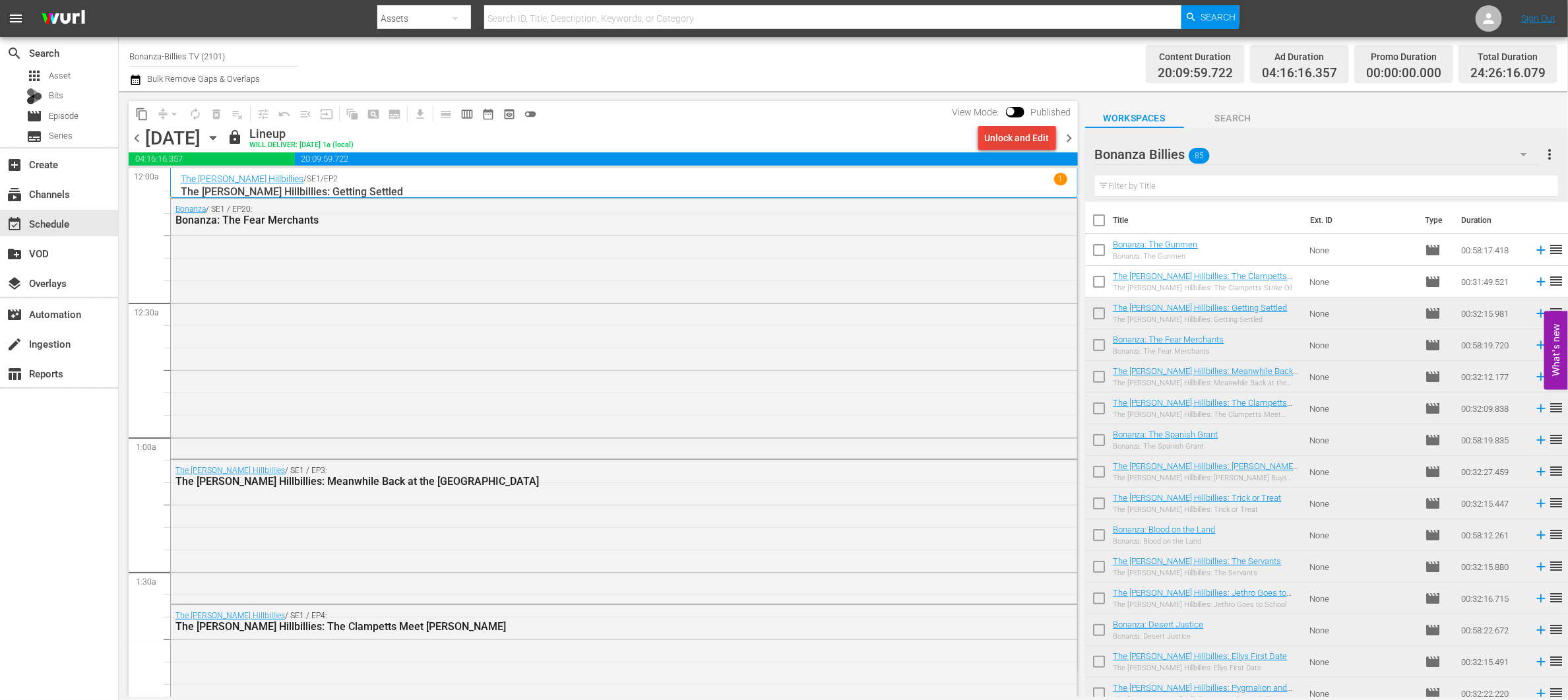
click at [995, 137] on div "Unlock and Edit" at bounding box center [1017, 137] width 65 height 23
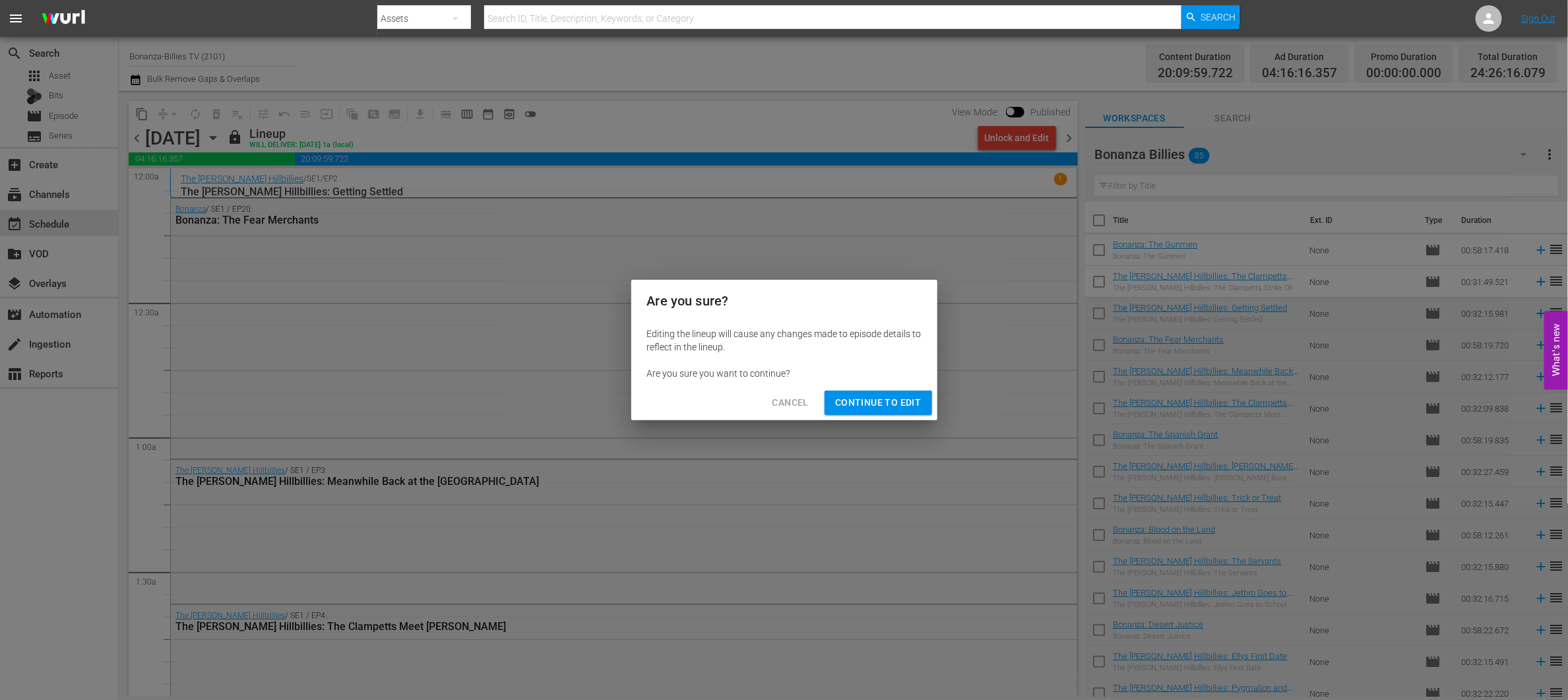
click at [859, 403] on span "Continue to Edit" at bounding box center [878, 403] width 86 height 17
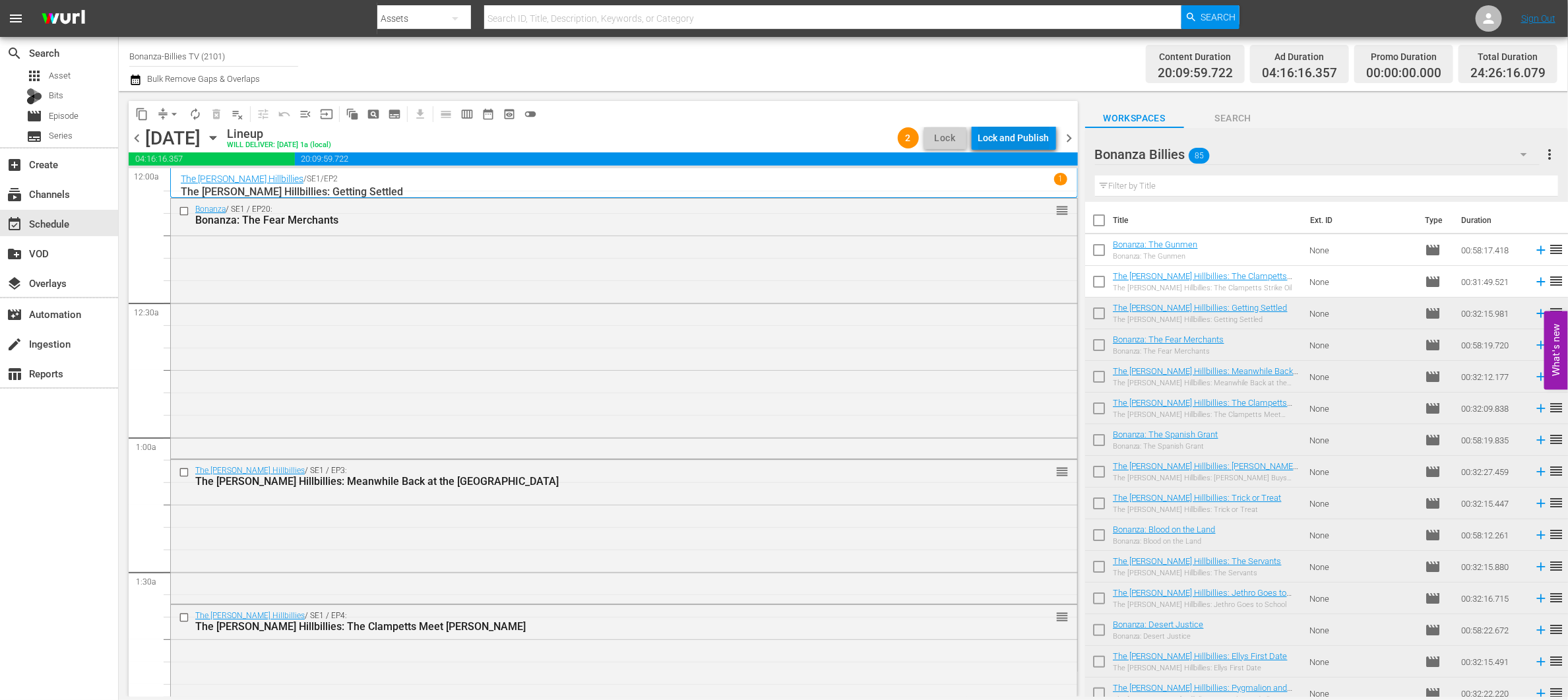
click at [1002, 137] on div "Lock and Publish" at bounding box center [1014, 137] width 71 height 23
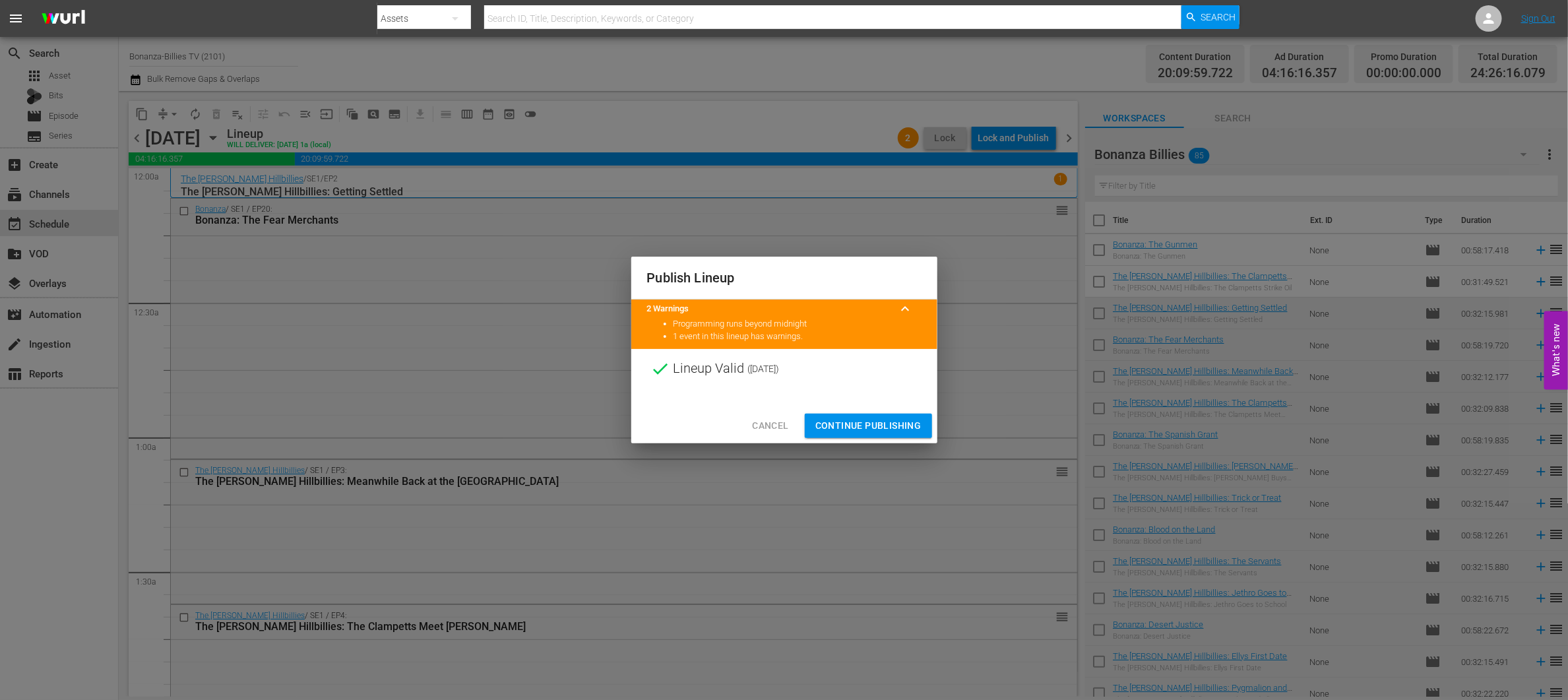
click at [903, 428] on span "Continue Publishing" at bounding box center [868, 426] width 106 height 17
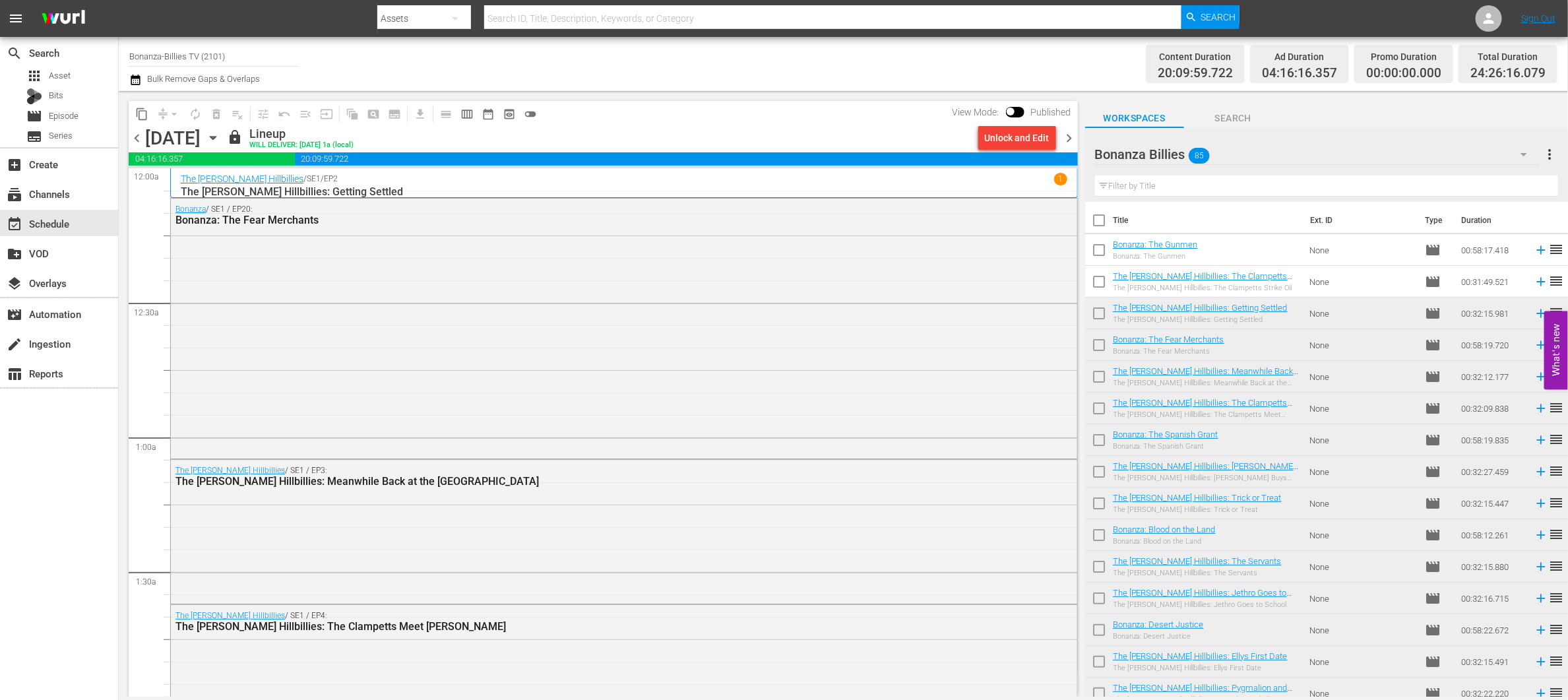
click at [1072, 137] on span "chevron_right" at bounding box center [1069, 138] width 17 height 17
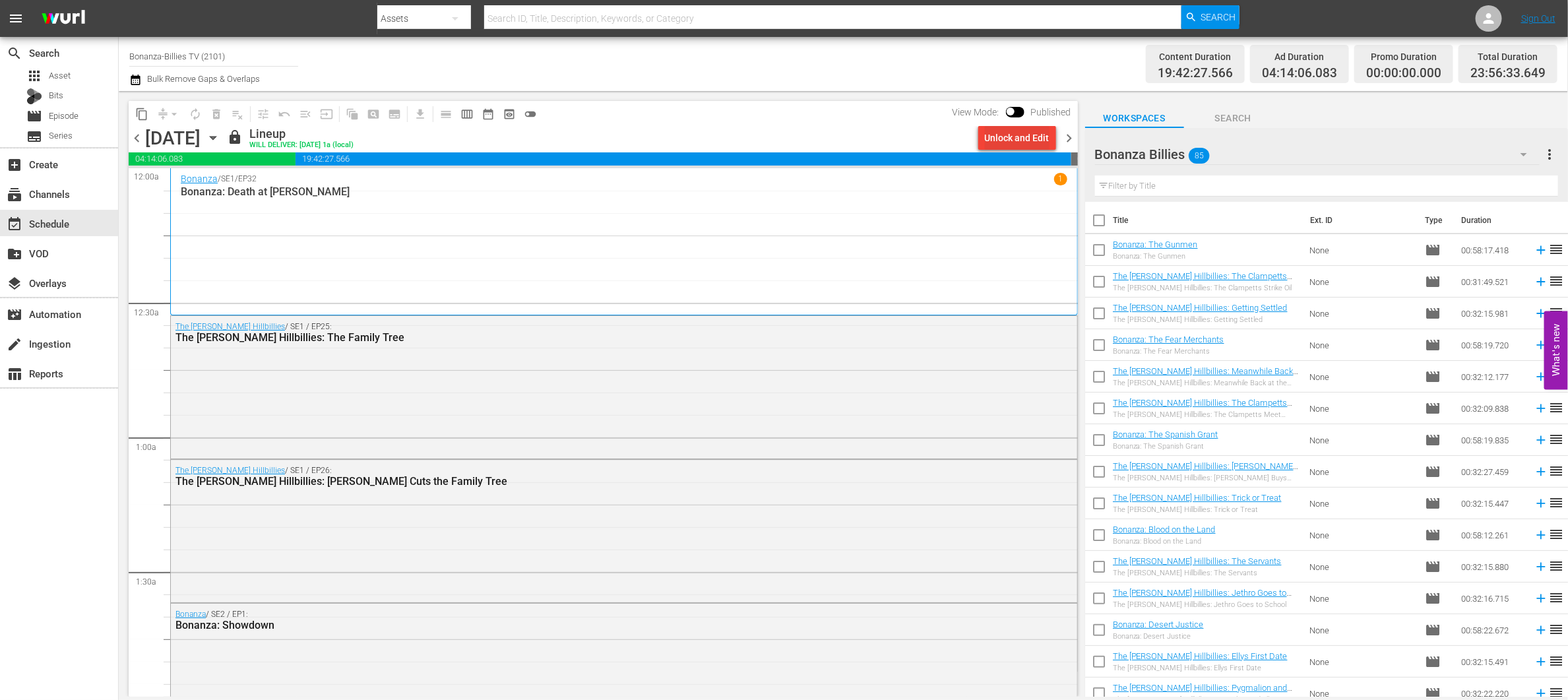
click at [1024, 137] on div "Unlock and Edit" at bounding box center [1017, 137] width 65 height 23
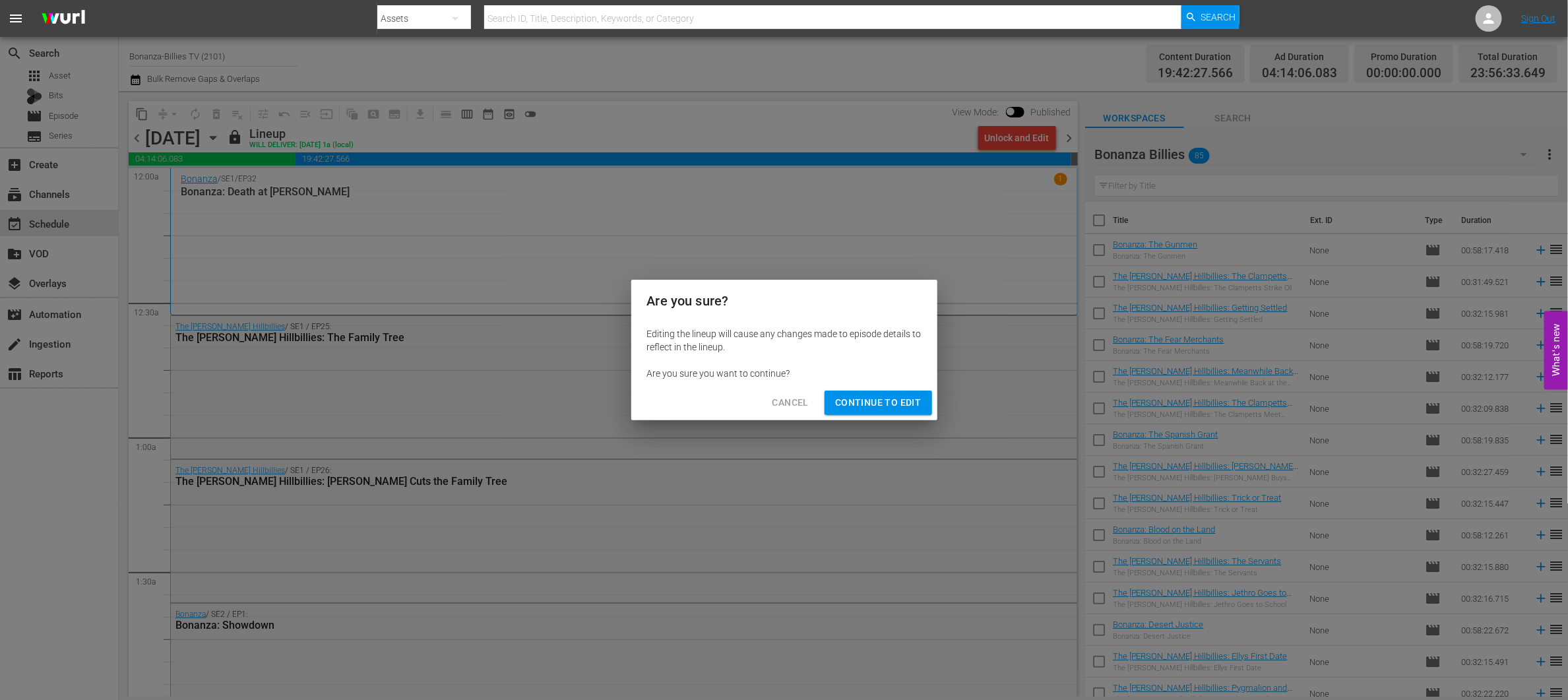
click at [897, 395] on span "Continue to Edit" at bounding box center [878, 403] width 86 height 17
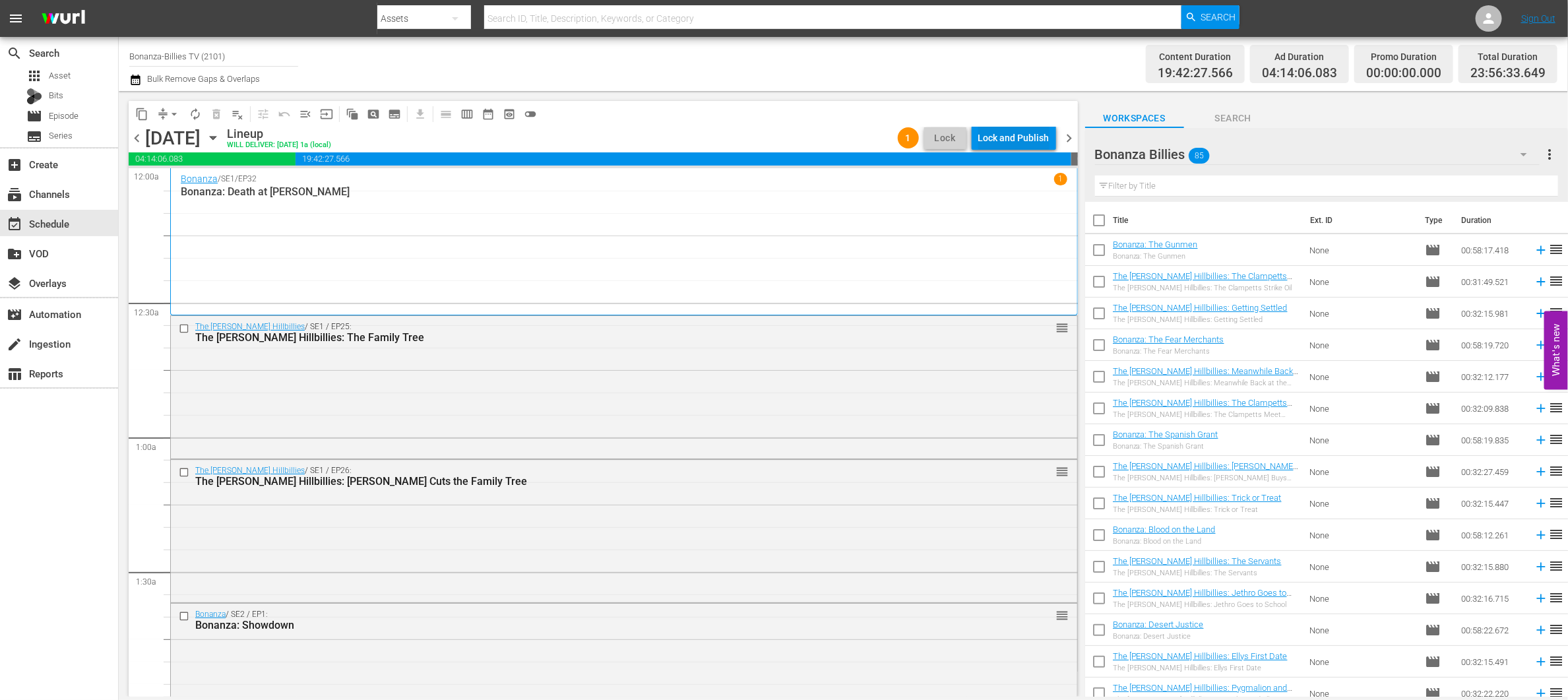
click at [1040, 131] on div "Lock and Publish" at bounding box center [1014, 137] width 71 height 23
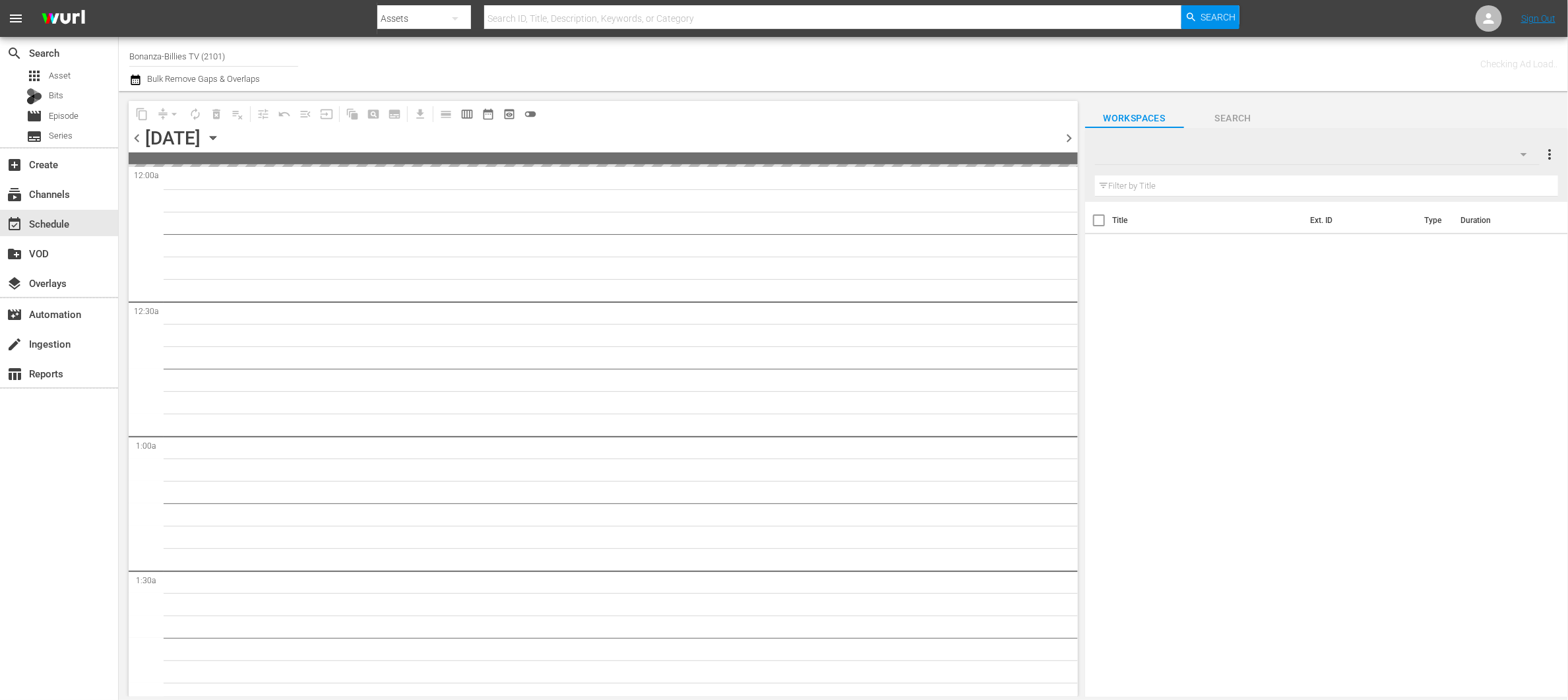
type input "Bonanza-Billies TV (2101)"
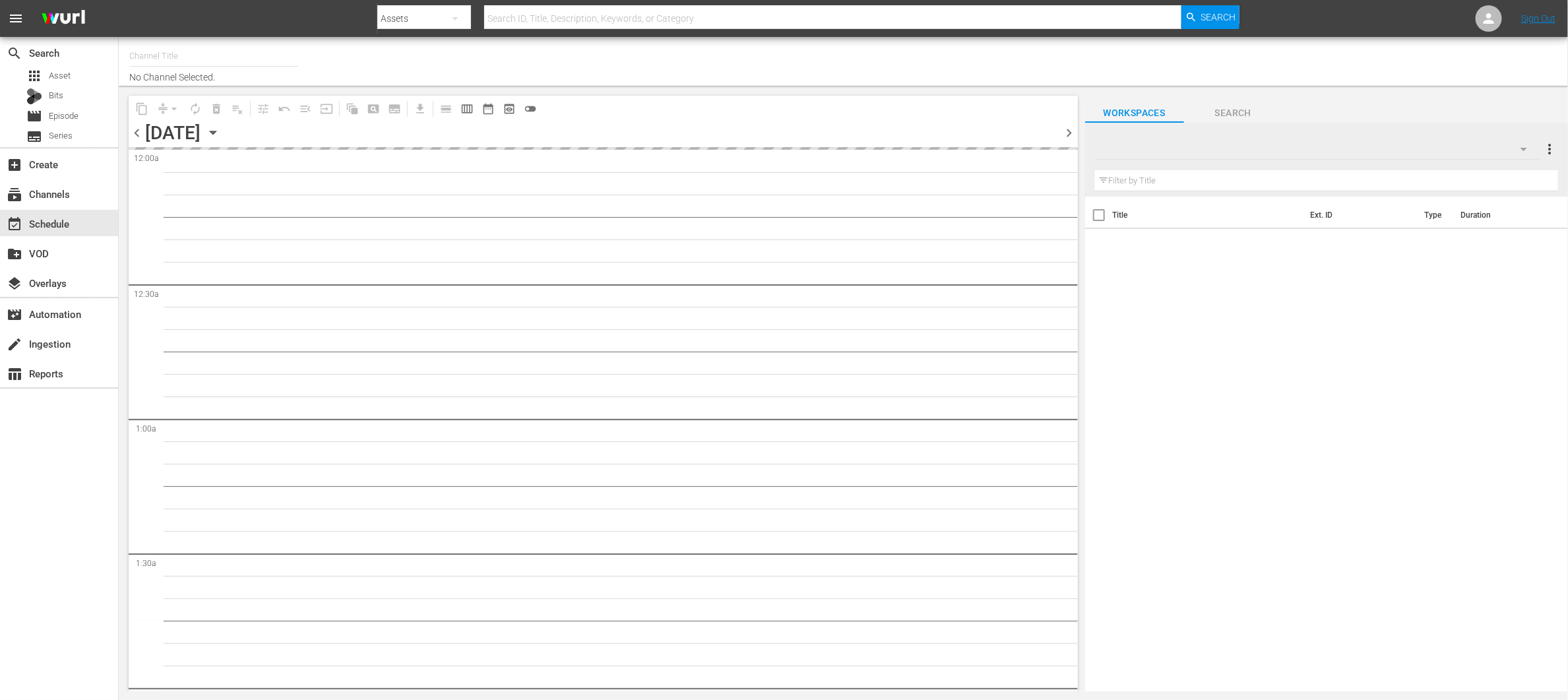
type input "Made It Myself TV (1876)"
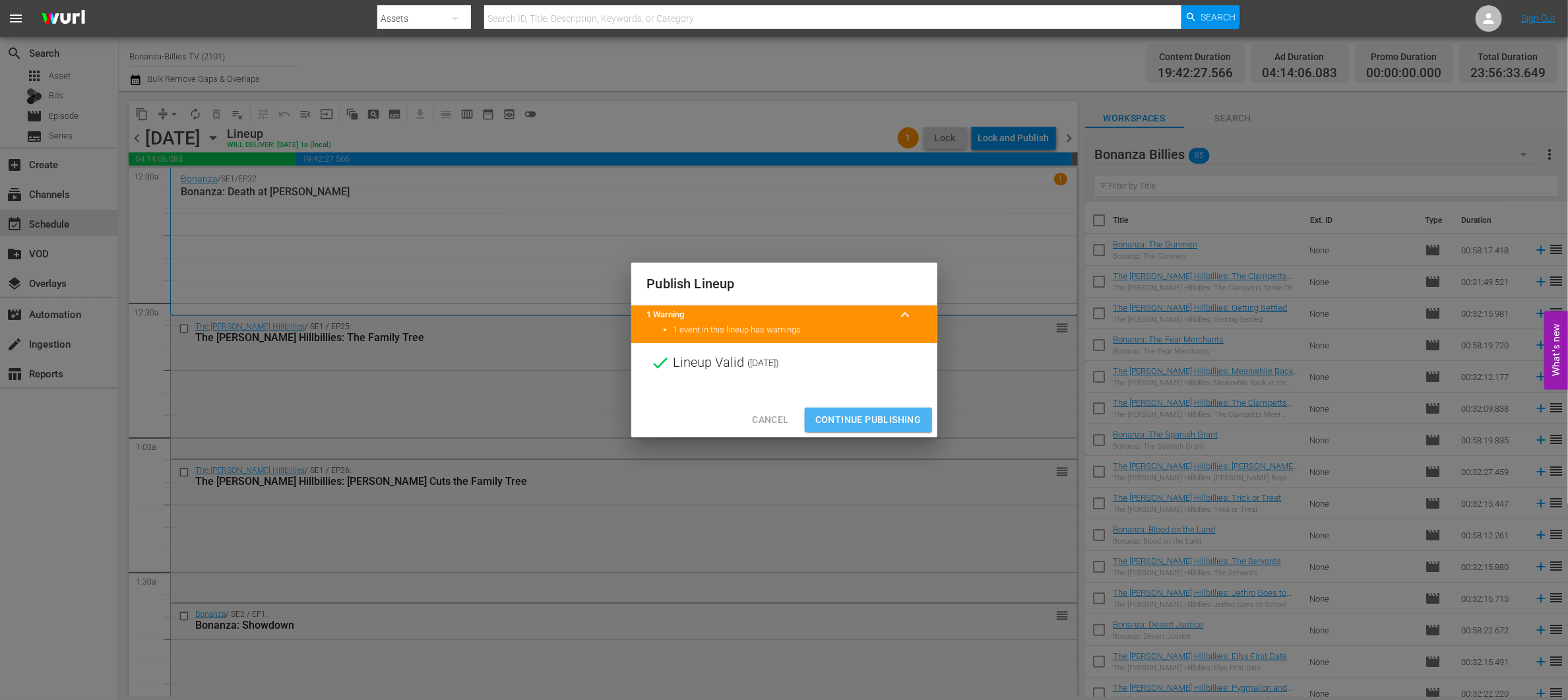
click at [894, 415] on span "Continue Publishing" at bounding box center [868, 420] width 106 height 17
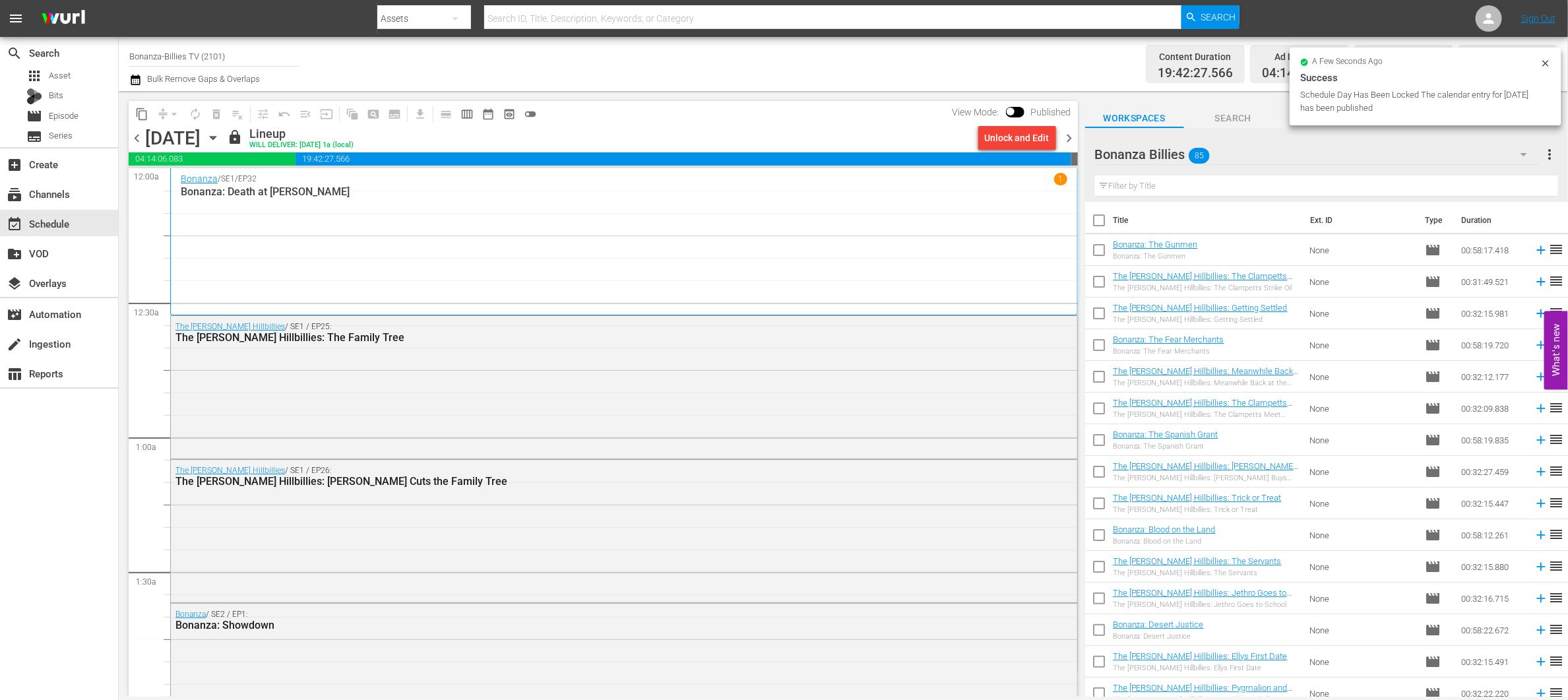
click at [1075, 143] on span "chevron_right" at bounding box center [1069, 138] width 17 height 17
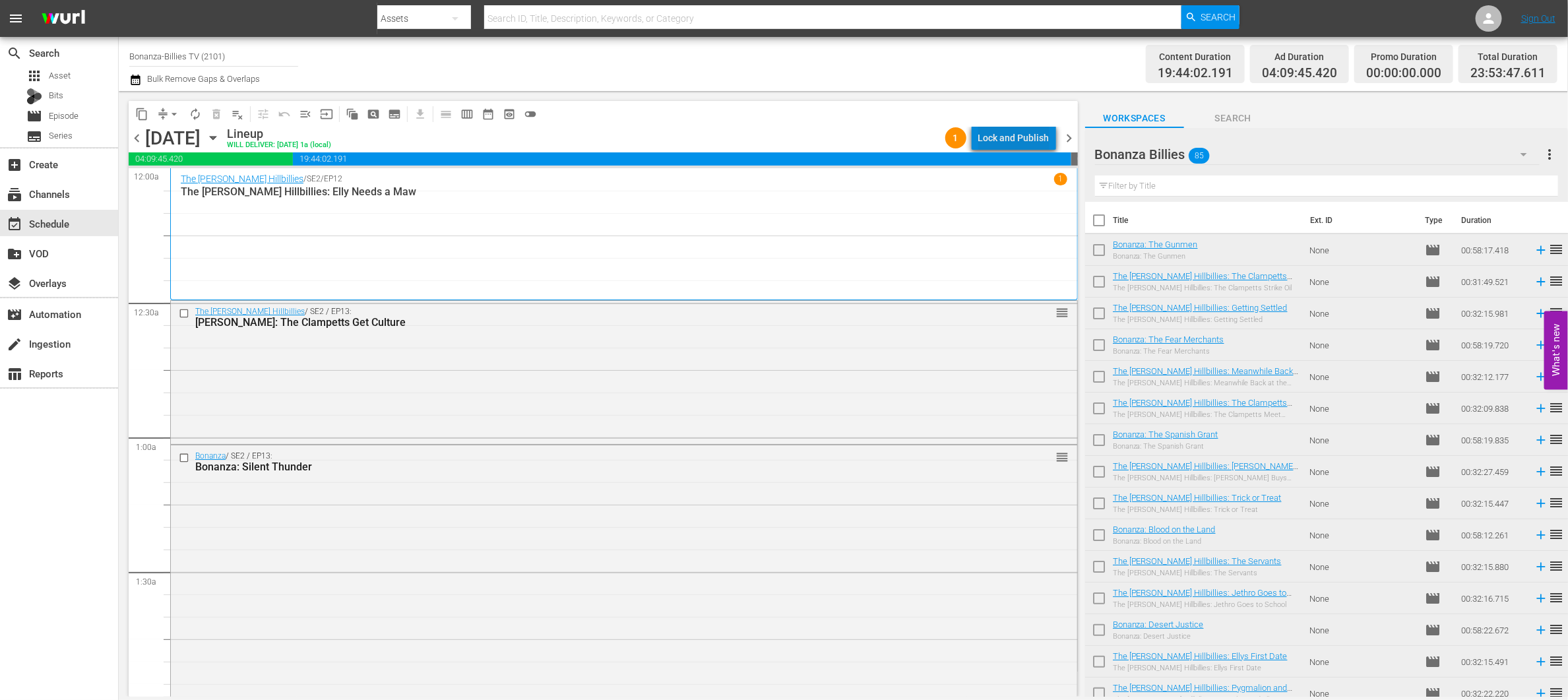
click at [1032, 133] on div "Lock and Publish" at bounding box center [1014, 137] width 71 height 23
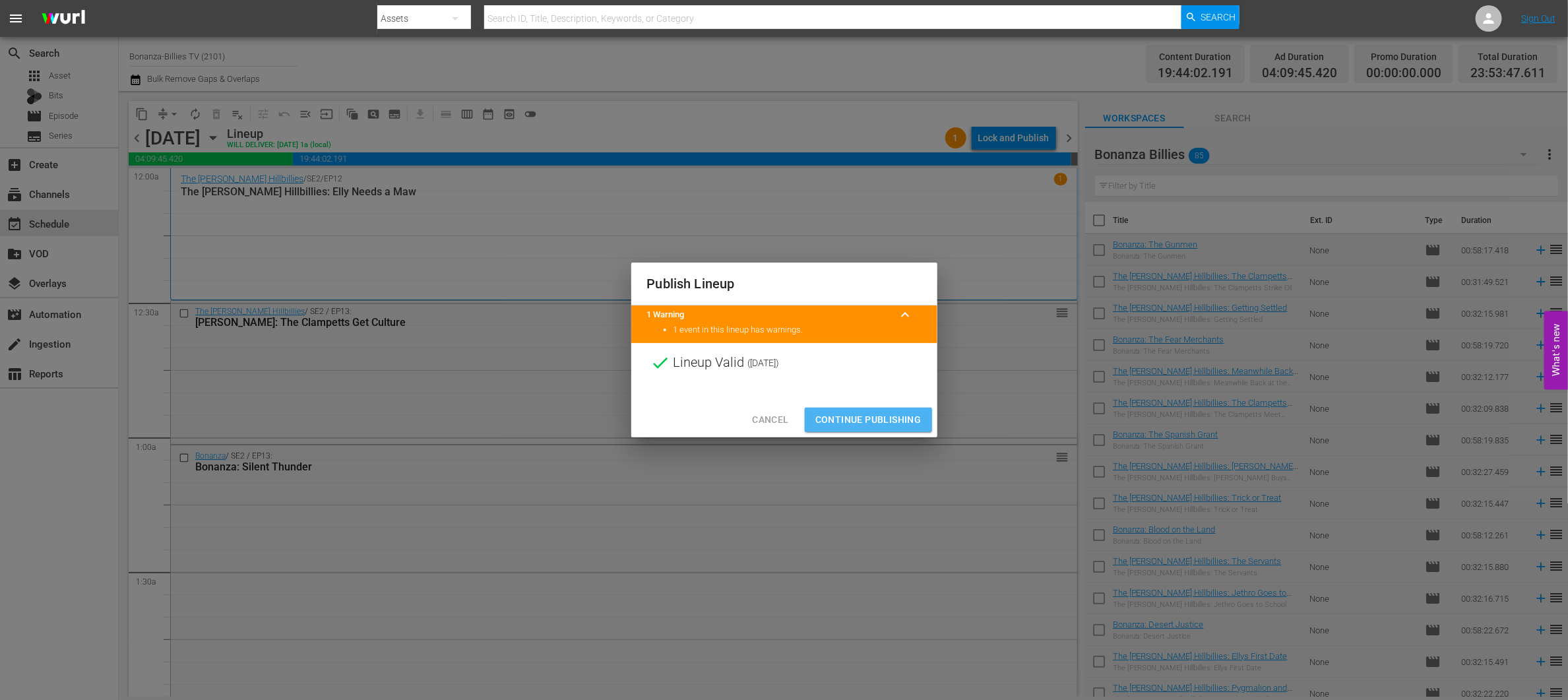
click at [901, 419] on span "Continue Publishing" at bounding box center [868, 420] width 106 height 17
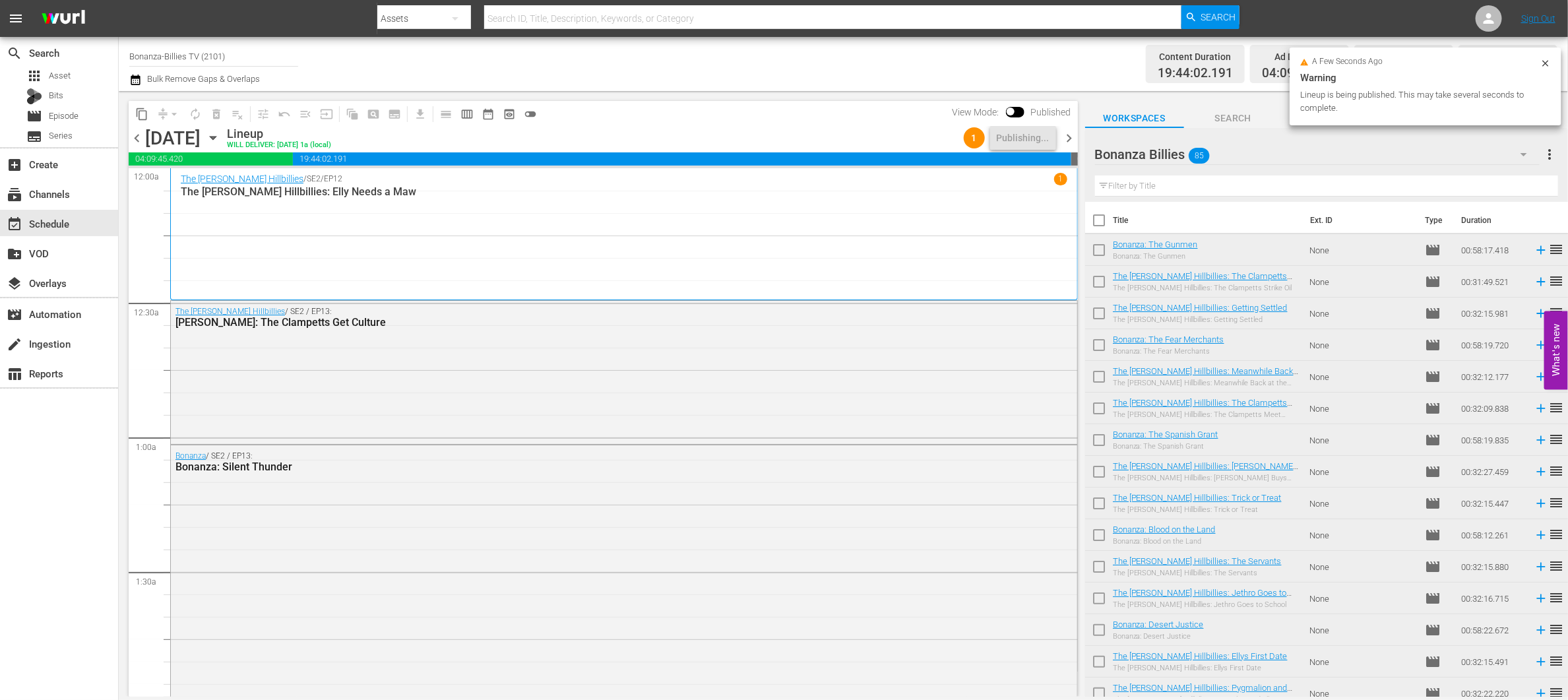
click at [941, 259] on div "The Beverly Hillbillies / SE2 / EP12 1 The Beverly Hillbillies: Elly Needs a Maw" at bounding box center [624, 234] width 886 height 122
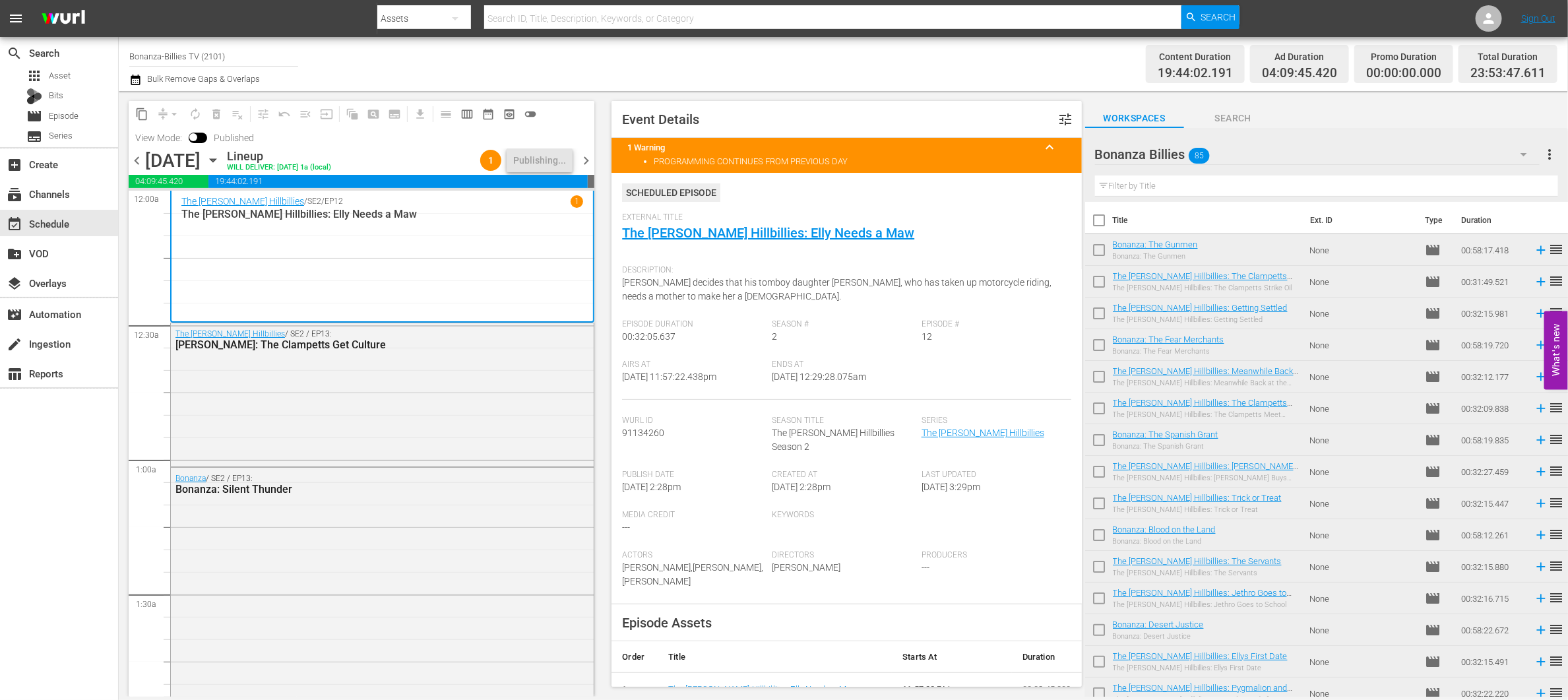
click at [580, 137] on div "content_copy compress arrow_drop_down autorenew_outlined delete_forever_outline…" at bounding box center [362, 125] width 466 height 48
click at [487, 113] on span "date_range_outlined" at bounding box center [488, 115] width 13 height 13
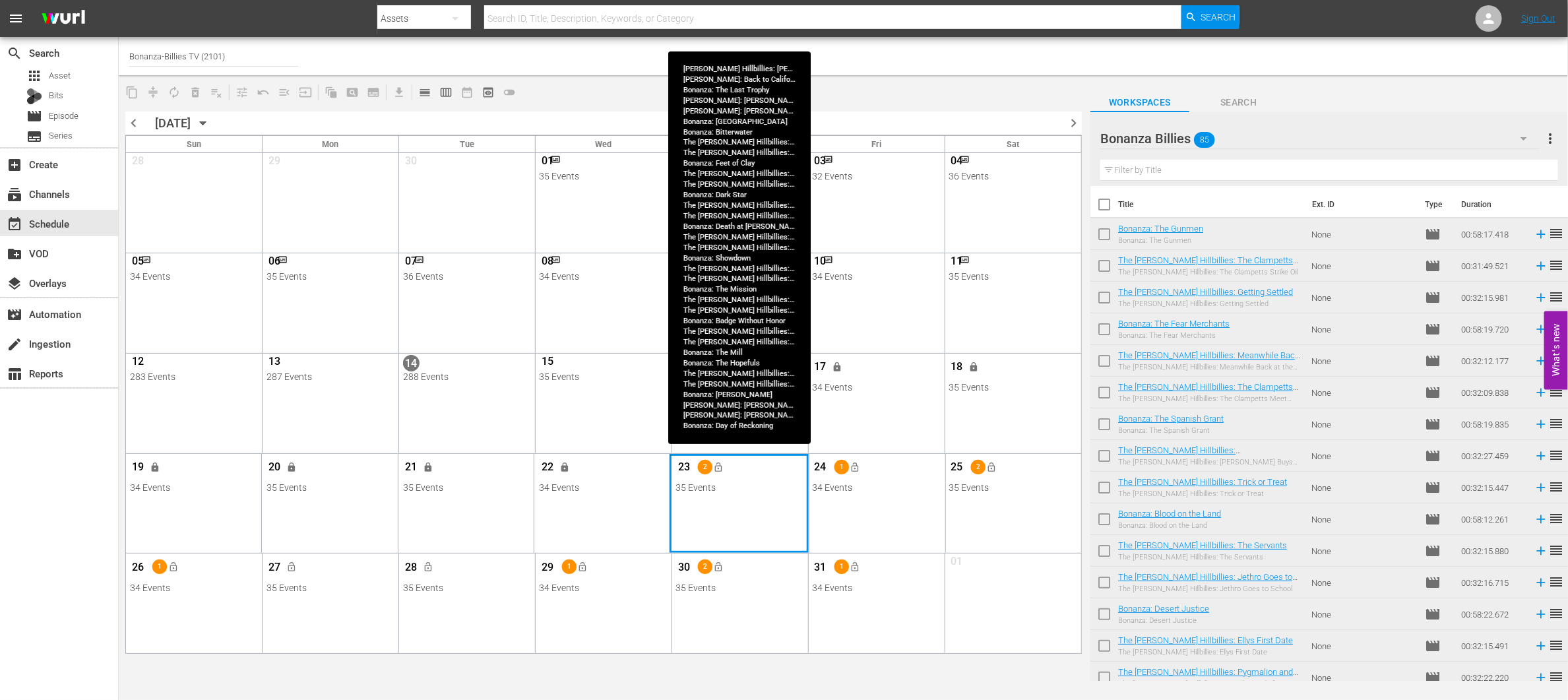
click at [744, 525] on div "Month View" at bounding box center [739, 504] width 139 height 100
click at [785, 520] on div "Month View" at bounding box center [739, 504] width 139 height 100
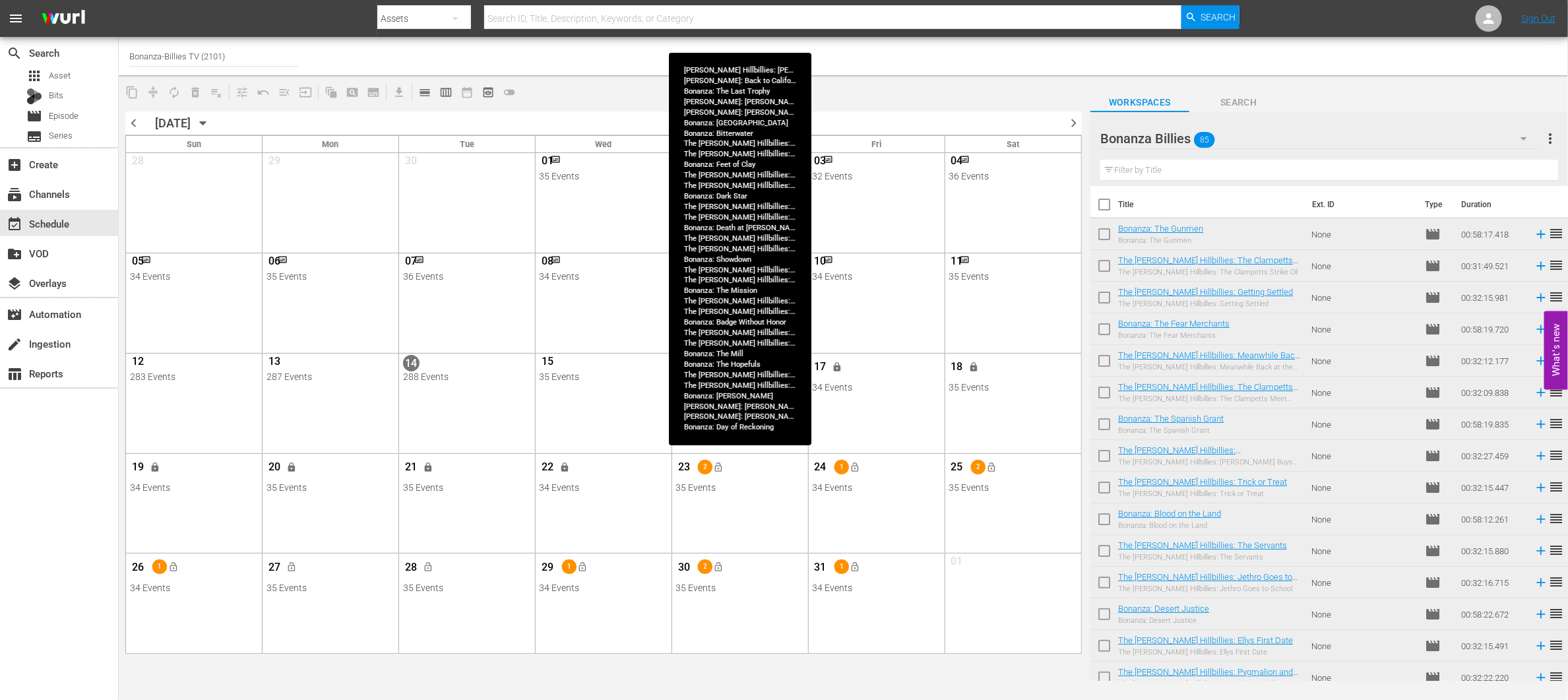
click at [757, 467] on div "23 2 lock_open" at bounding box center [740, 469] width 129 height 27
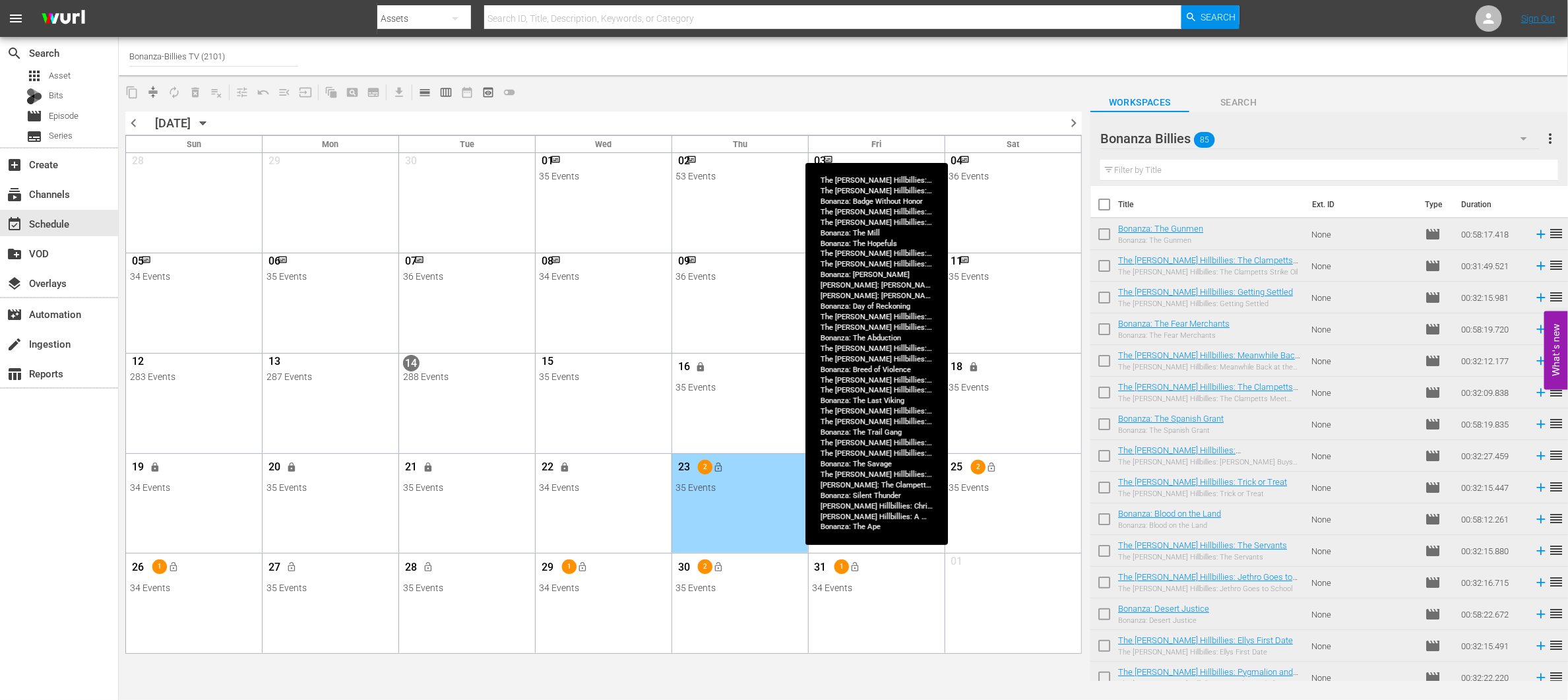
click at [878, 587] on div "34 Events" at bounding box center [876, 588] width 129 height 11
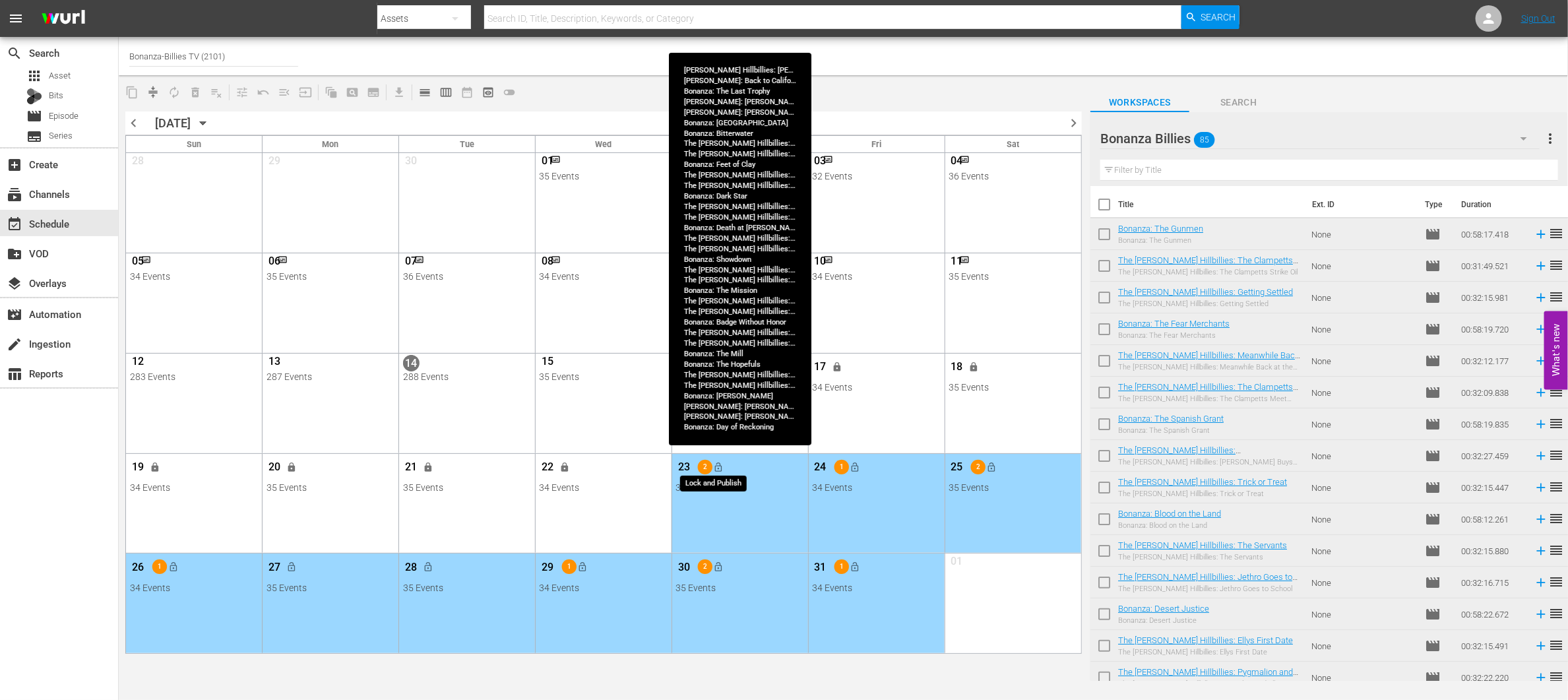
click at [718, 470] on span "lock_open" at bounding box center [719, 468] width 11 height 11
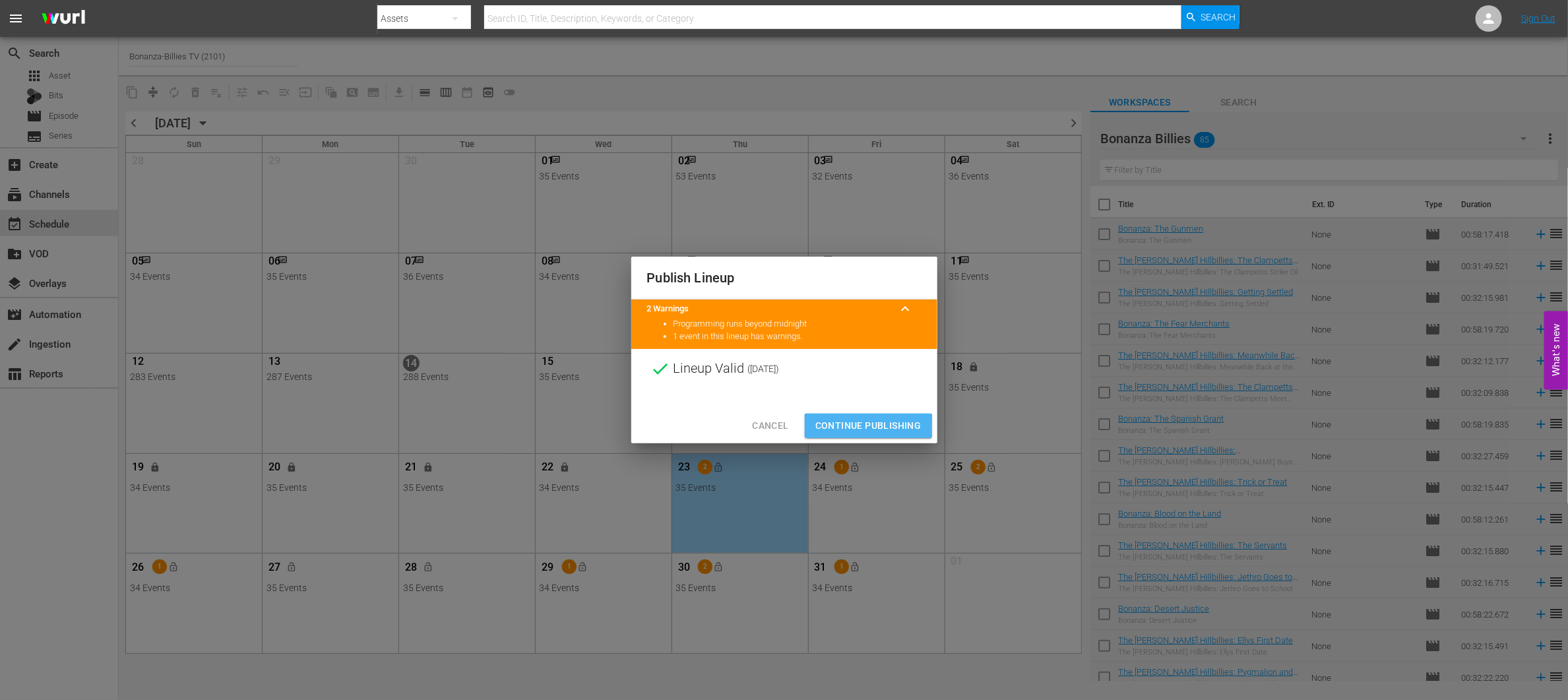
click at [855, 428] on span "Continue Publishing" at bounding box center [868, 426] width 106 height 17
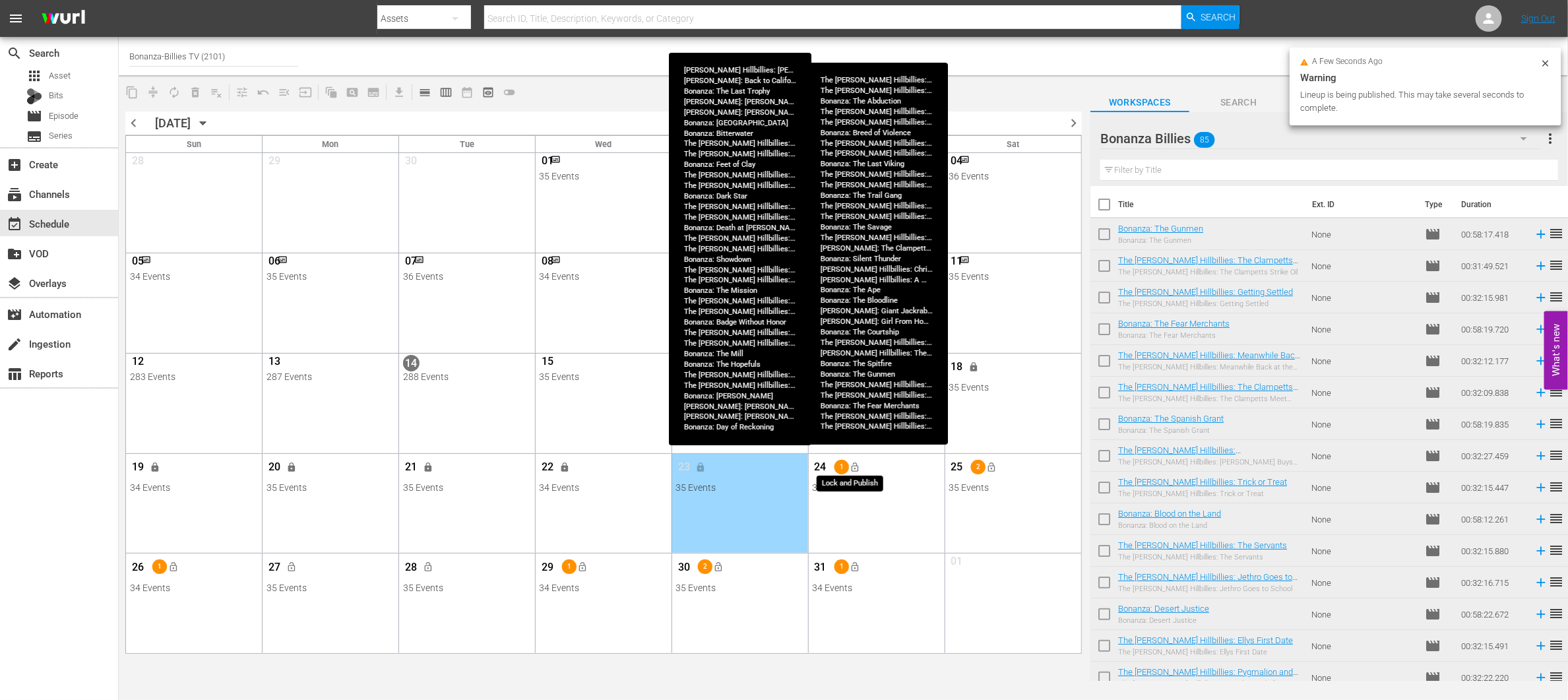
click at [854, 471] on span "lock_open" at bounding box center [856, 468] width 11 height 11
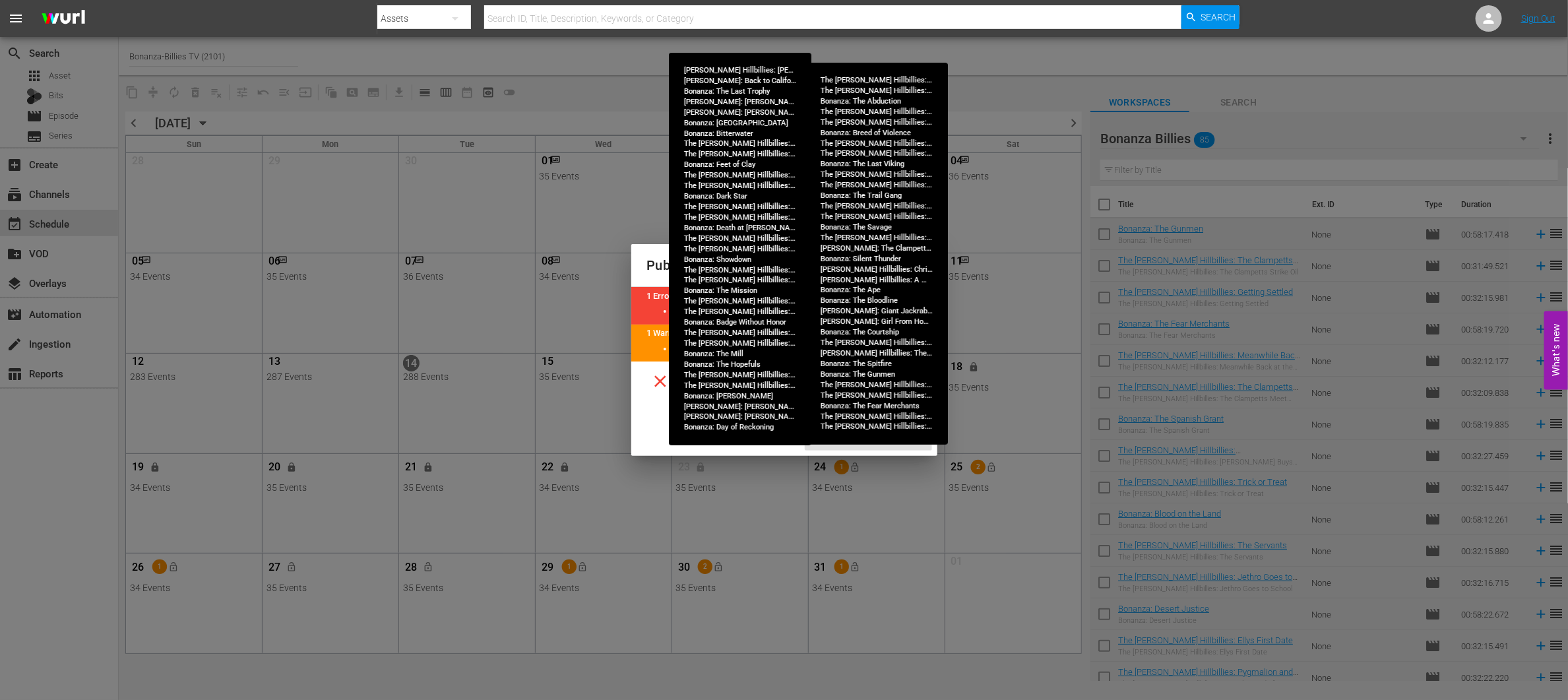
click at [720, 514] on div "Publish Lineup 1 Error keyboard_arrow_up 1 event in this lineup has errors. 1 W…" at bounding box center [784, 350] width 1568 height 700
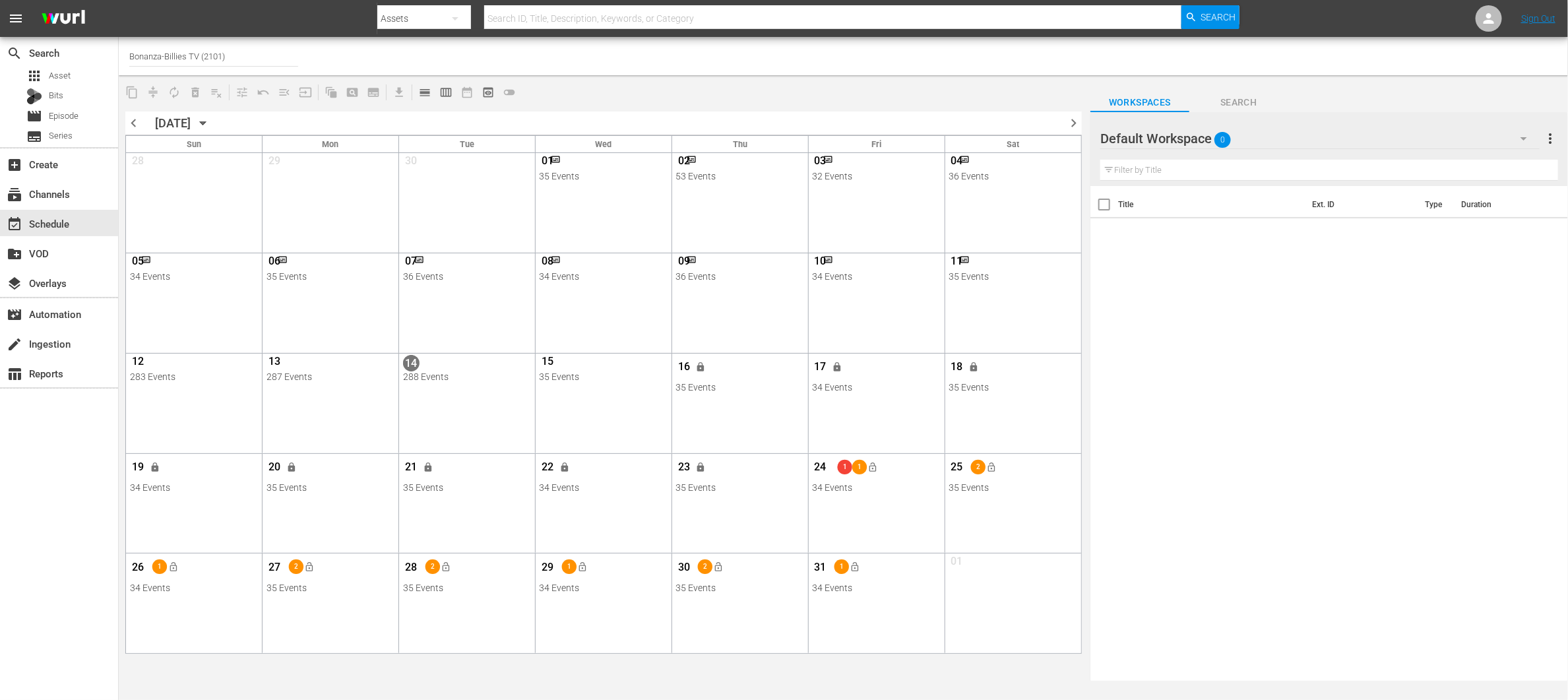
click at [897, 494] on div "24 1 1 lock_open 34 Events View Lineup Unlock Selected Day Lock Selected Day" at bounding box center [876, 474] width 135 height 41
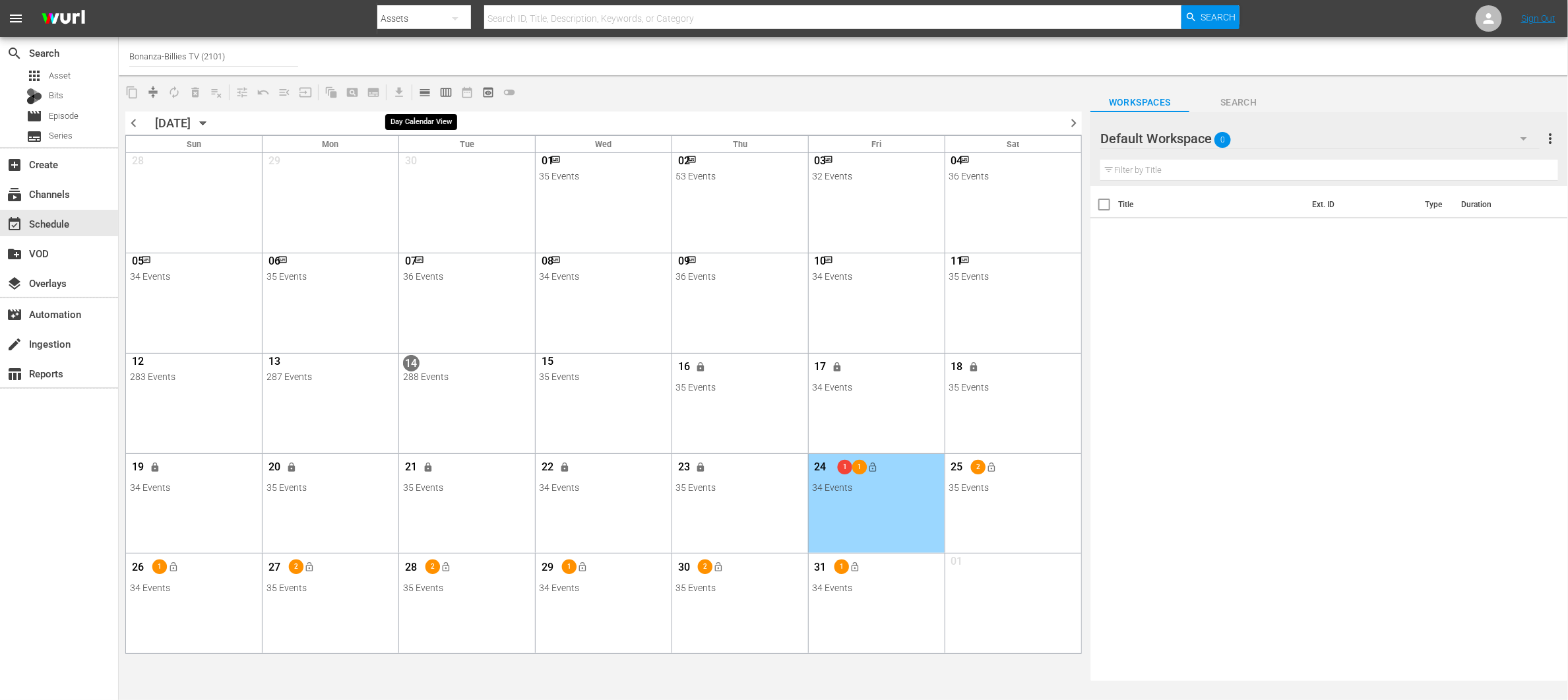
click at [431, 92] on button "calendar_view_day_outlined" at bounding box center [425, 92] width 21 height 21
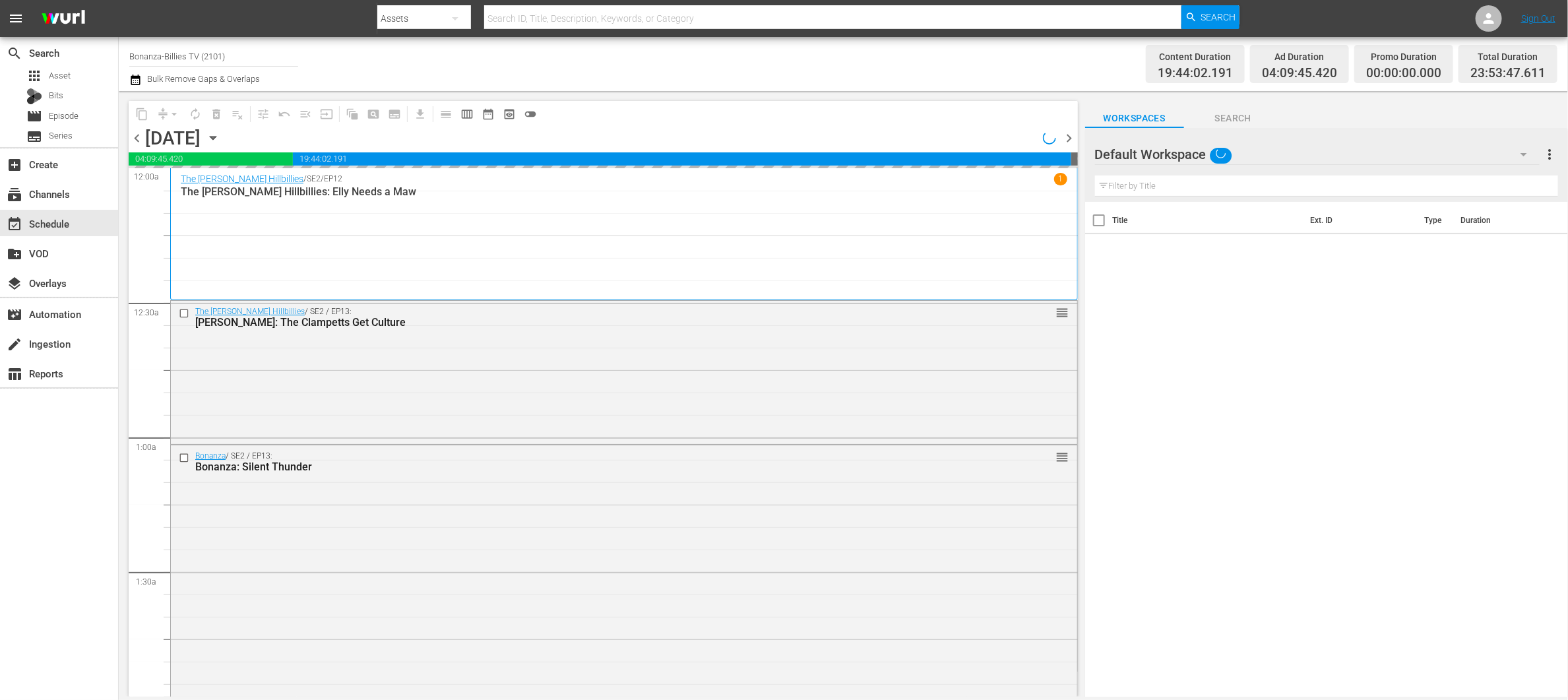
click at [1071, 139] on span "chevron_right" at bounding box center [1069, 138] width 17 height 17
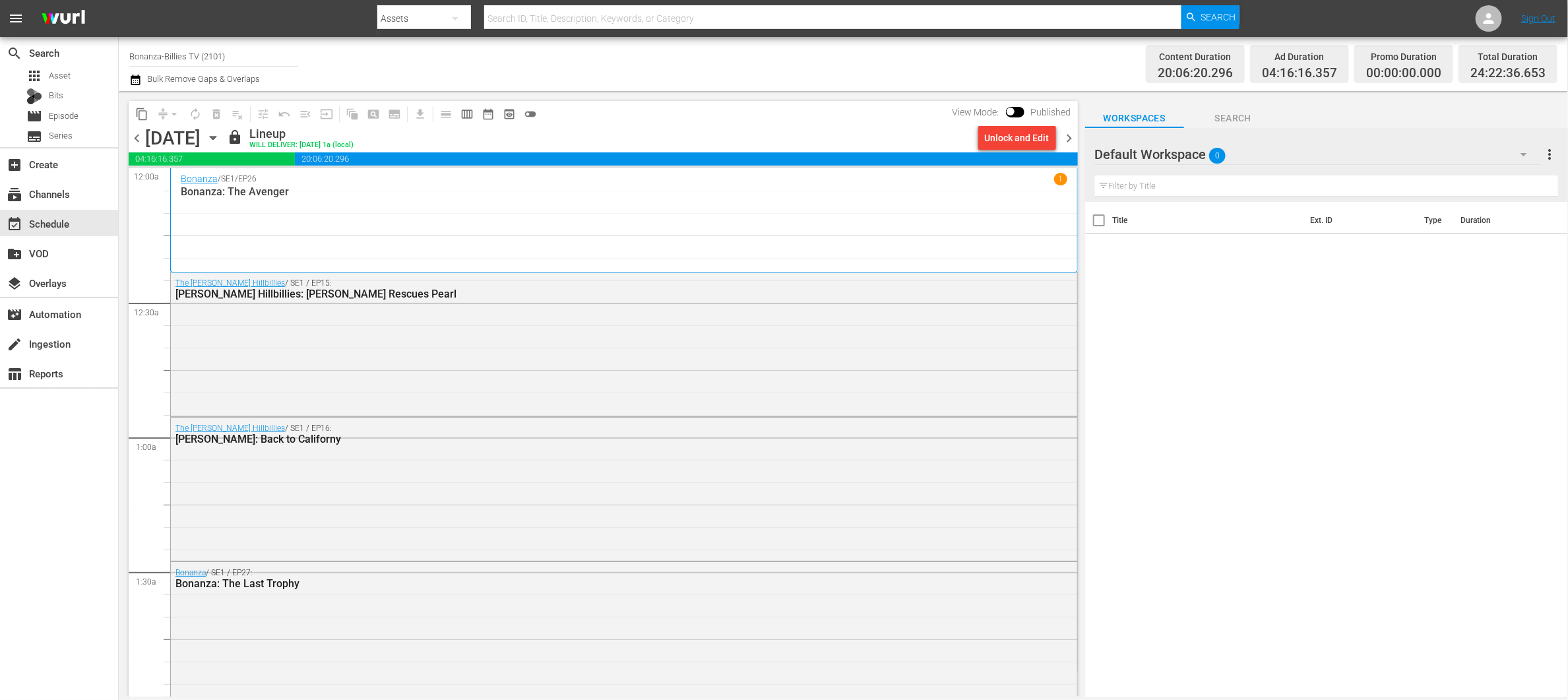
click at [1065, 137] on span "chevron_right" at bounding box center [1069, 138] width 17 height 17
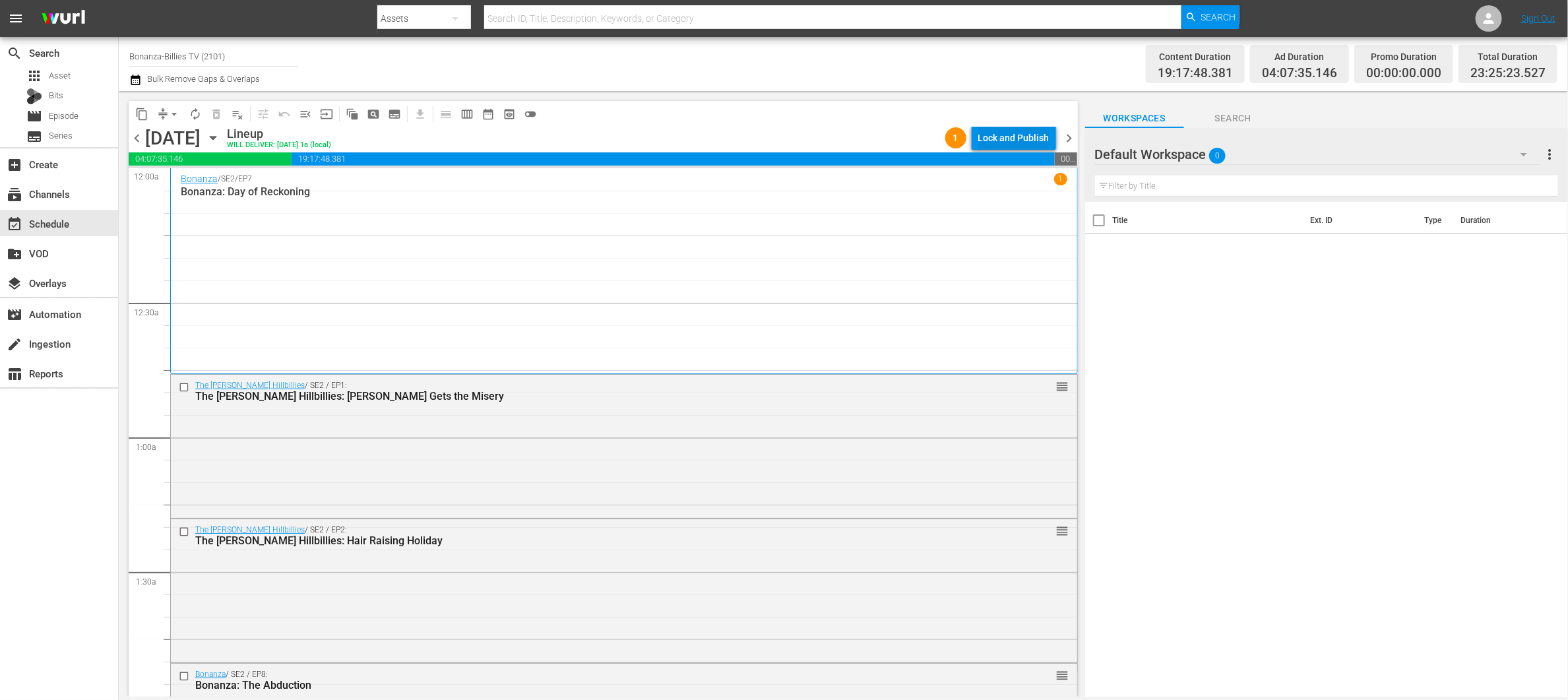
click at [1022, 138] on div "Lock and Publish" at bounding box center [1014, 137] width 71 height 23
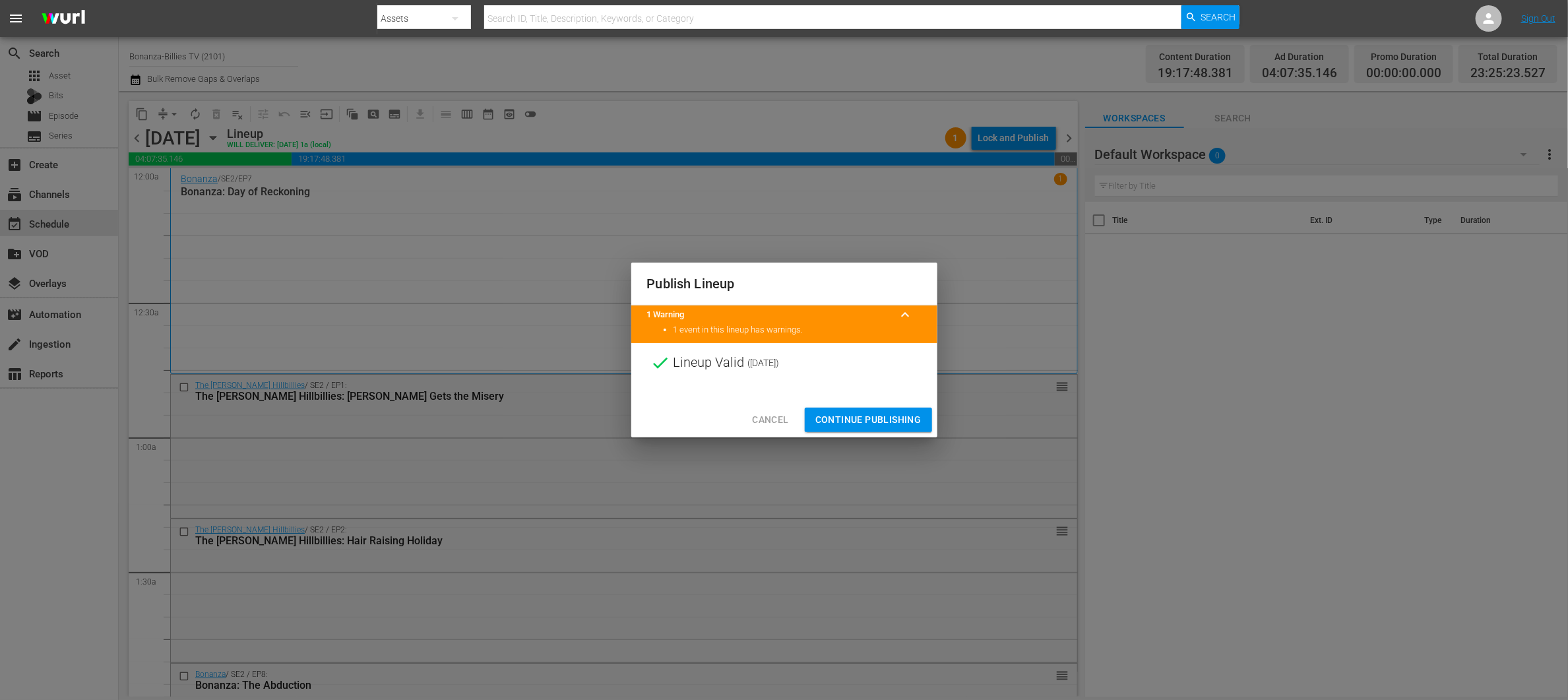
click at [907, 427] on button "Continue Publishing" at bounding box center [868, 420] width 127 height 24
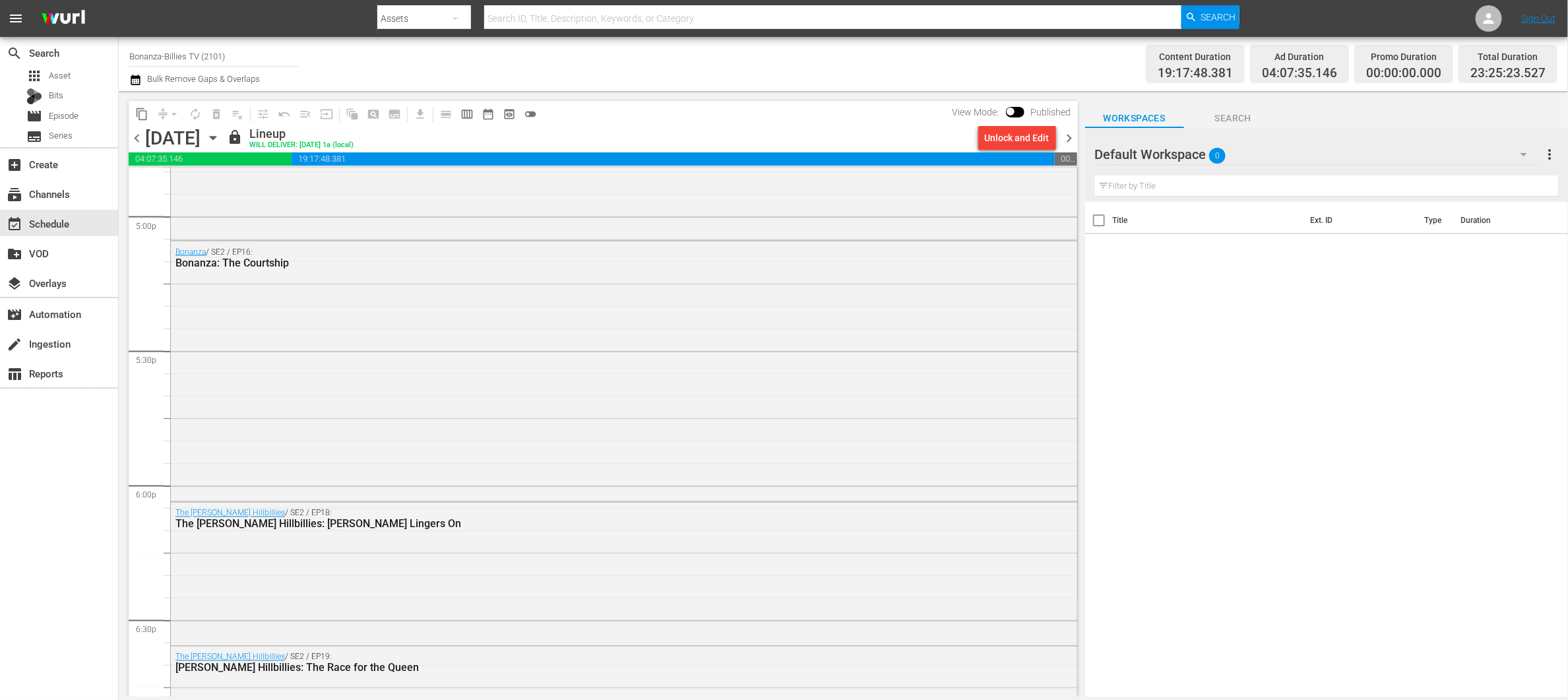
scroll to position [5984, 0]
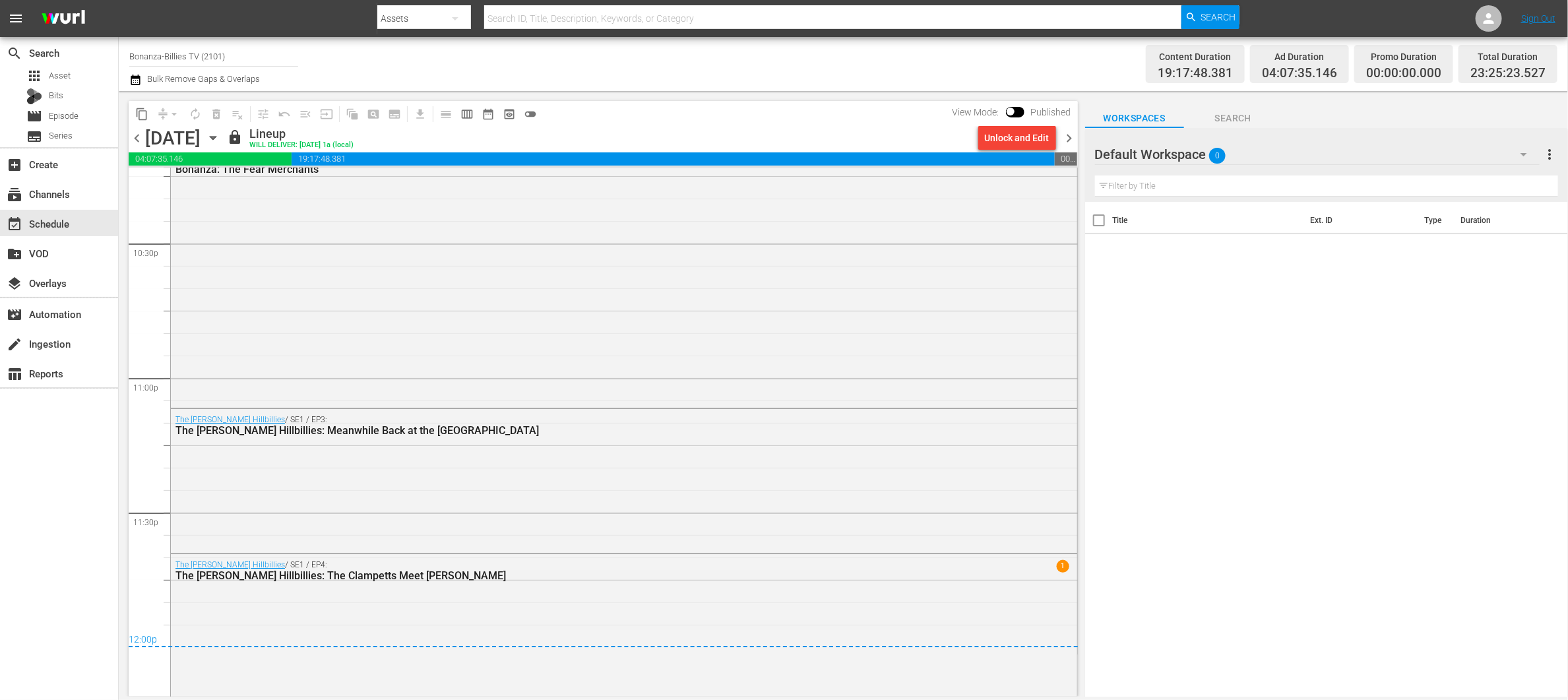
click at [1069, 136] on span "chevron_right" at bounding box center [1069, 138] width 17 height 17
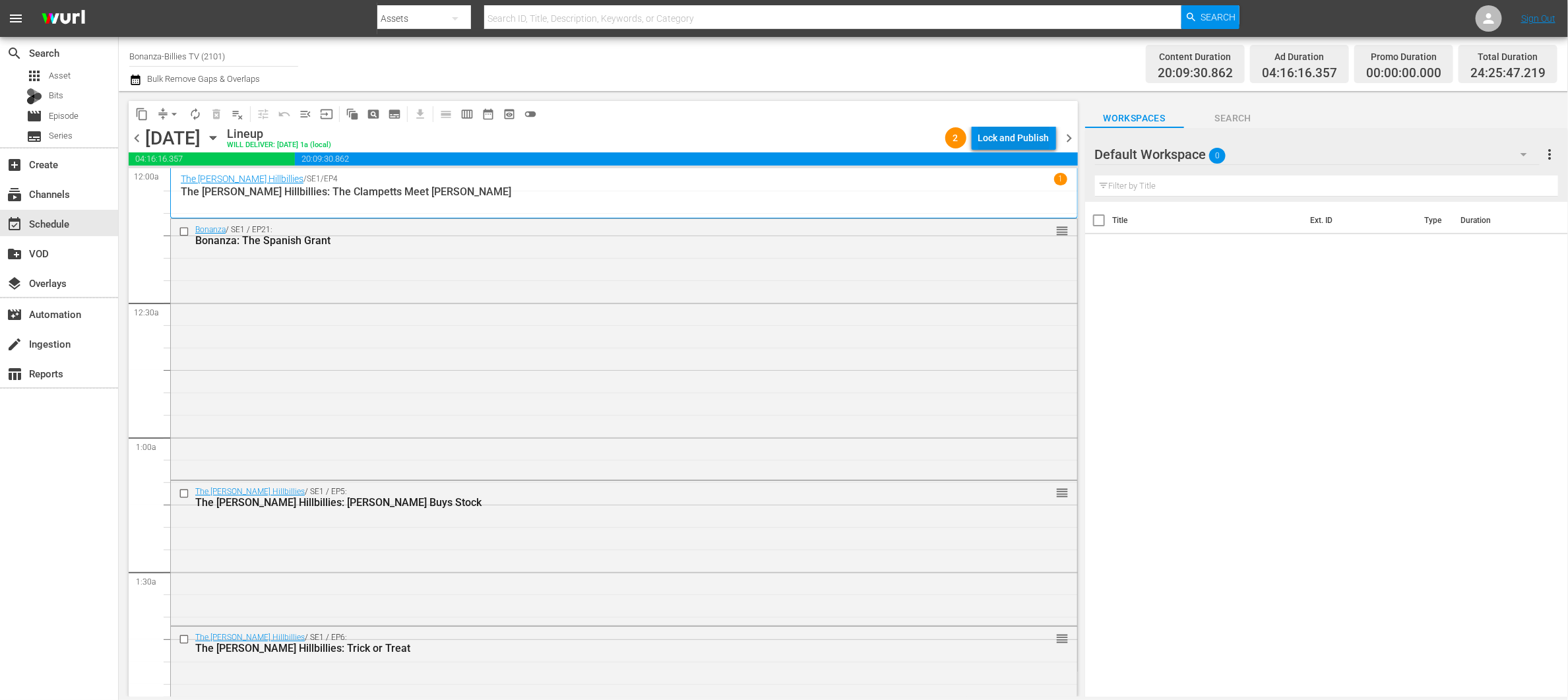
click at [1030, 131] on div "Lock and Publish" at bounding box center [1014, 137] width 71 height 23
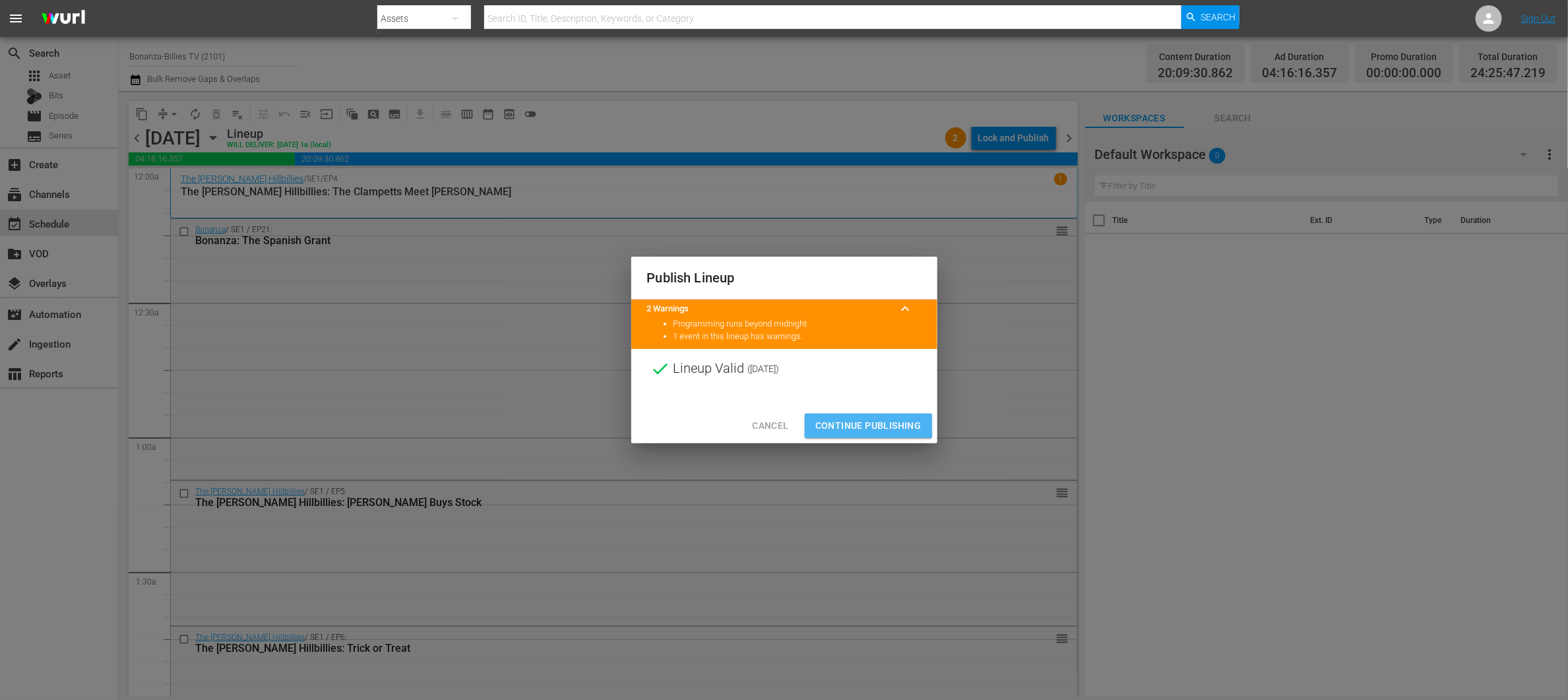
click at [842, 421] on span "Continue Publishing" at bounding box center [868, 426] width 106 height 17
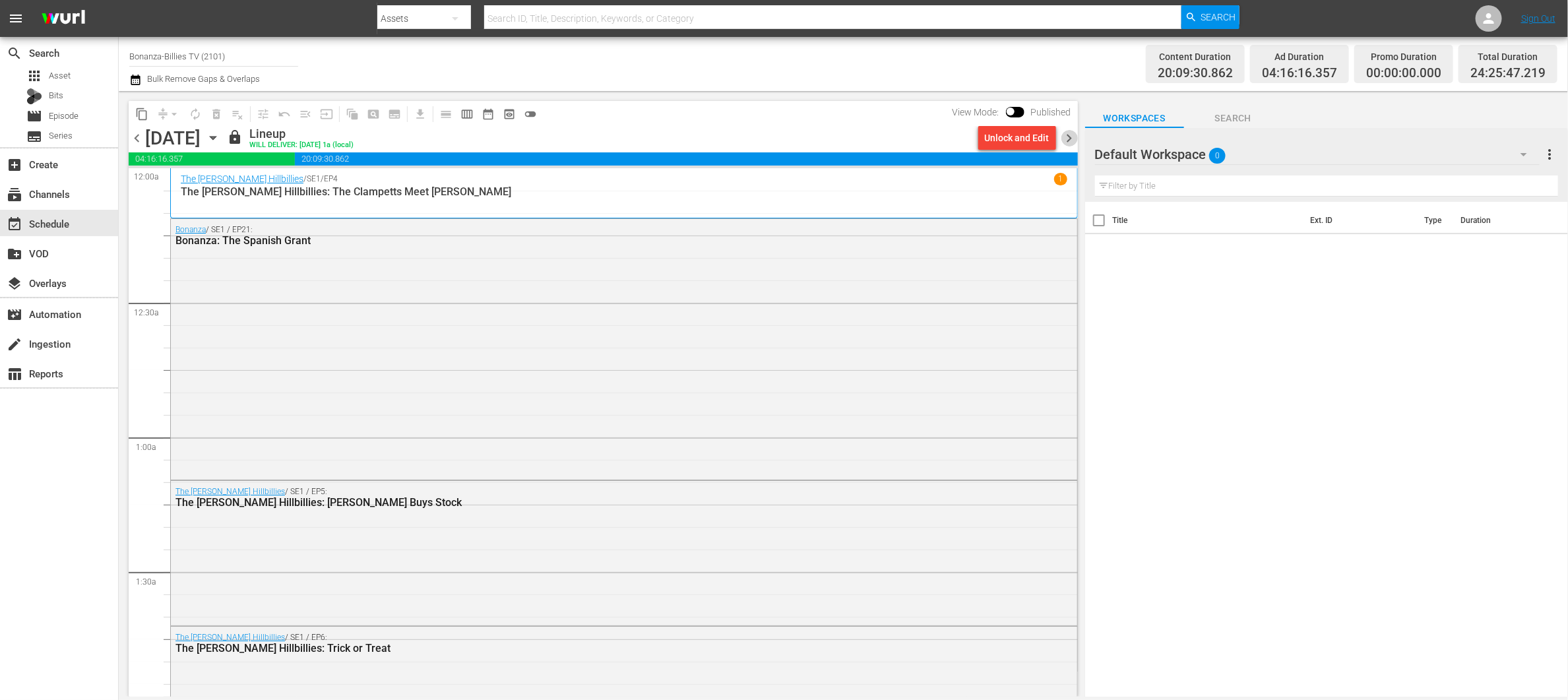
click at [1065, 140] on span "chevron_right" at bounding box center [1069, 138] width 17 height 17
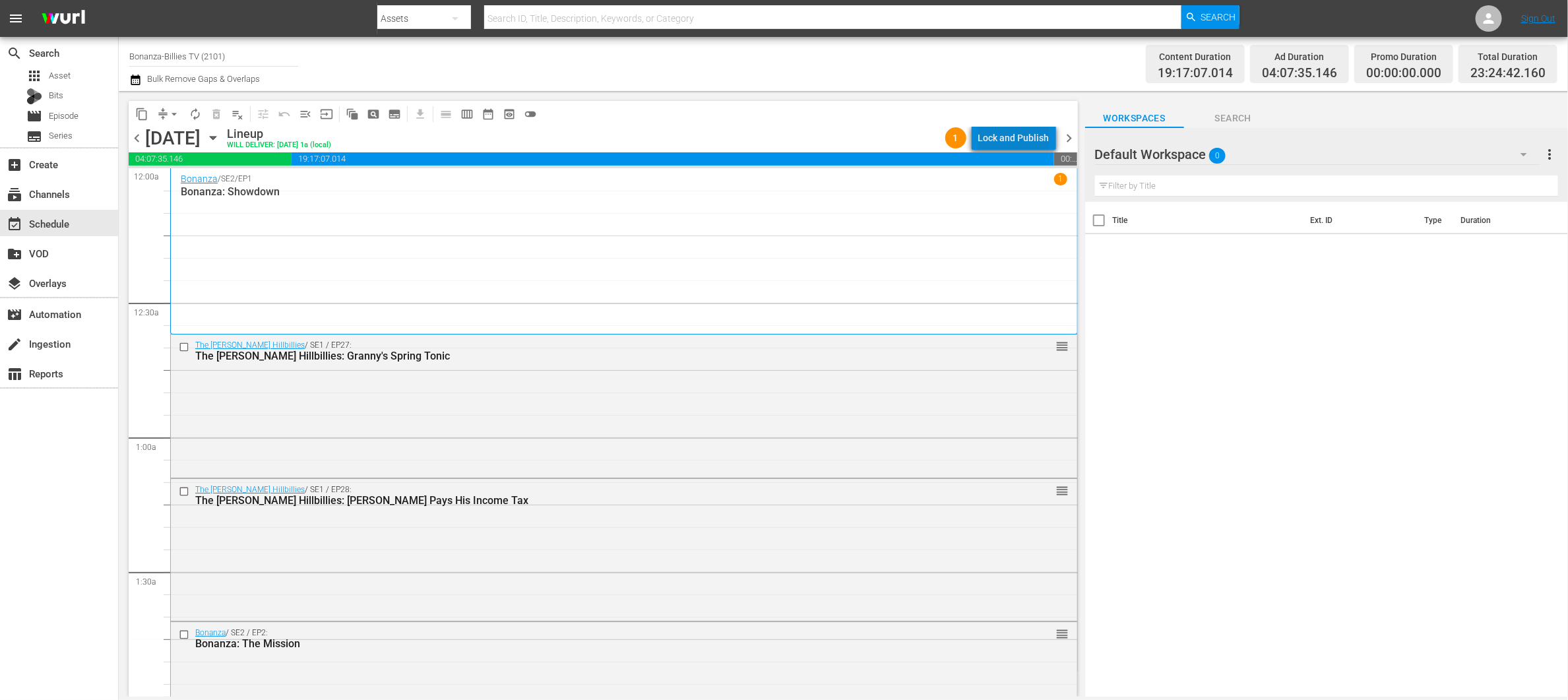
click at [1042, 141] on div "Lock and Publish" at bounding box center [1014, 137] width 71 height 23
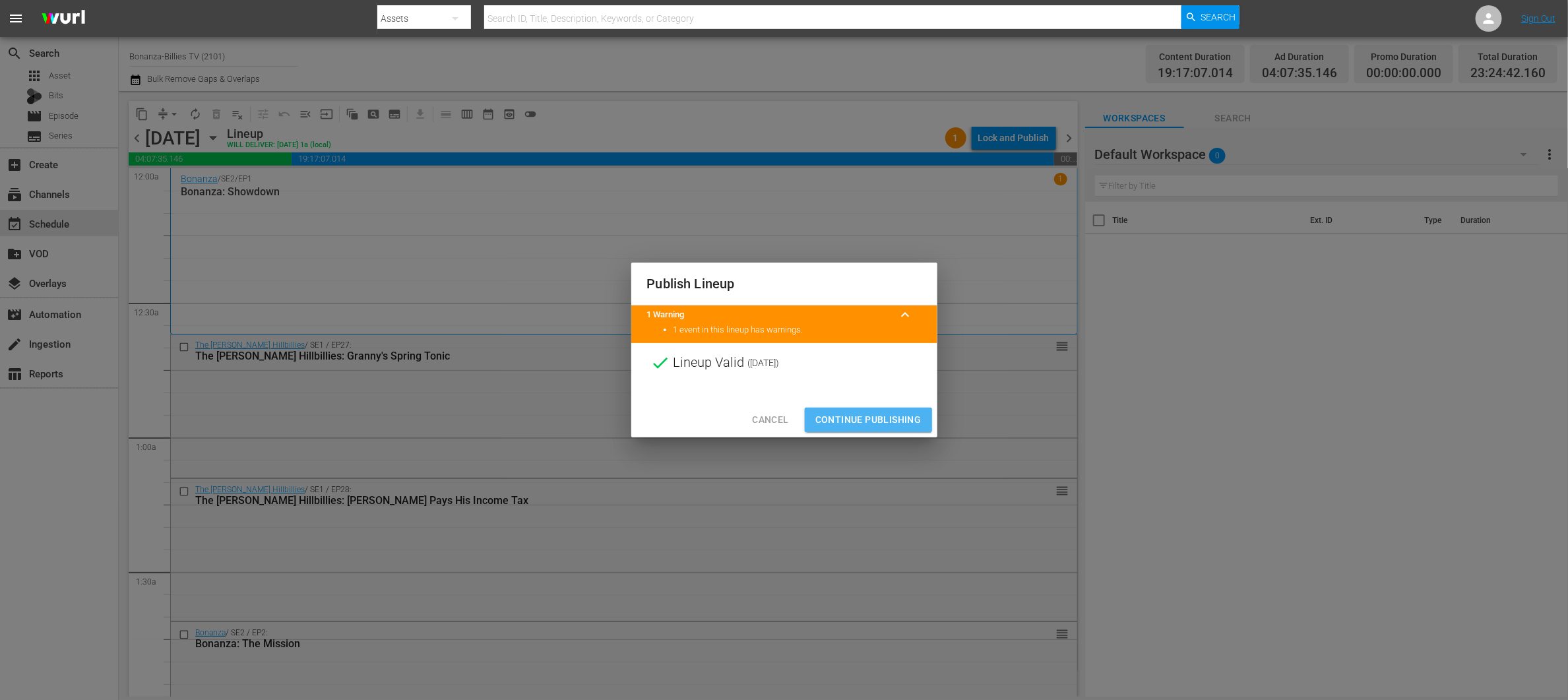
click at [893, 419] on span "Continue Publishing" at bounding box center [868, 420] width 106 height 17
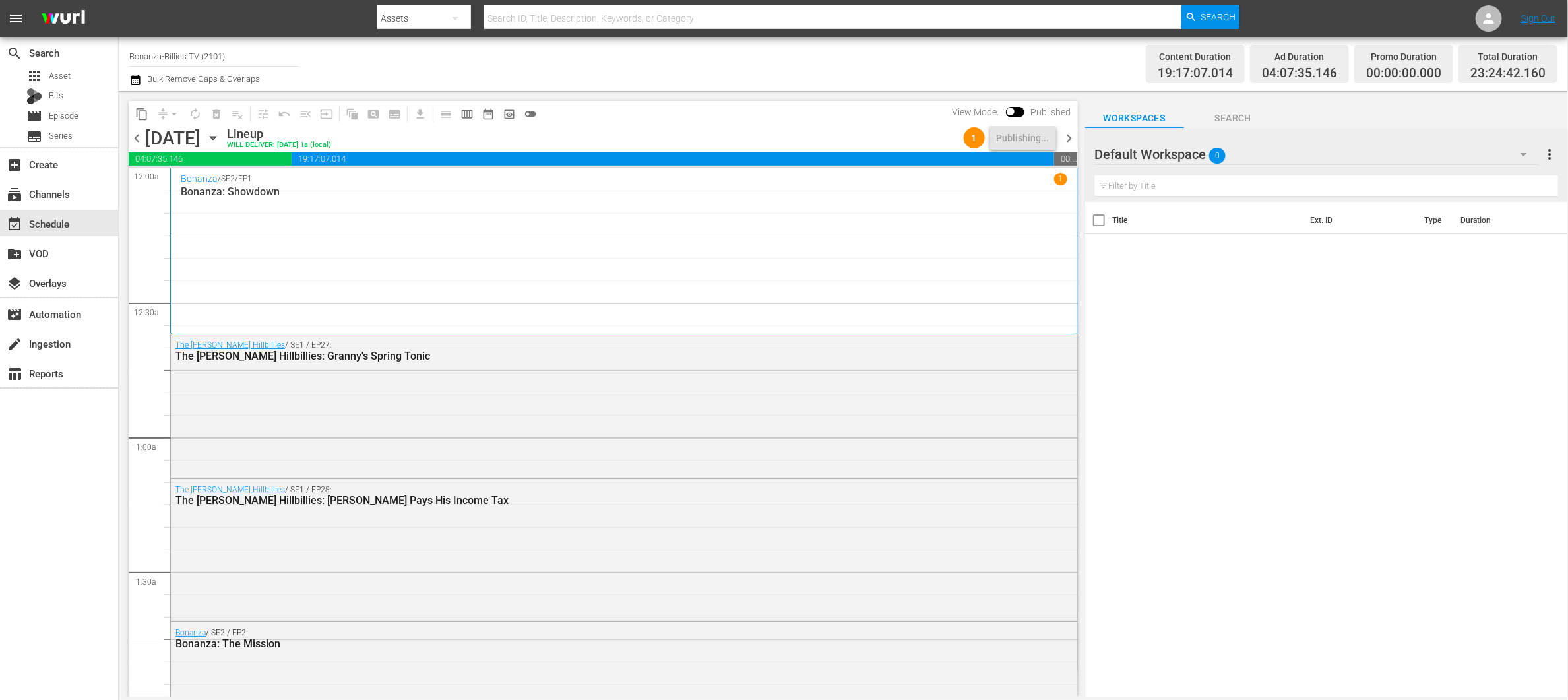
click at [244, 55] on input "Bonanza-Billies TV (2101)" at bounding box center [214, 56] width 169 height 31
type input "B"
click at [193, 90] on div "Made It Myself TV (1876 - tricoast_tv_madeitmyselftv_1)" at bounding box center [311, 92] width 341 height 31
type input "Made It Myself TV (1876 - tricoast_tv_madeitmyselftv_1)"
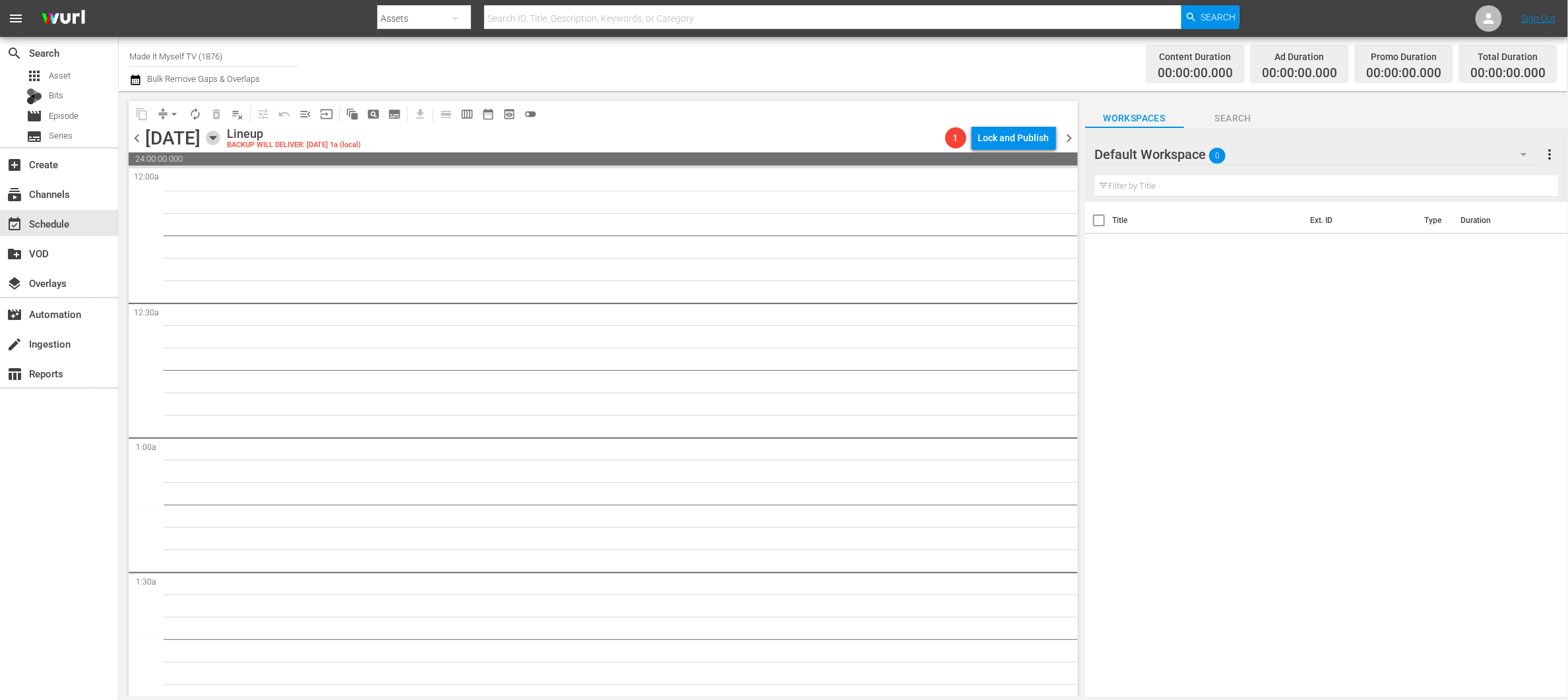
click at [220, 141] on icon "button" at bounding box center [213, 138] width 15 height 15
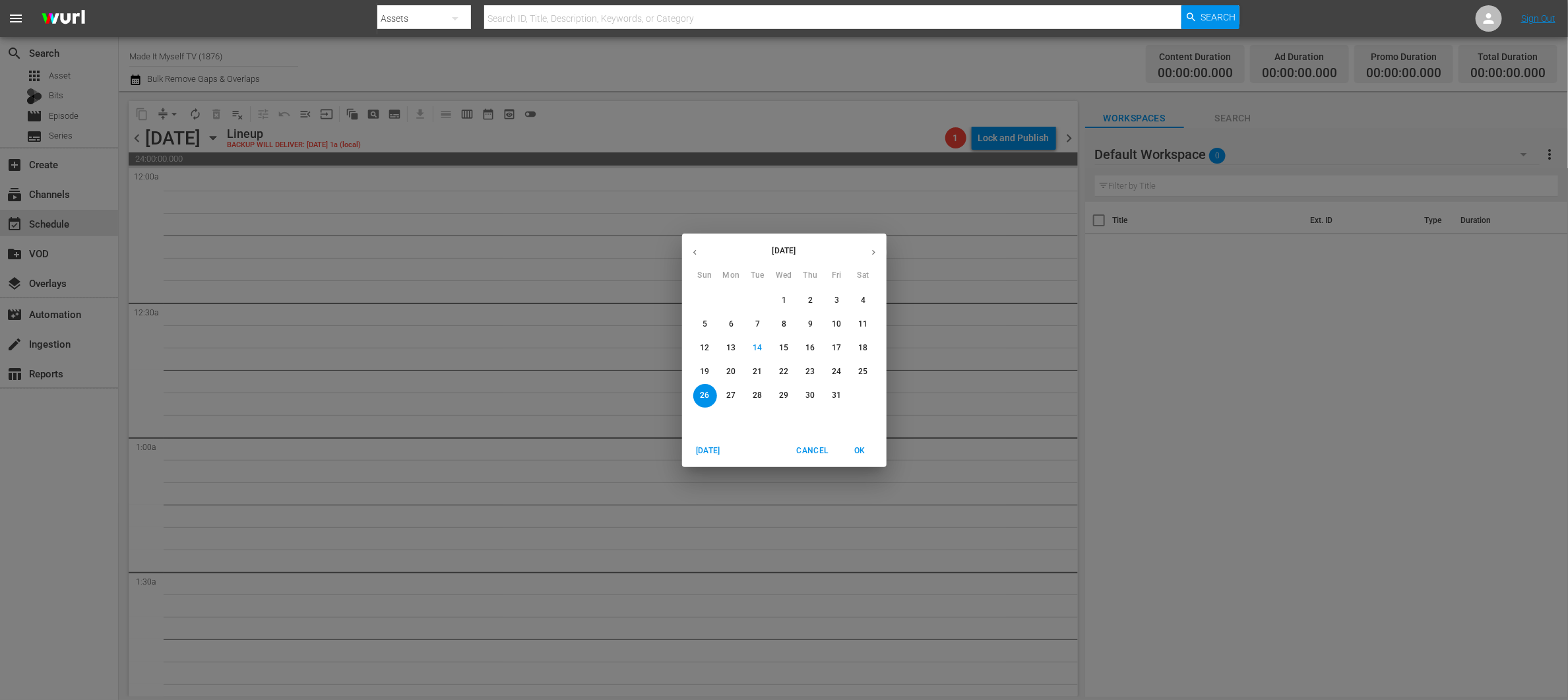
click at [777, 343] on span "15" at bounding box center [784, 348] width 23 height 11
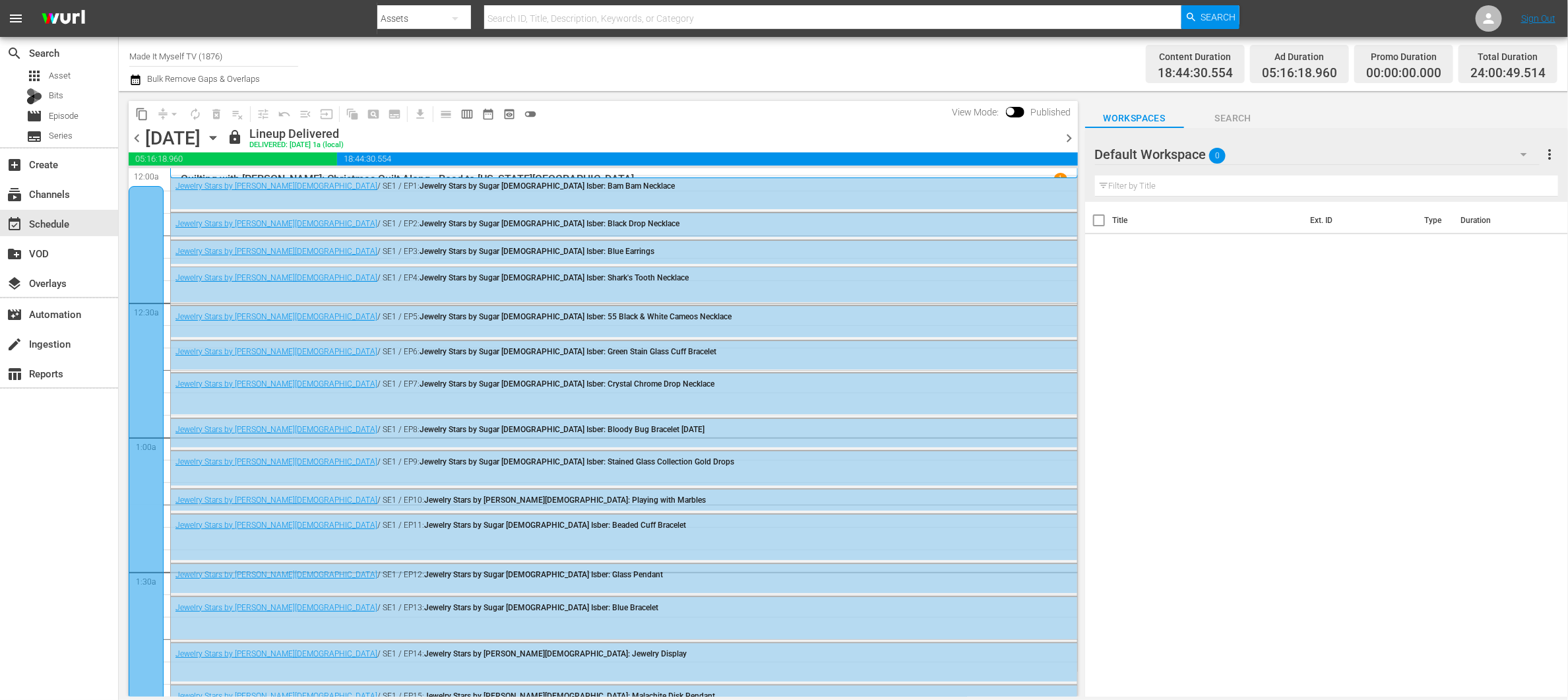
click at [1070, 135] on span "chevron_right" at bounding box center [1069, 138] width 17 height 17
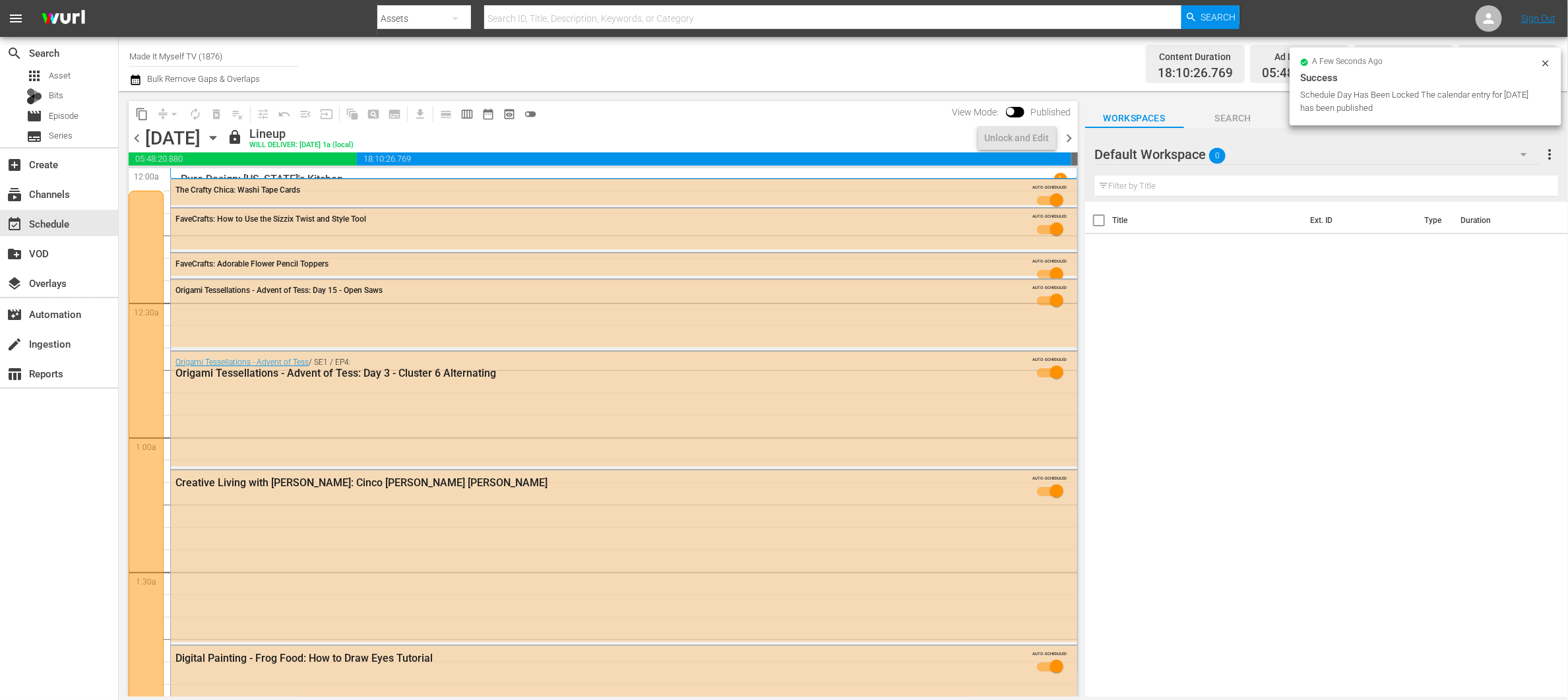
click at [1070, 135] on span "chevron_right" at bounding box center [1069, 138] width 17 height 17
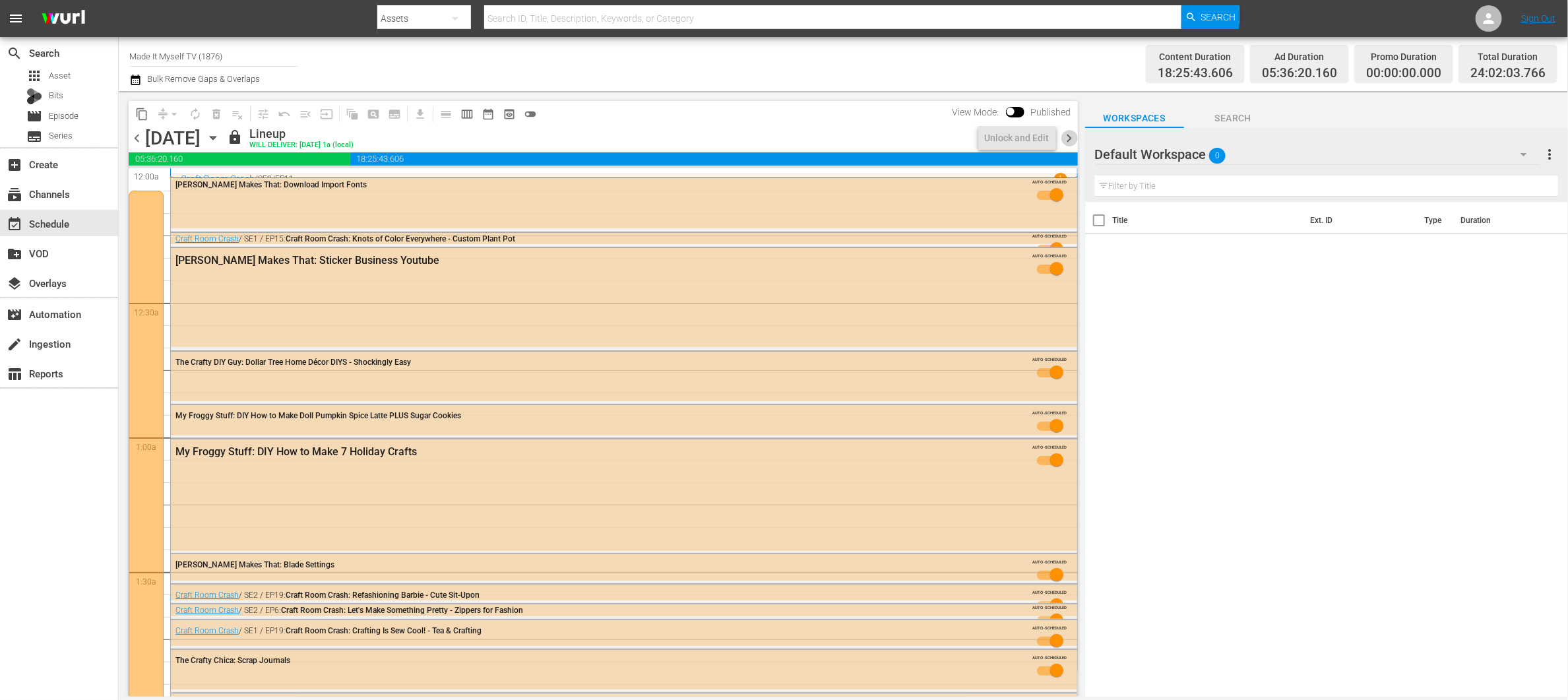
click at [1070, 135] on span "chevron_right" at bounding box center [1069, 138] width 17 height 17
